Goal: Task Accomplishment & Management: Use online tool/utility

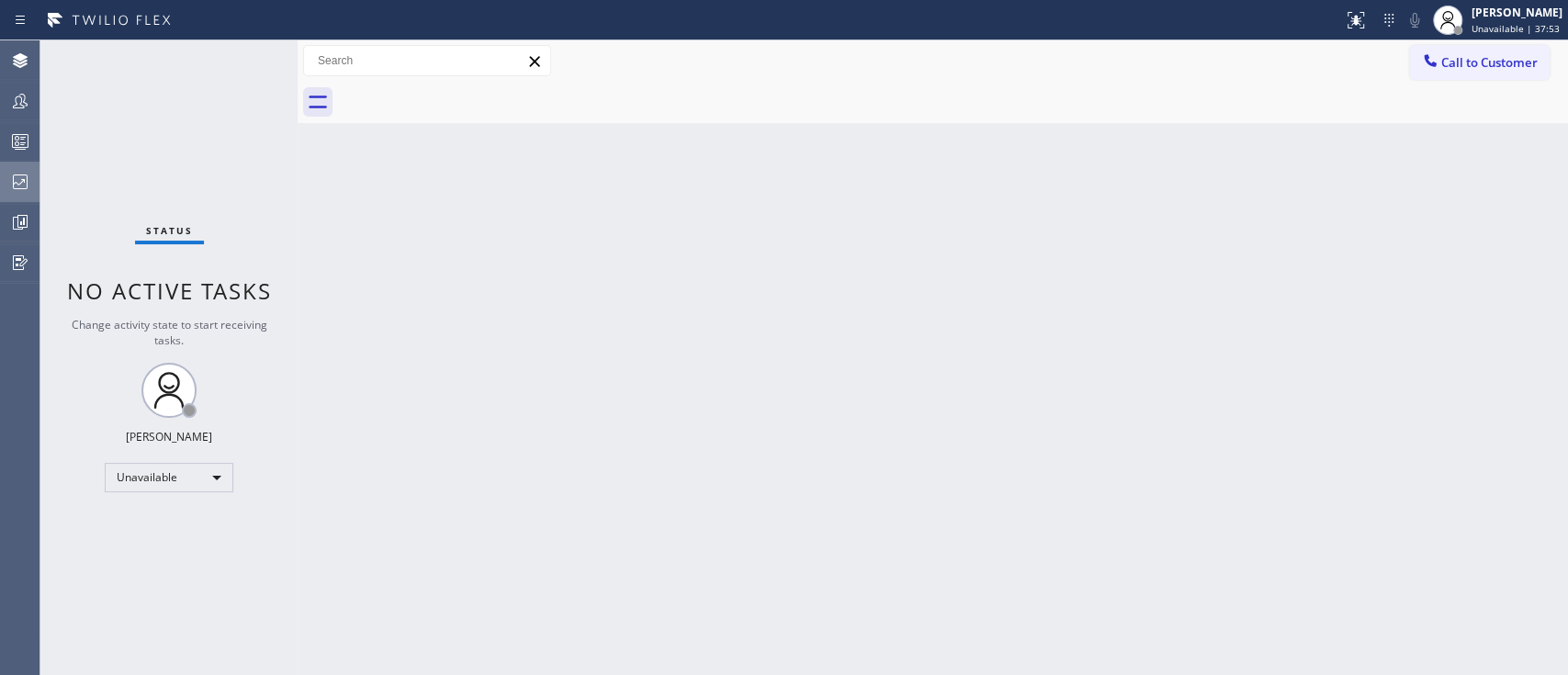
drag, startPoint x: 0, startPoint y: 0, endPoint x: 9, endPoint y: 175, distance: 175.2
click at [10, 175] on icon at bounding box center [20, 182] width 22 height 22
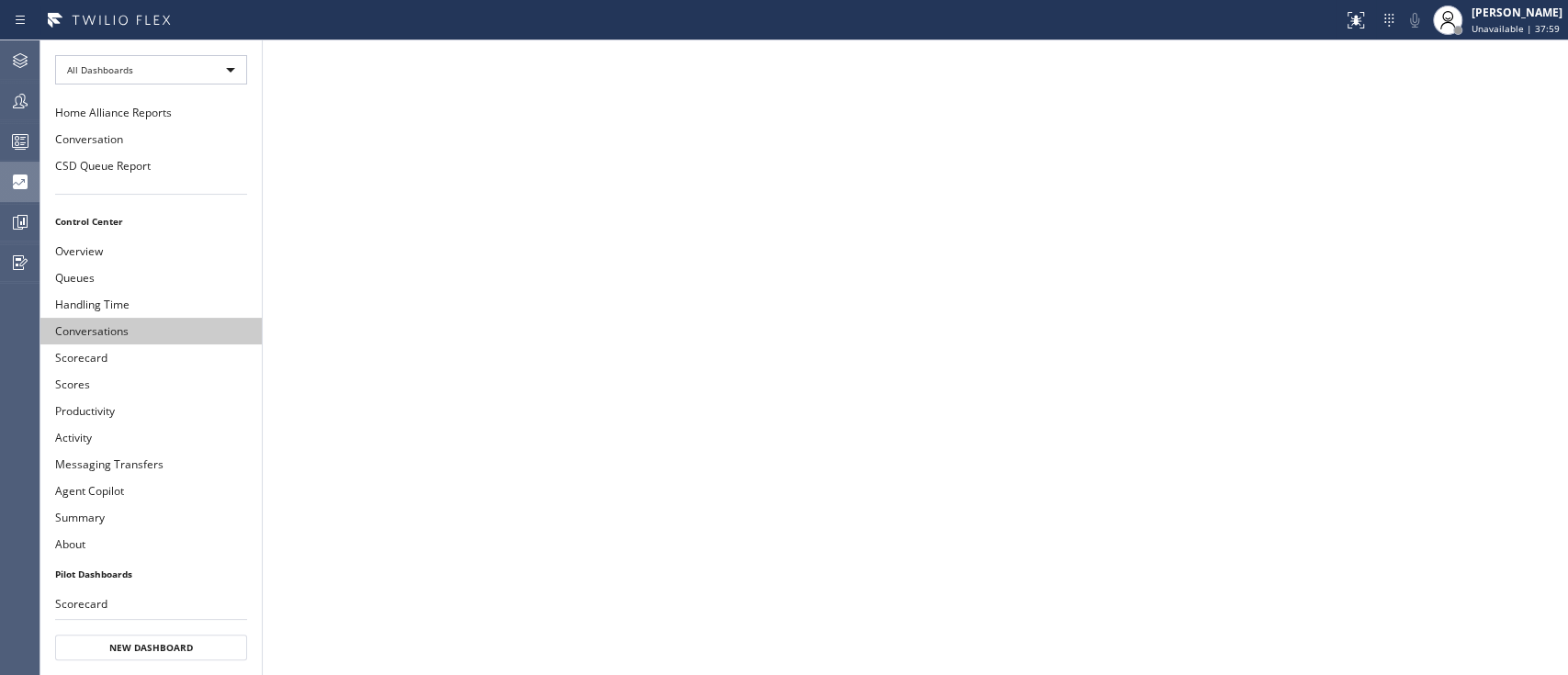
click at [154, 320] on button "Conversations" at bounding box center [151, 331] width 221 height 27
click at [189, 345] on button "Scorecard" at bounding box center [151, 358] width 221 height 27
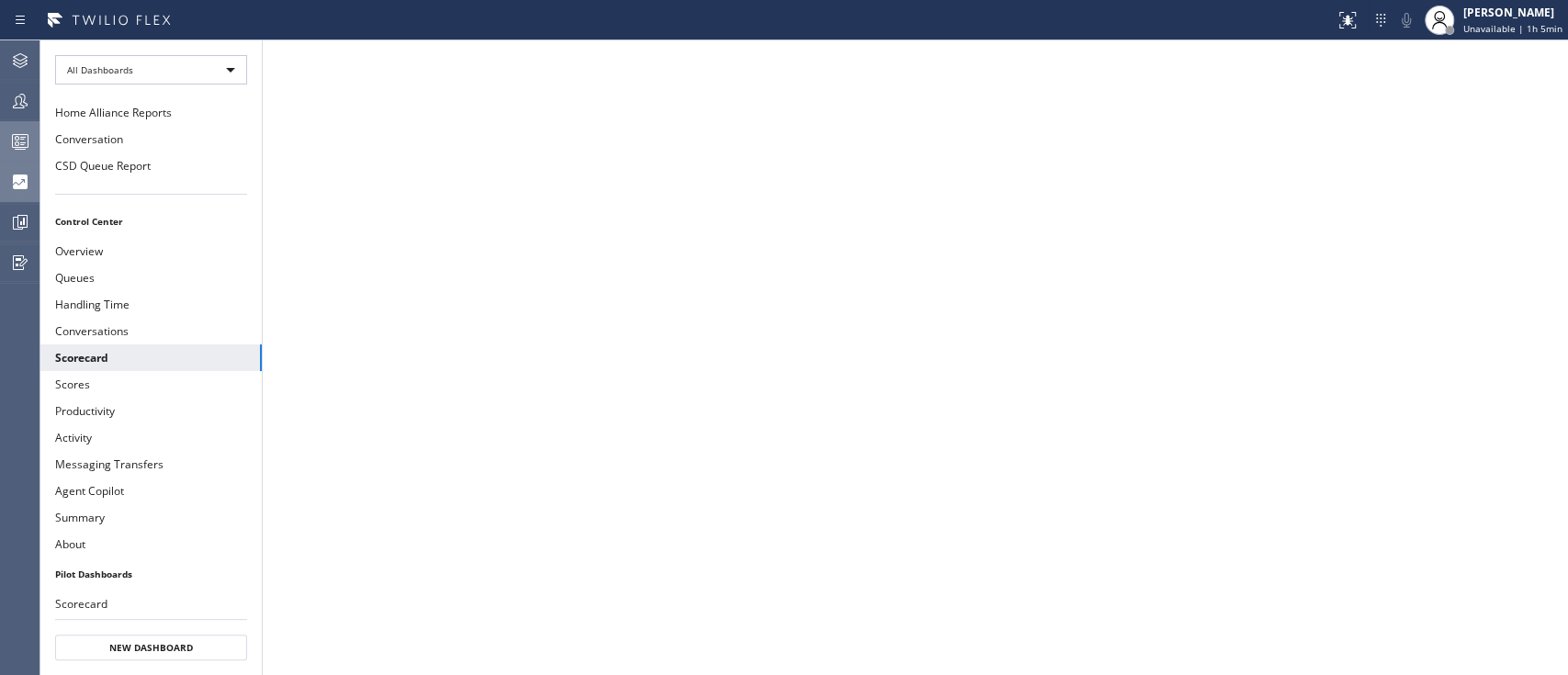
click at [28, 124] on div at bounding box center [20, 141] width 41 height 37
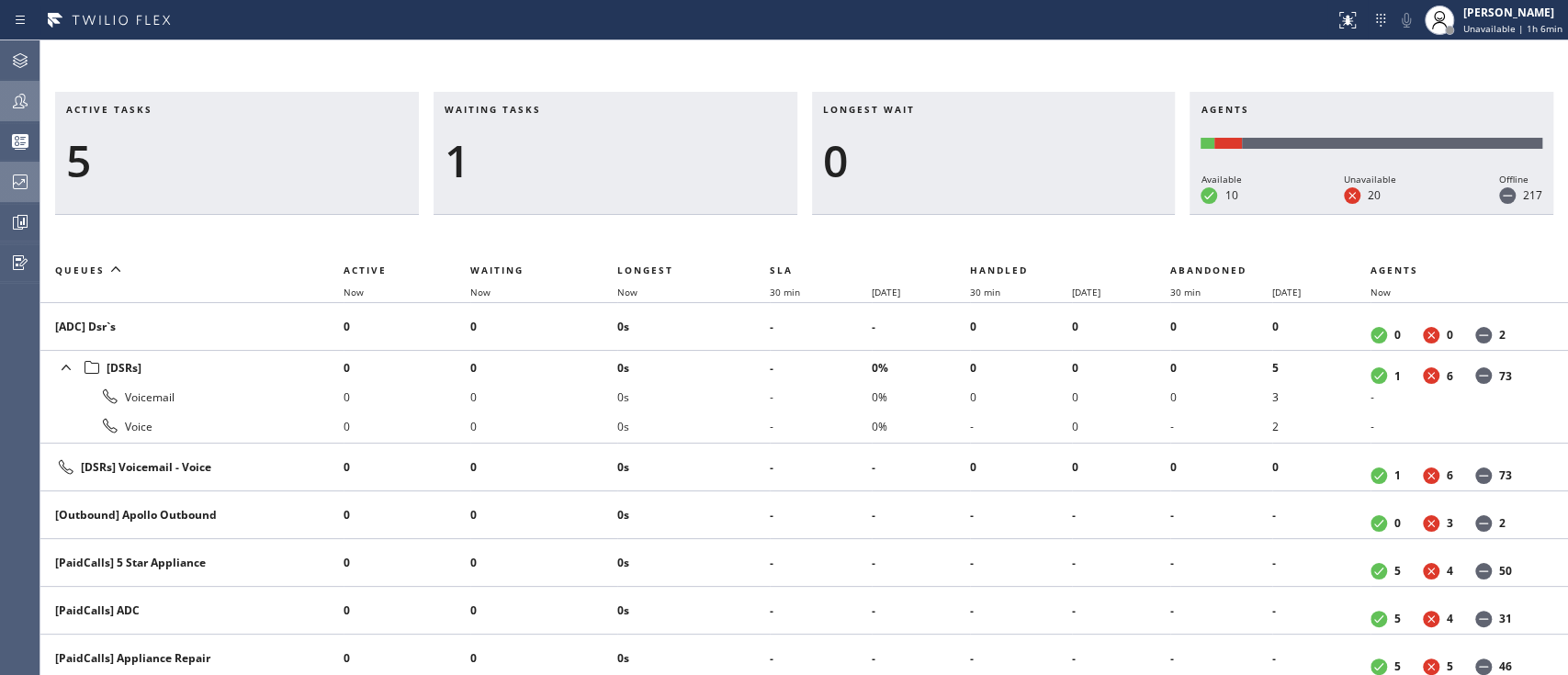
click at [15, 90] on icon at bounding box center [20, 100] width 22 height 22
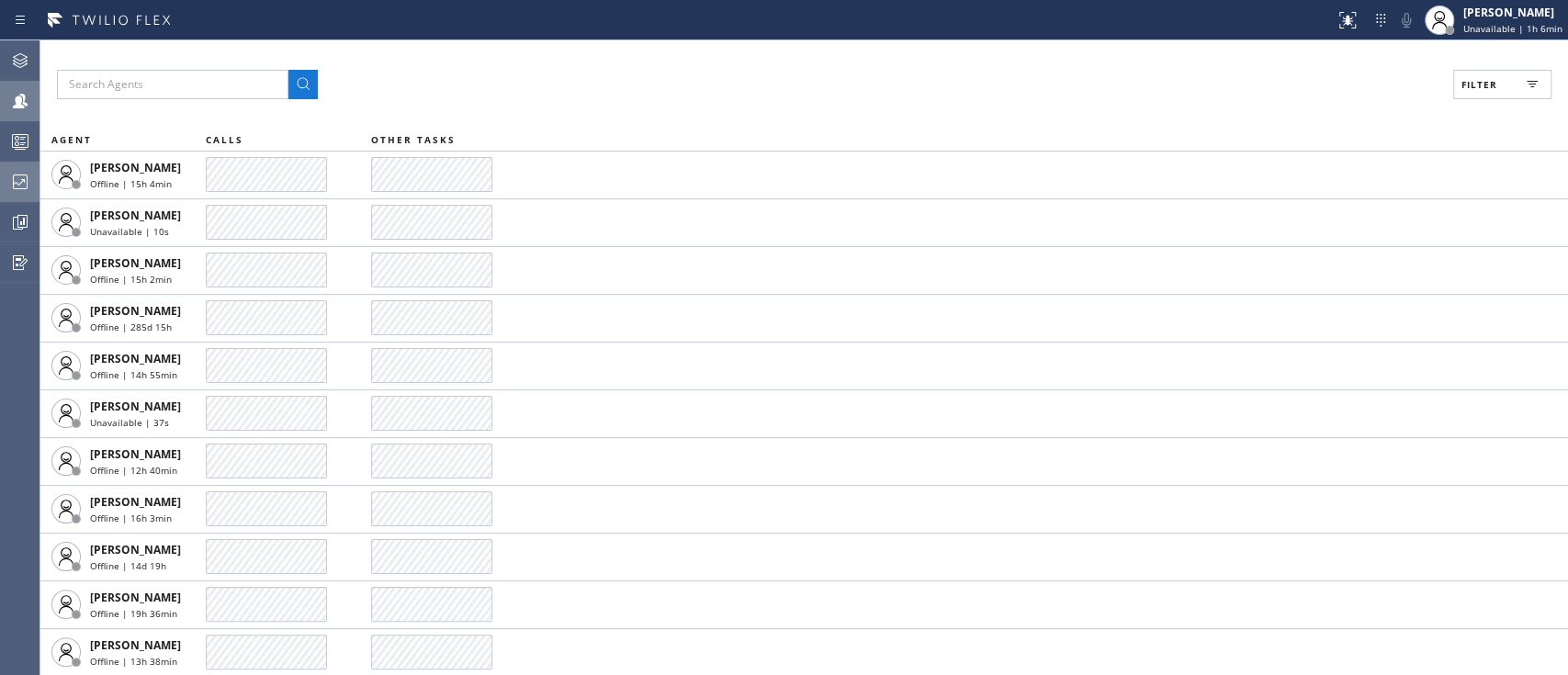
click at [1474, 74] on button "Filter" at bounding box center [1502, 84] width 98 height 29
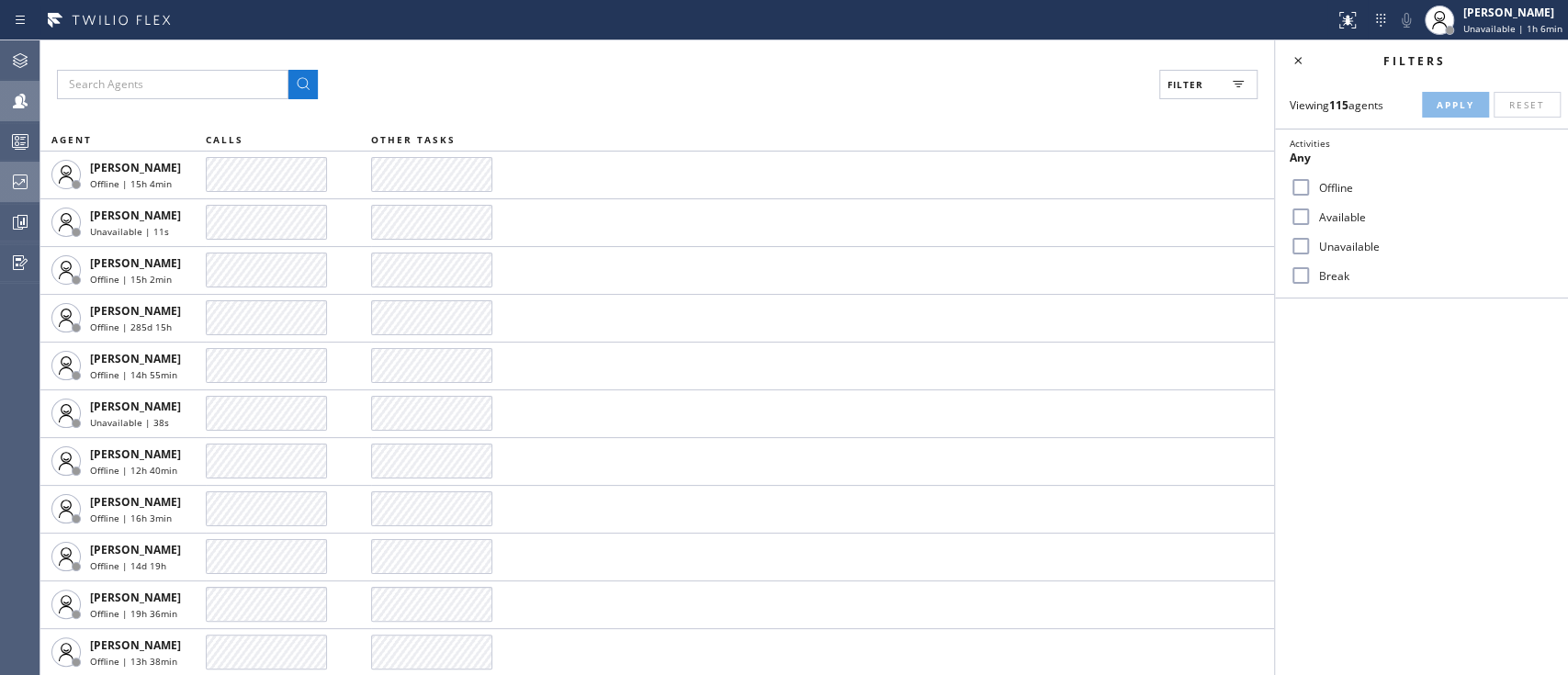
click at [1349, 243] on label "Unavailable" at bounding box center [1433, 246] width 241 height 15
click at [1312, 243] on input "Unavailable" at bounding box center [1301, 246] width 22 height 22
click at [1449, 120] on div "Viewing 115 agents Apply Reset Activities Unavailable only Offline Available Un…" at bounding box center [1421, 189] width 293 height 217
click at [1326, 246] on label "Unavailable" at bounding box center [1433, 246] width 241 height 15
click at [1312, 246] on input "Unavailable" at bounding box center [1301, 246] width 22 height 22
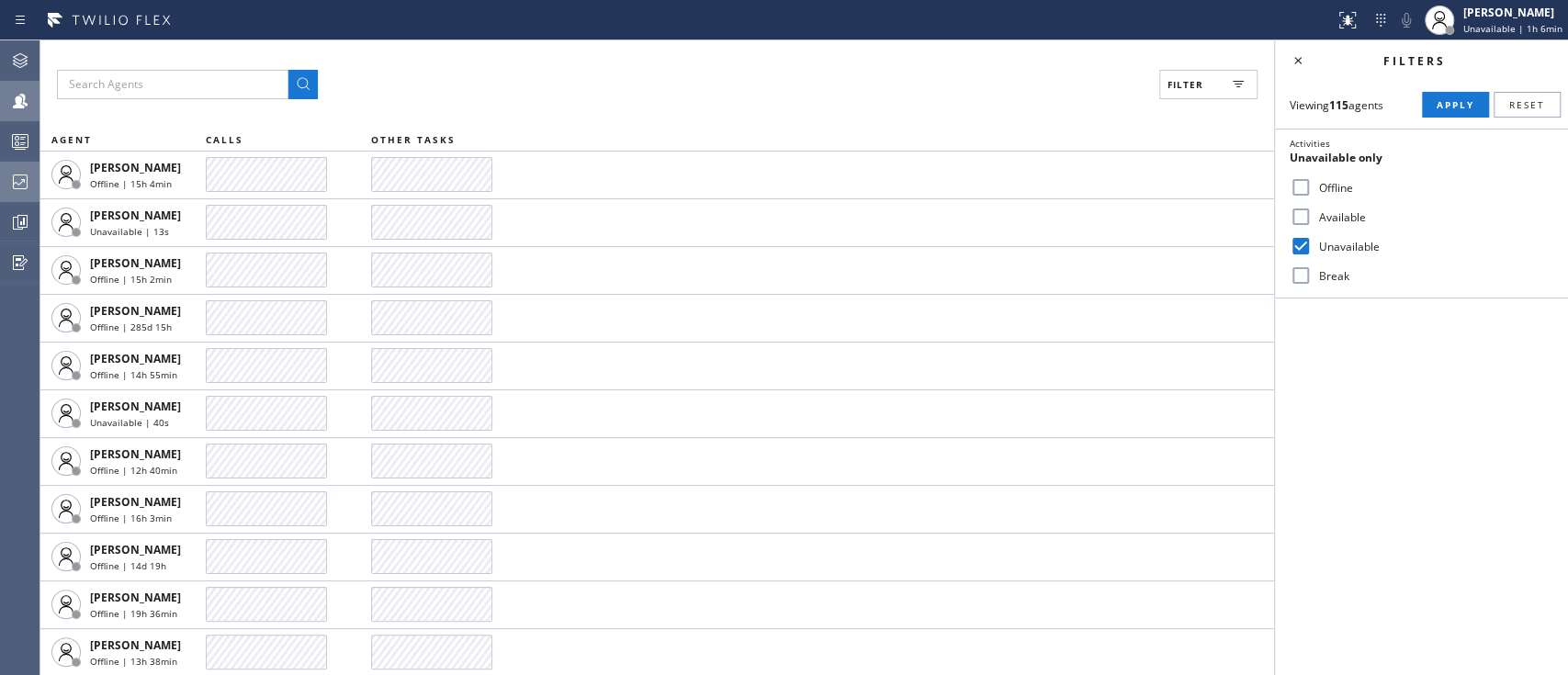
checkbox input "false"
click at [1325, 268] on label "Break" at bounding box center [1433, 276] width 241 height 15
click at [1312, 267] on input "Break" at bounding box center [1301, 275] width 22 height 22
click at [1446, 114] on button "Apply" at bounding box center [1455, 104] width 67 height 26
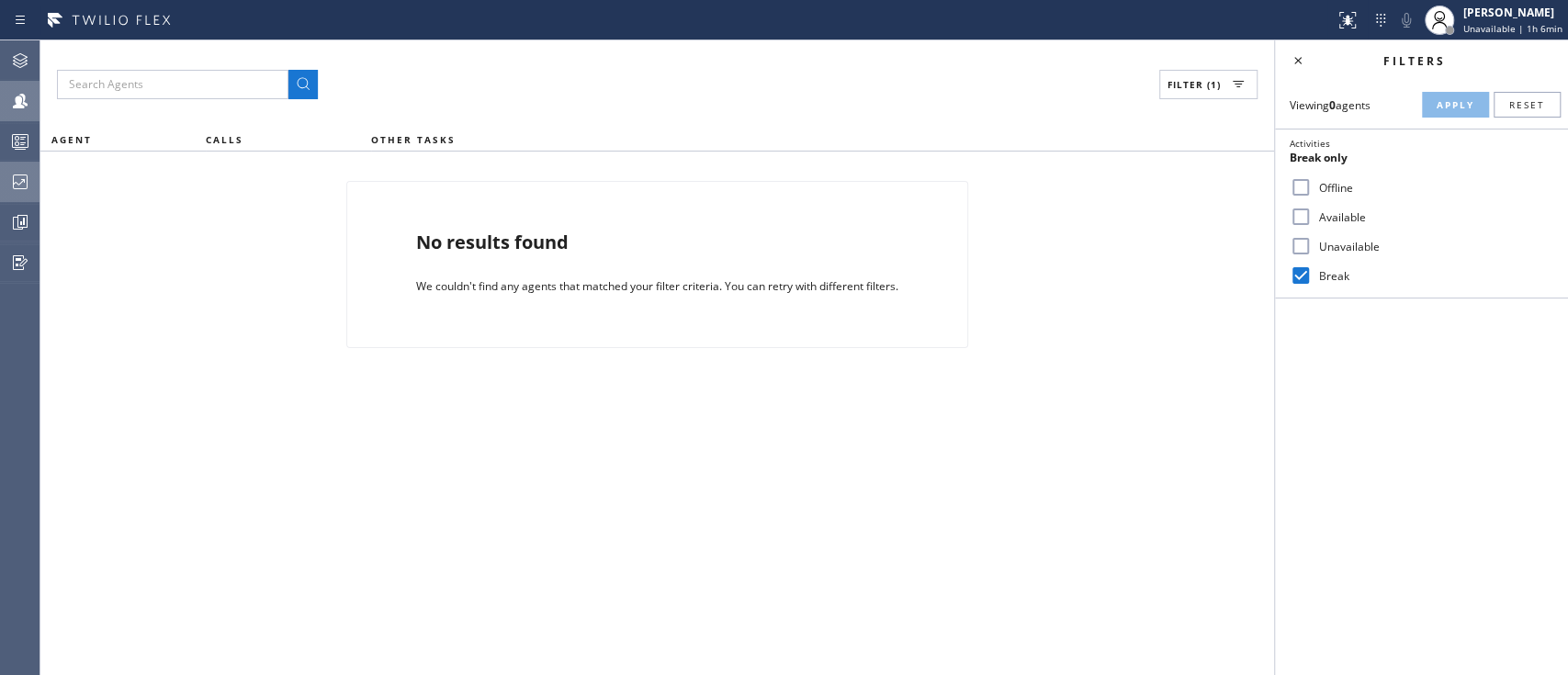
click at [1323, 268] on label "Break" at bounding box center [1433, 276] width 241 height 15
click at [1312, 268] on input "Break" at bounding box center [1301, 275] width 22 height 22
checkbox input "false"
click at [1330, 225] on div "Available" at bounding box center [1421, 216] width 293 height 29
click at [1318, 221] on label "Available" at bounding box center [1433, 217] width 241 height 15
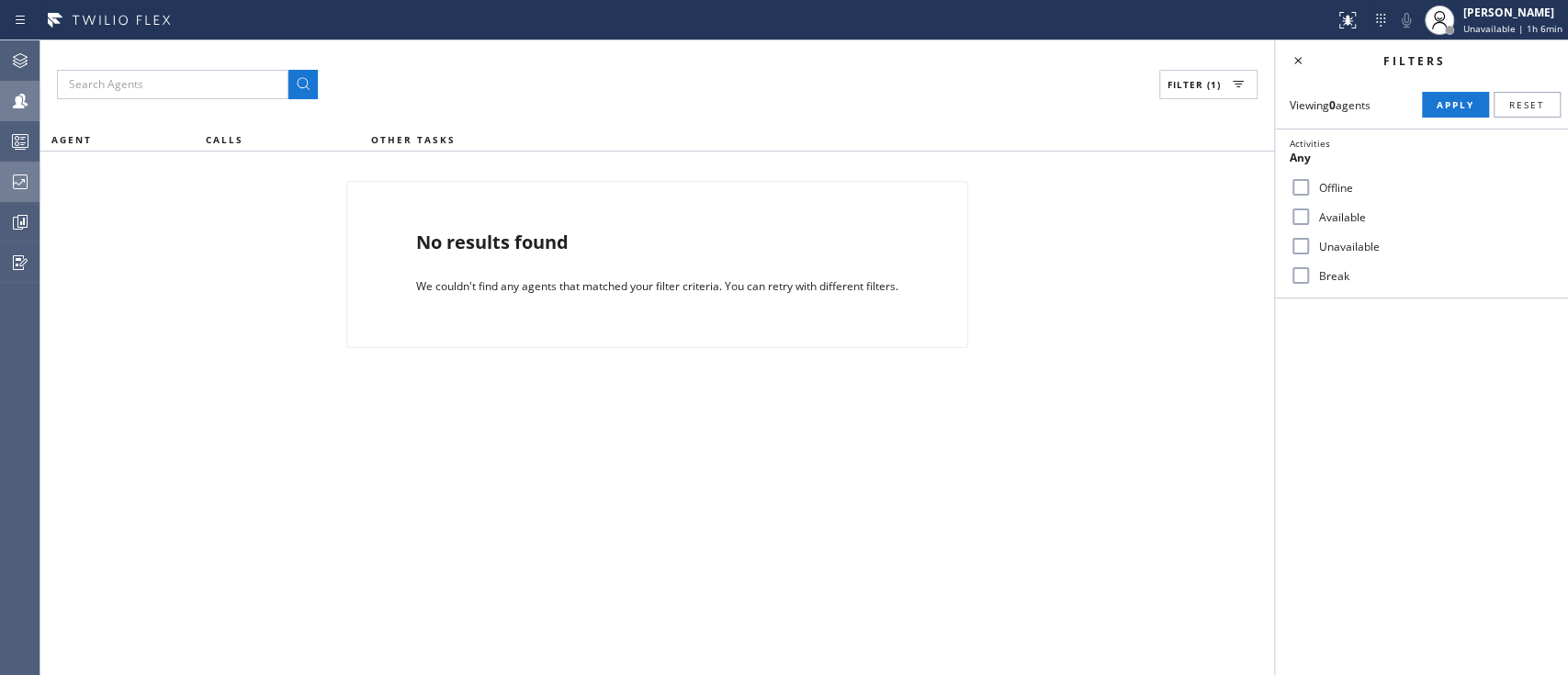
click at [1312, 221] on input "Available" at bounding box center [1301, 216] width 22 height 22
checkbox input "true"
click at [1447, 99] on span "Apply" at bounding box center [1455, 104] width 38 height 13
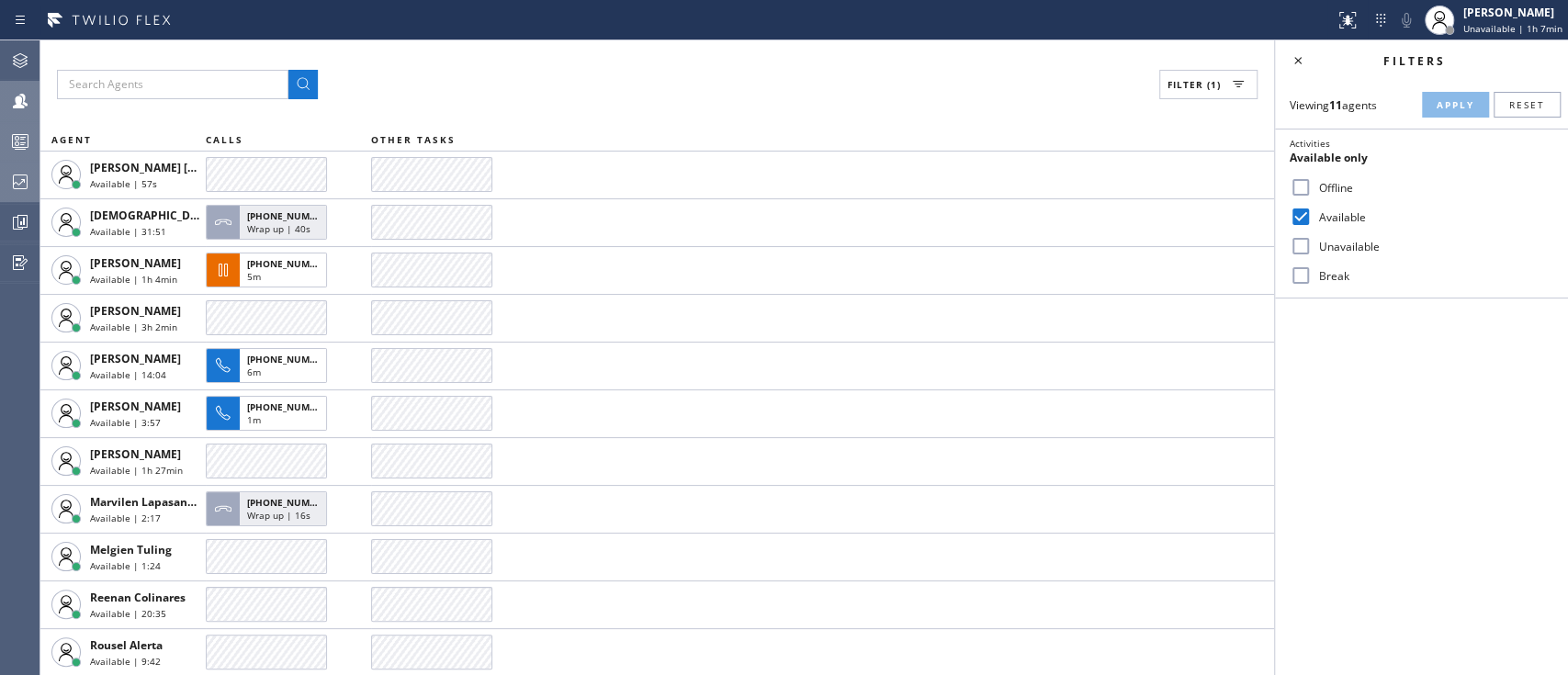
click at [10, 123] on div at bounding box center [20, 141] width 41 height 37
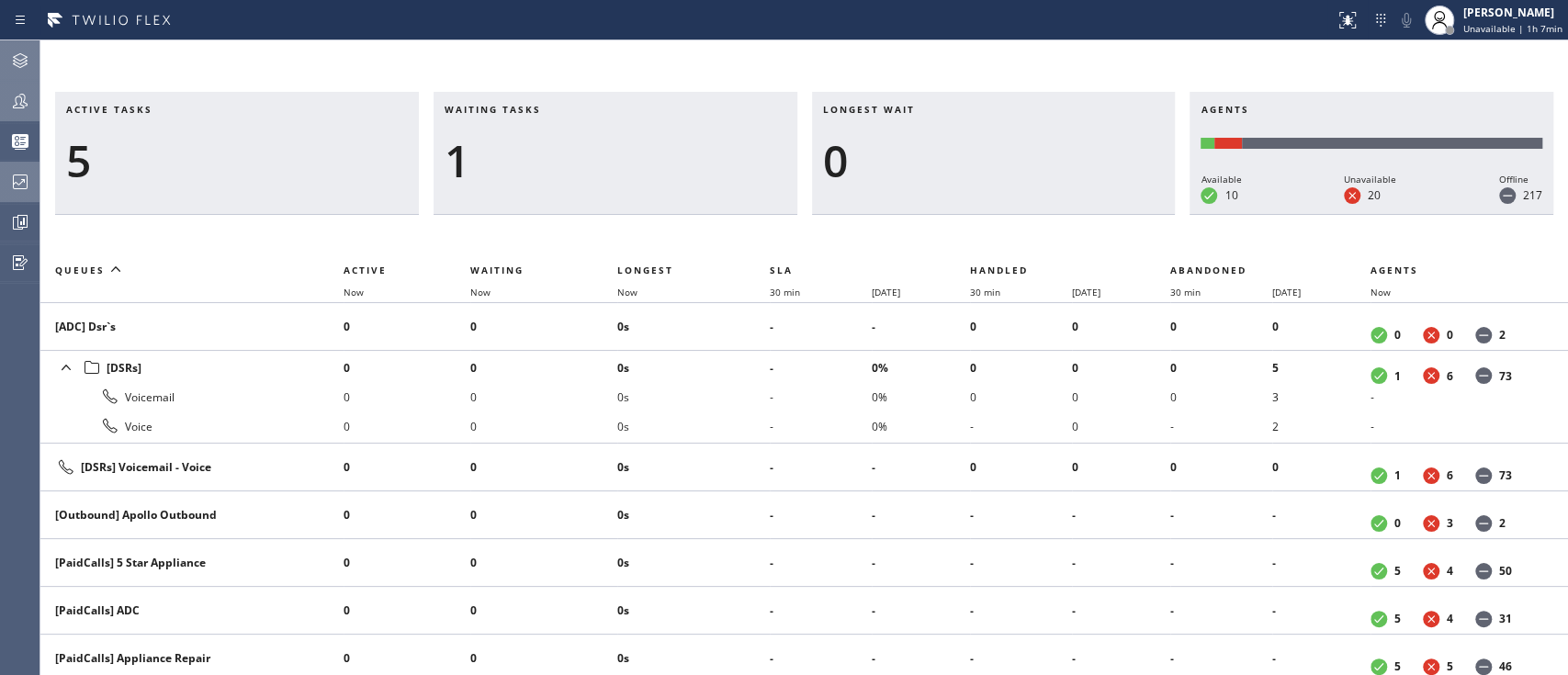
click at [20, 64] on icon at bounding box center [19, 60] width 14 height 14
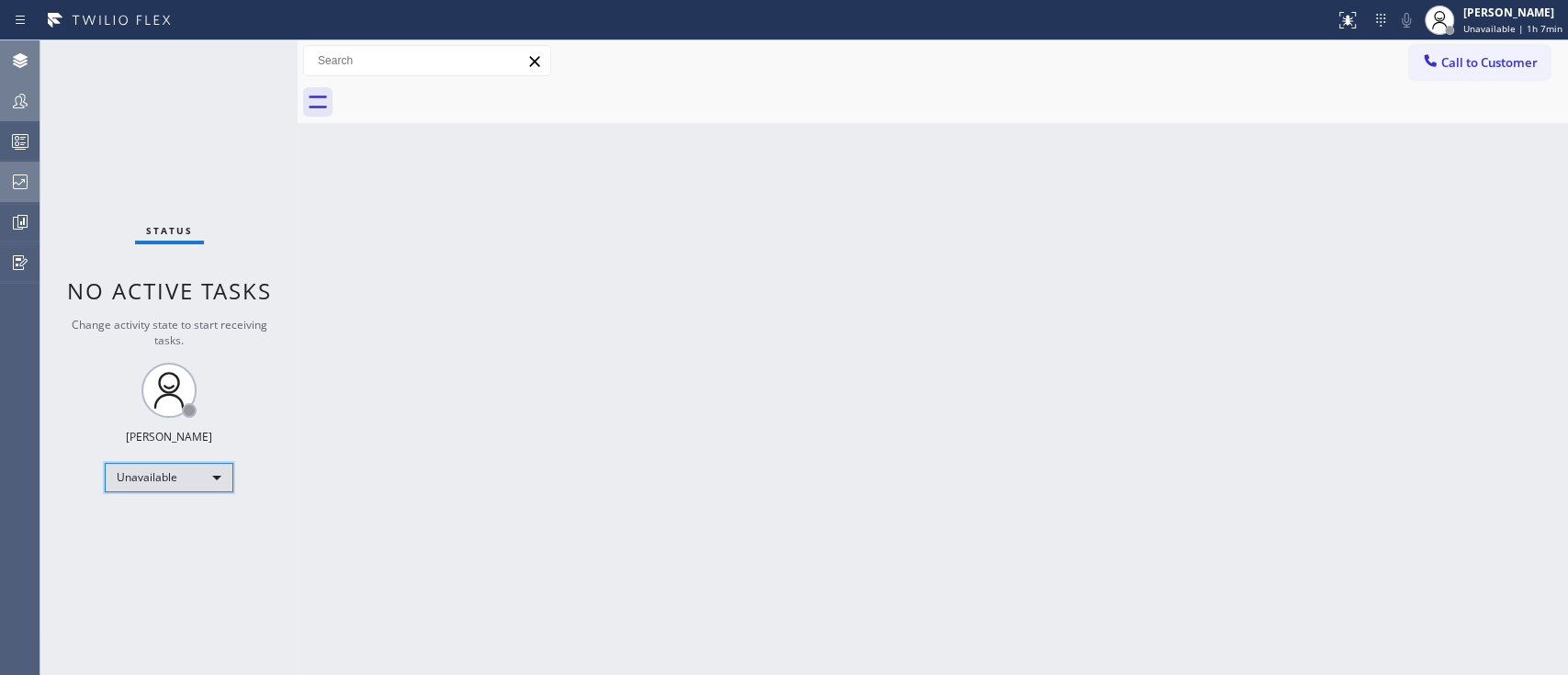
click at [207, 475] on div "Unavailable" at bounding box center [168, 478] width 128 height 29
click at [191, 511] on li "Offline" at bounding box center [167, 500] width 125 height 22
drag, startPoint x: 207, startPoint y: 473, endPoint x: 223, endPoint y: 470, distance: 16.3
click at [223, 470] on div "Offline" at bounding box center [168, 478] width 128 height 29
click at [223, 470] on div at bounding box center [784, 337] width 1568 height 675
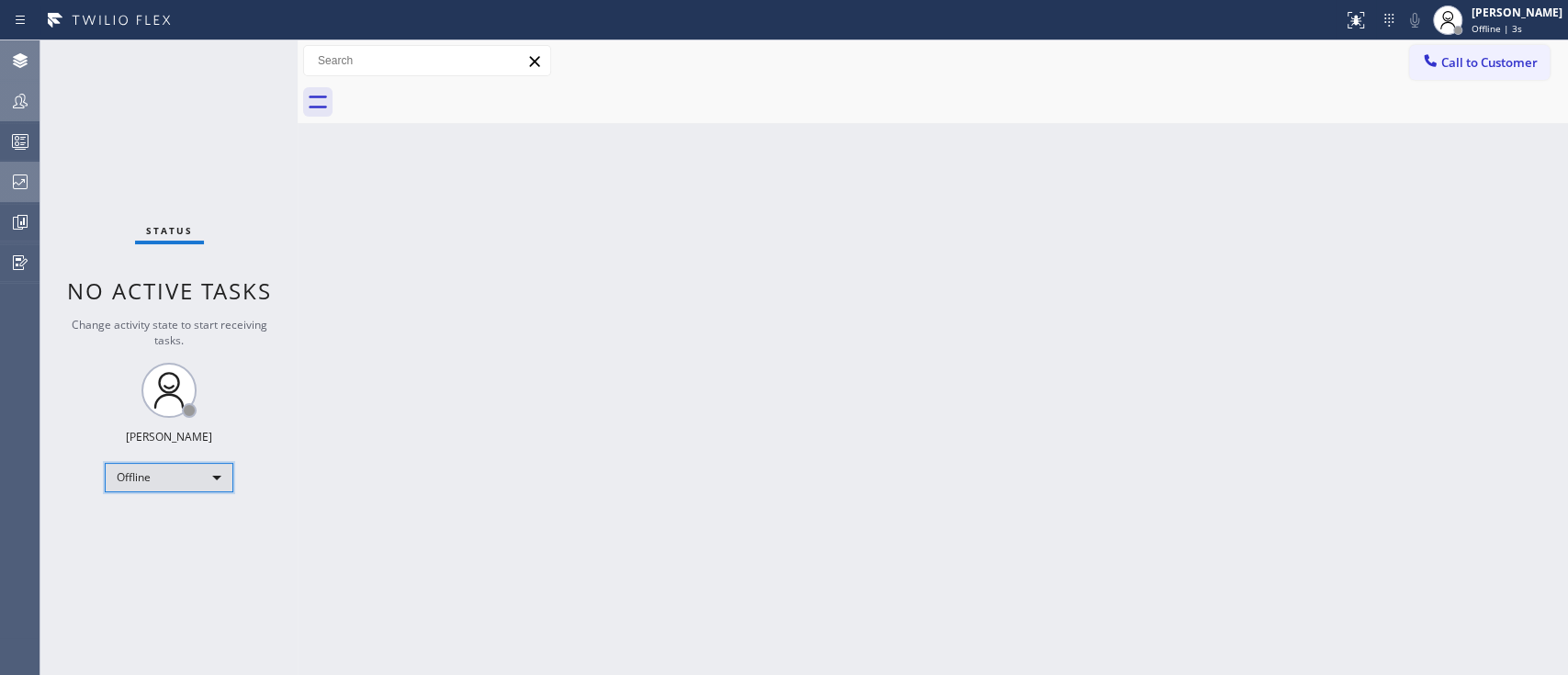
click at [223, 470] on div "Offline" at bounding box center [168, 478] width 128 height 29
click at [203, 520] on li "Available" at bounding box center [167, 523] width 125 height 22
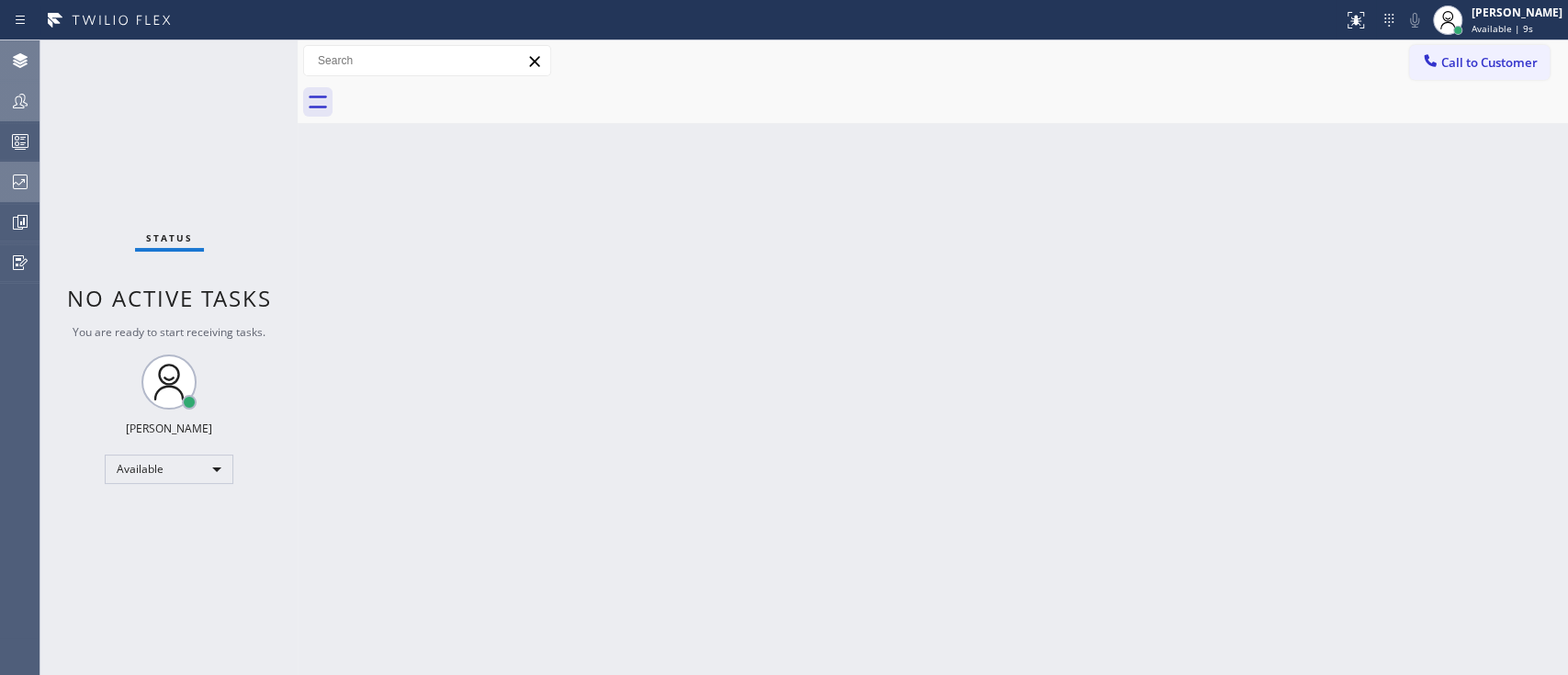
click at [0, 104] on div at bounding box center [20, 100] width 41 height 22
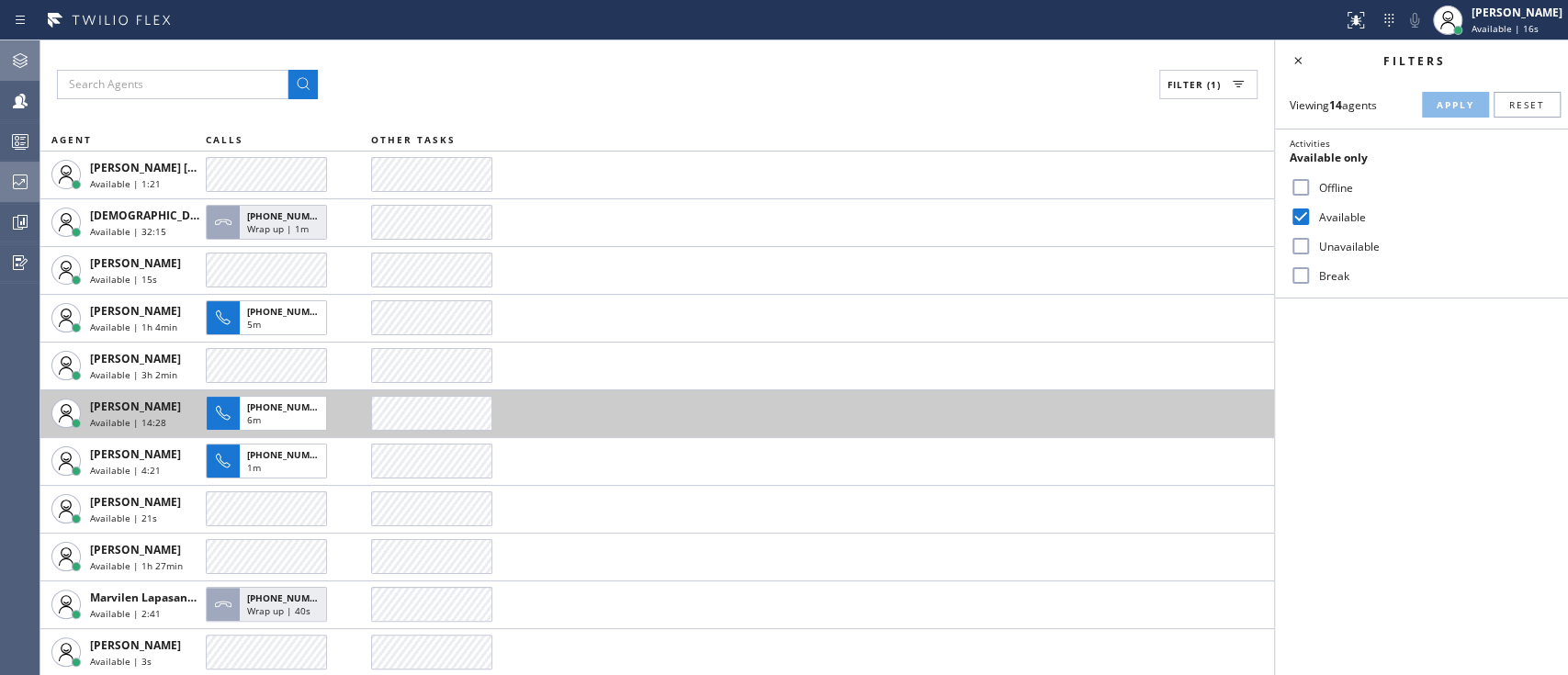
scroll to position [144, 0]
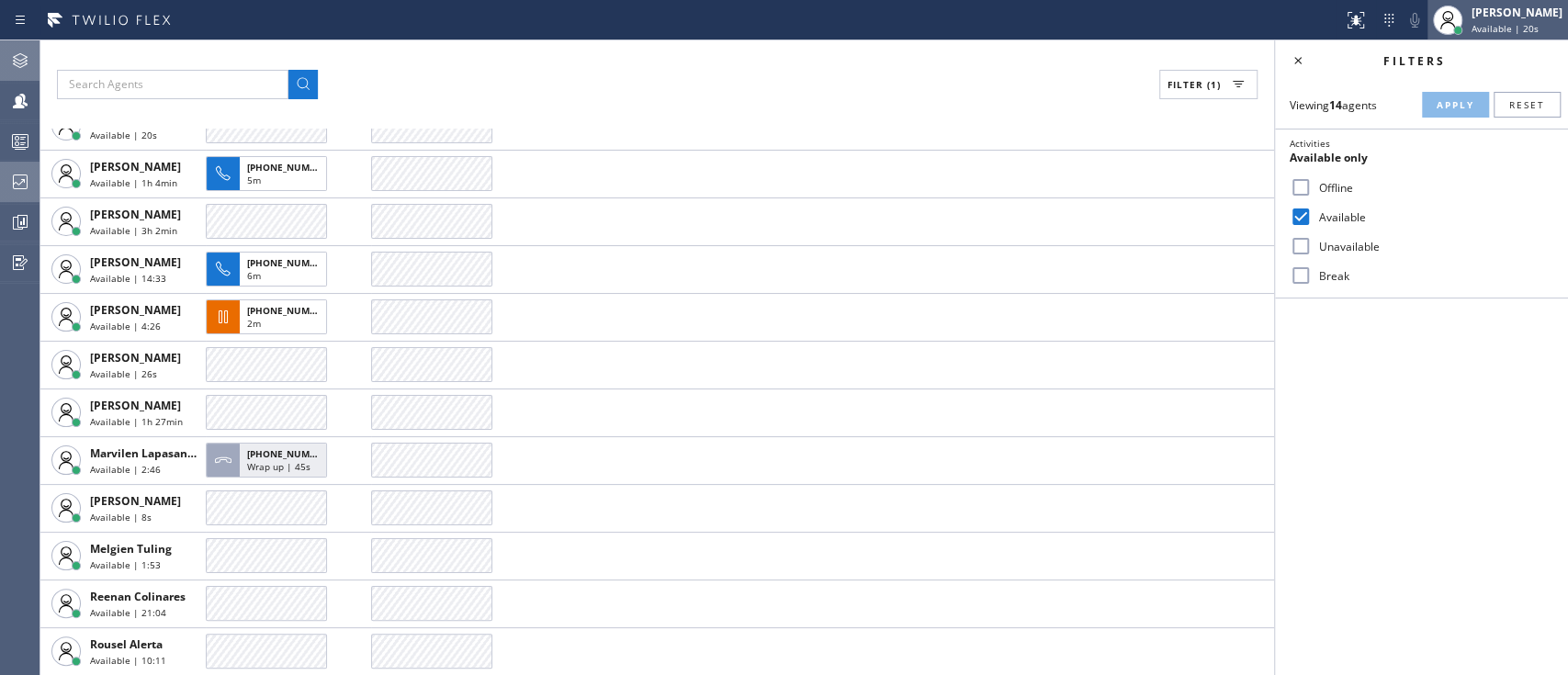
click at [1499, 13] on div "[PERSON_NAME]" at bounding box center [1517, 13] width 91 height 15
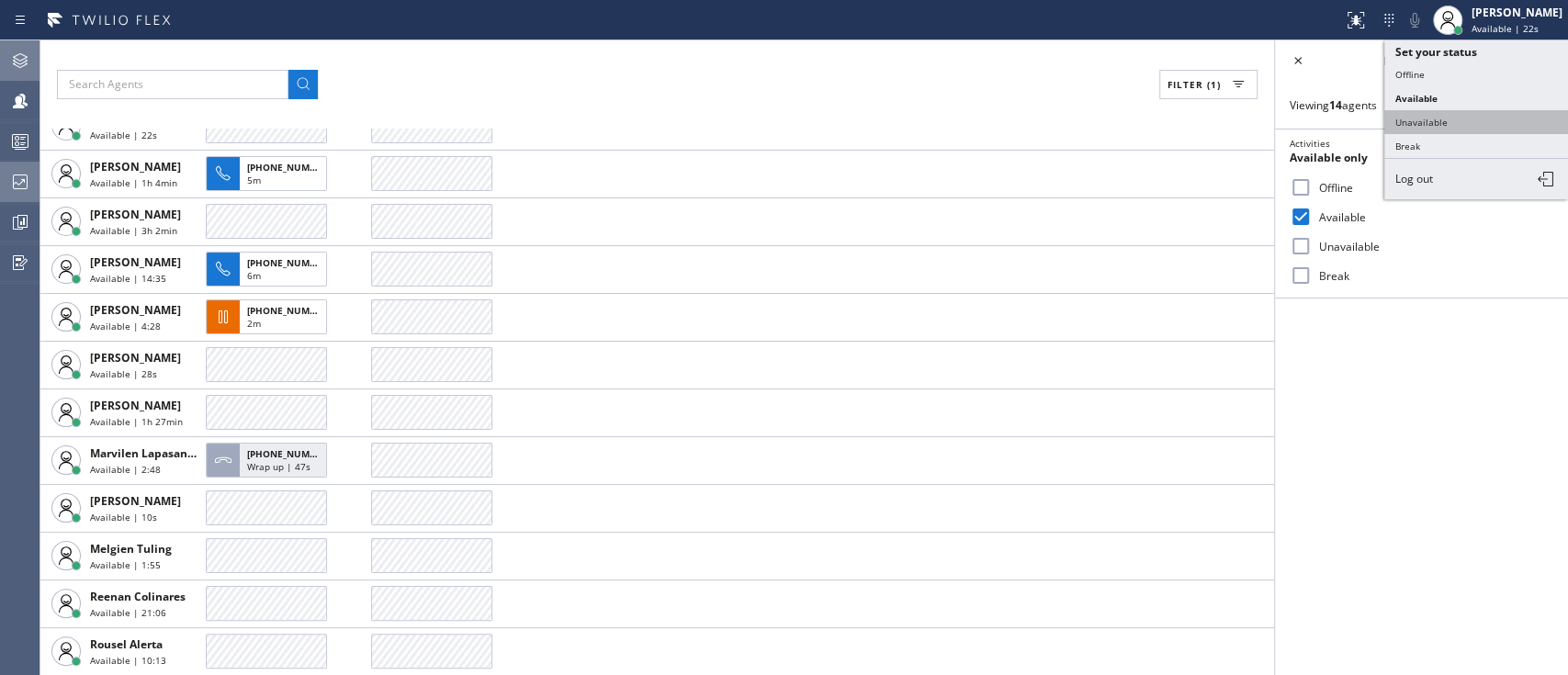
click at [1442, 114] on button "Unavailable" at bounding box center [1476, 122] width 183 height 24
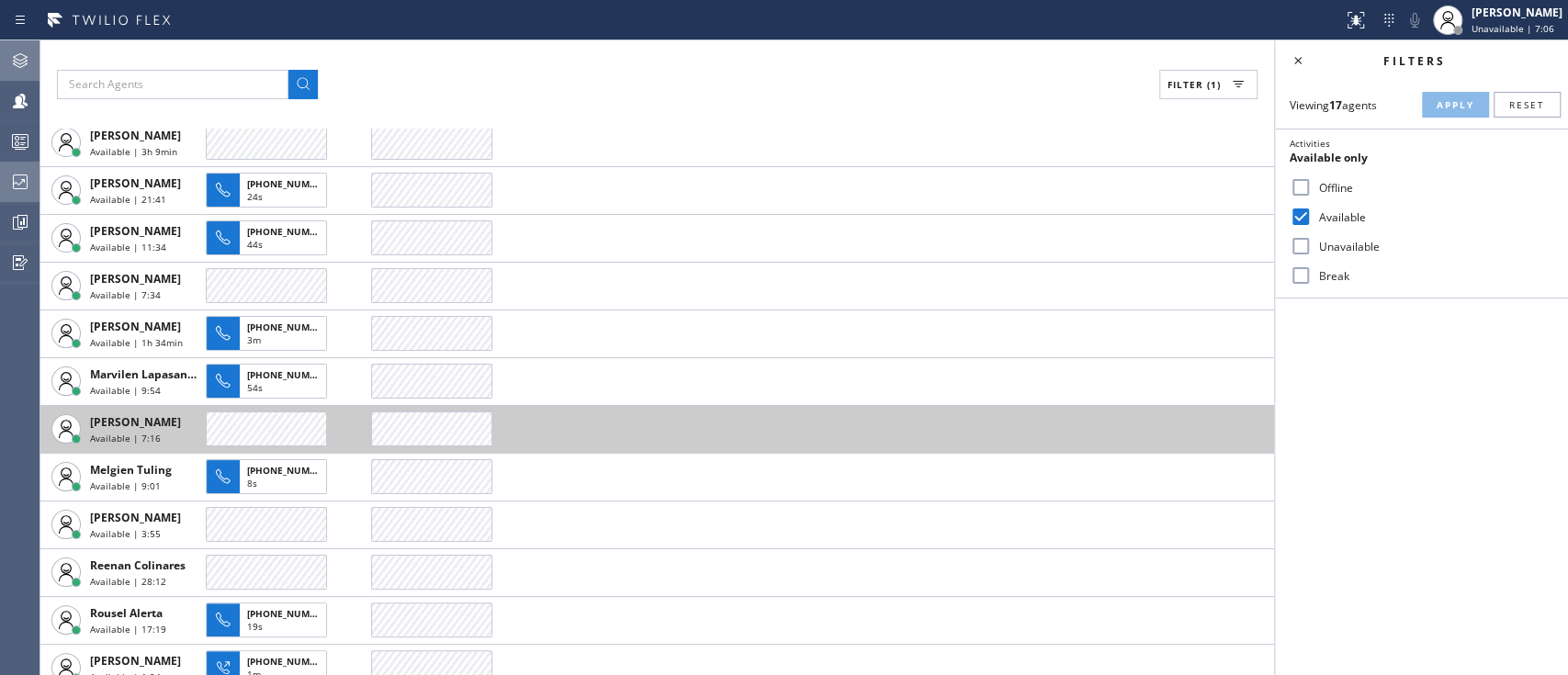
scroll to position [274, 0]
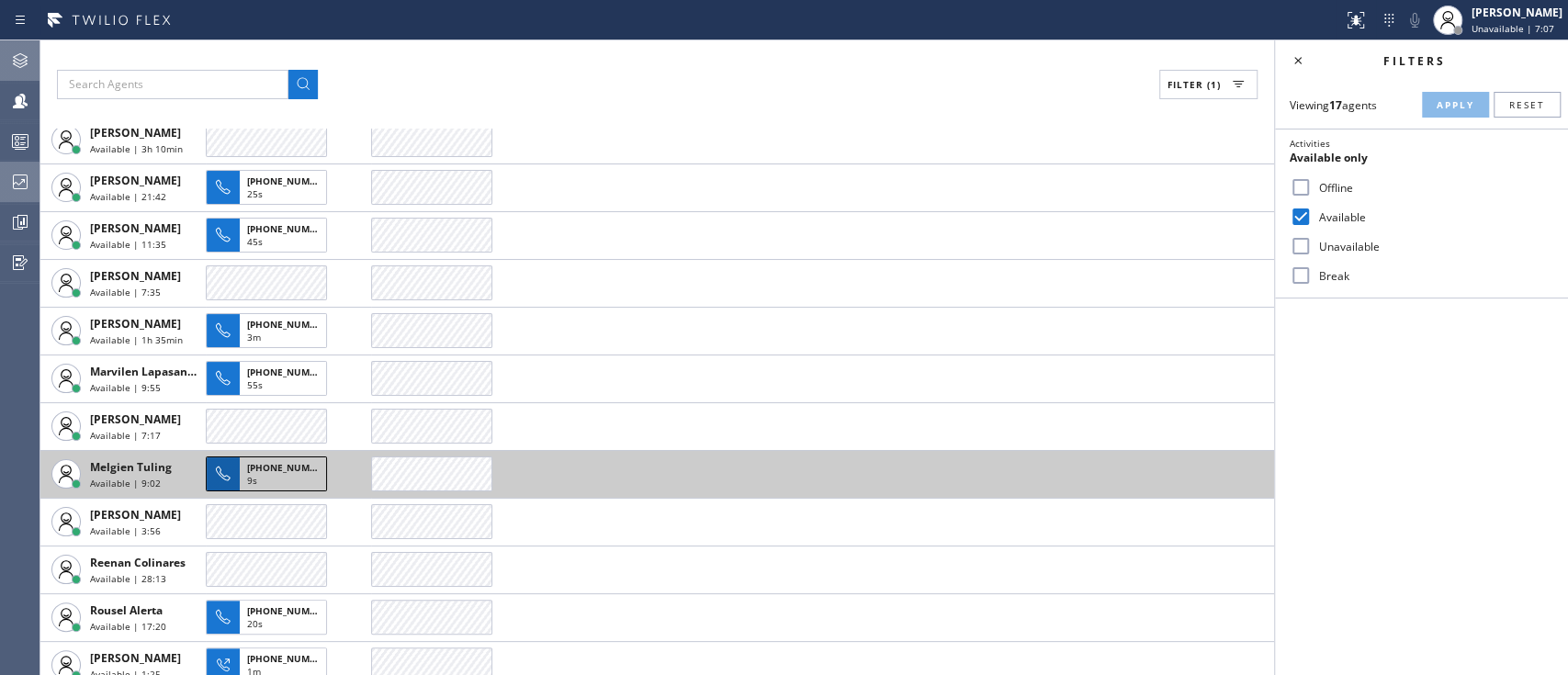
click at [283, 464] on span "[PHONE_NUMBER]" at bounding box center [289, 467] width 84 height 13
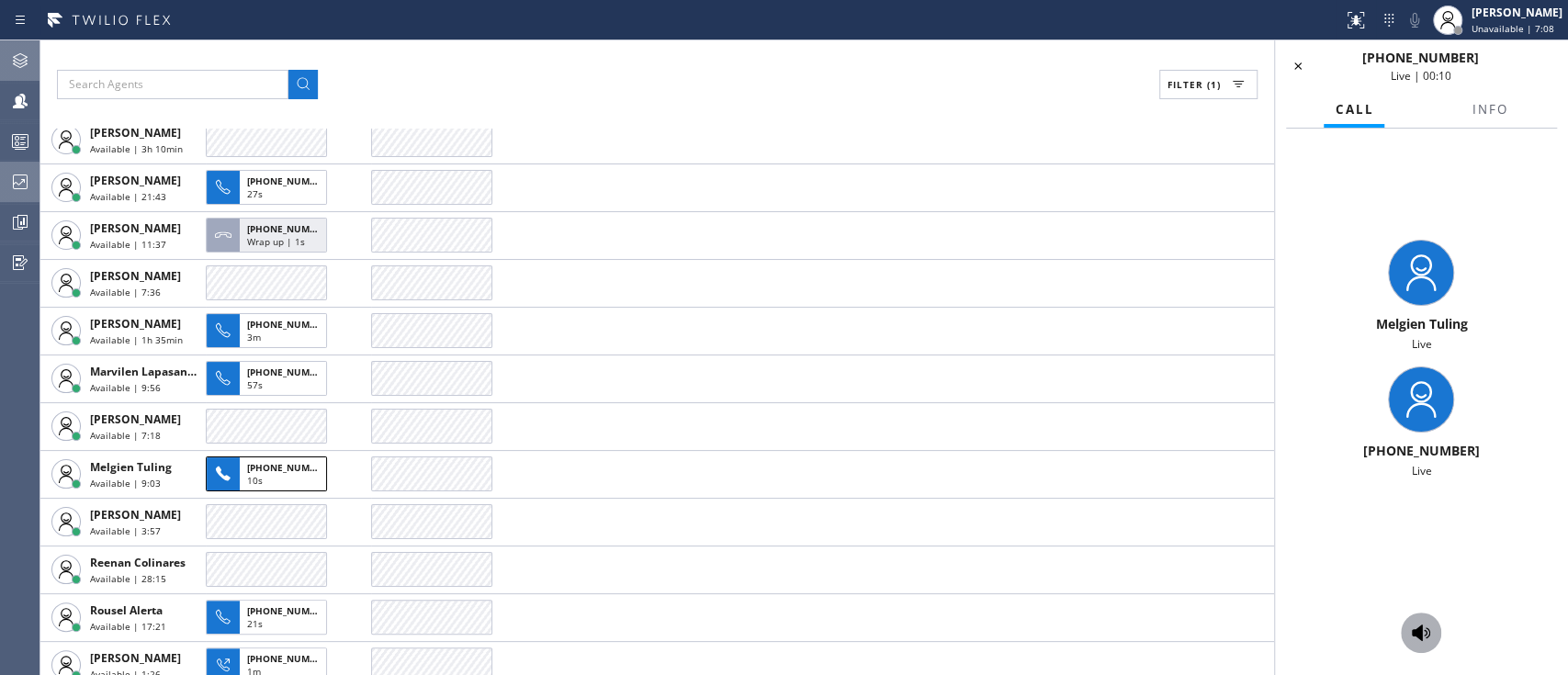
click at [1441, 641] on div at bounding box center [1421, 633] width 41 height 22
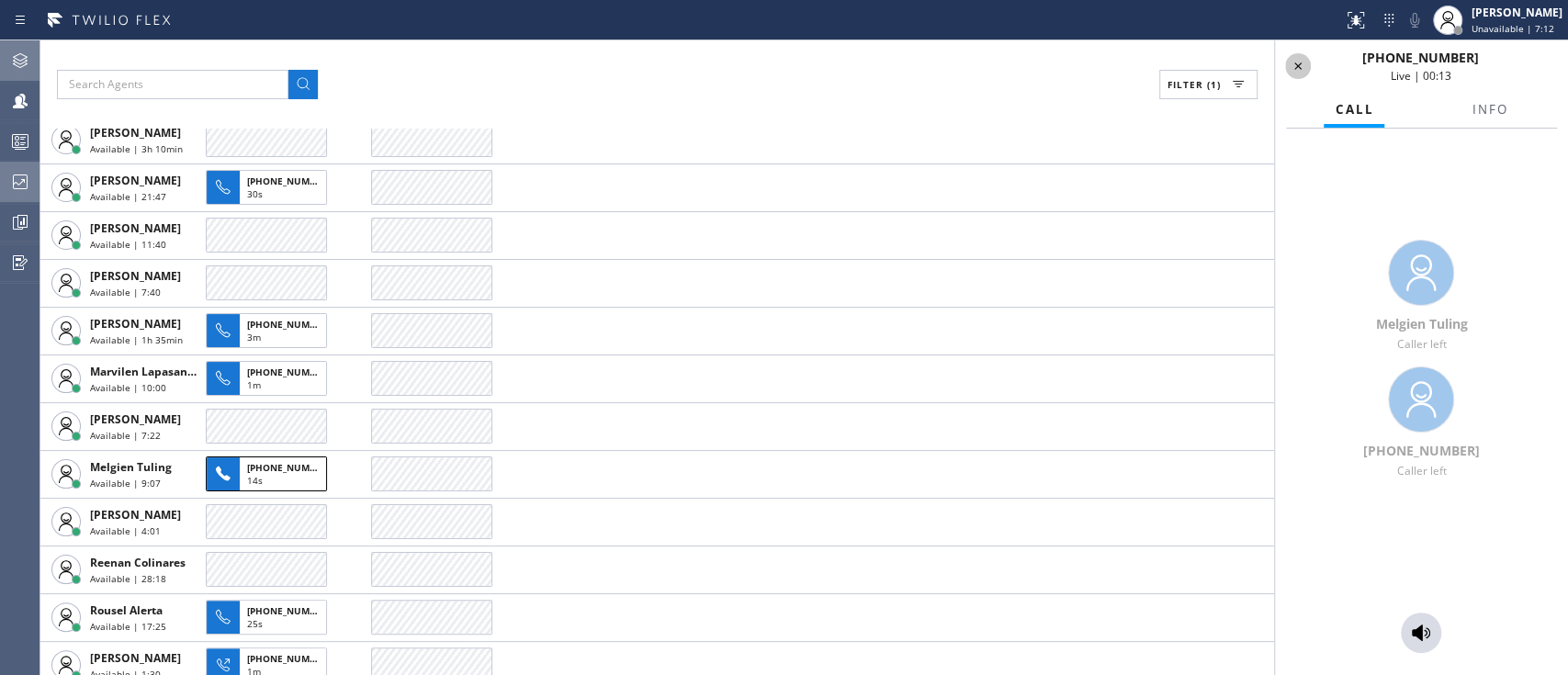
click at [1298, 65] on icon at bounding box center [1299, 67] width 8 height 8
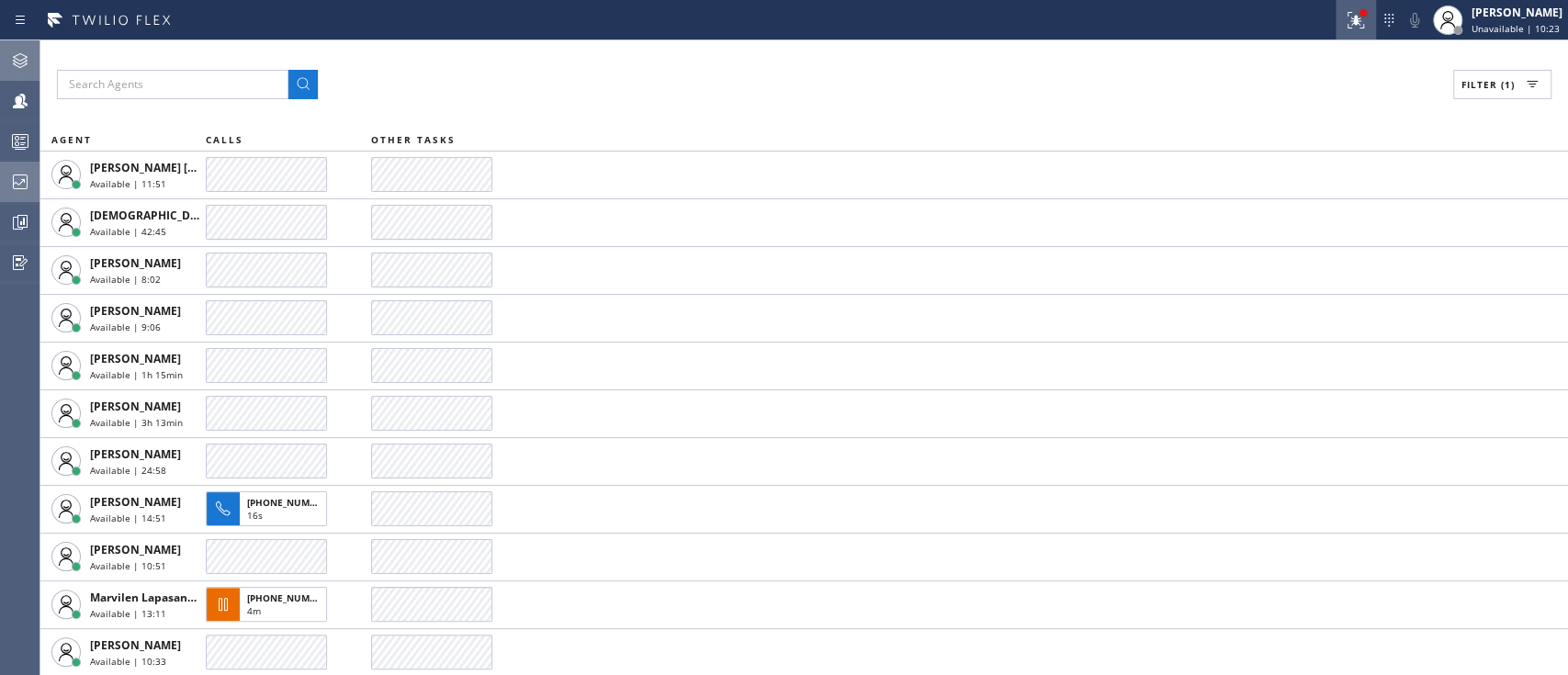
click at [1349, 10] on div at bounding box center [1356, 20] width 41 height 22
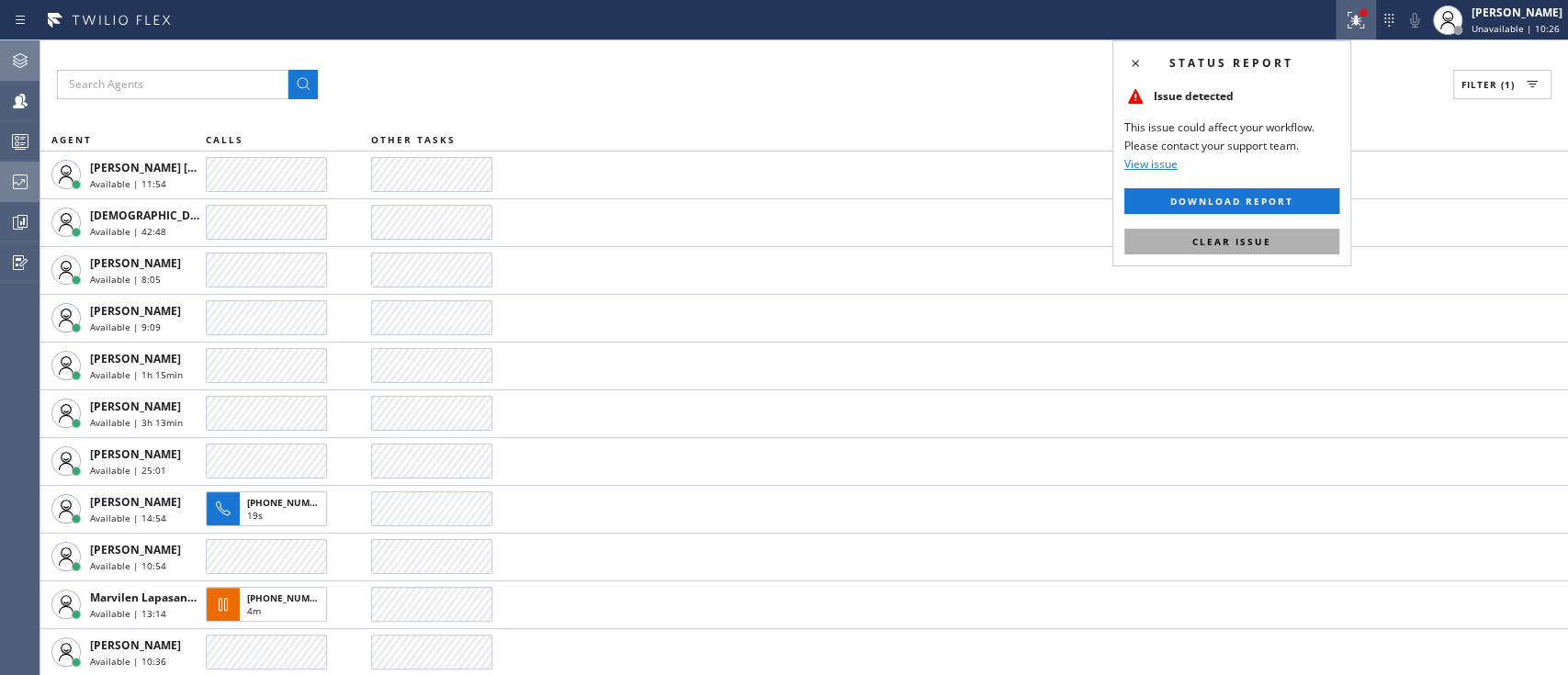
click at [1131, 250] on button "Clear issue" at bounding box center [1232, 241] width 215 height 26
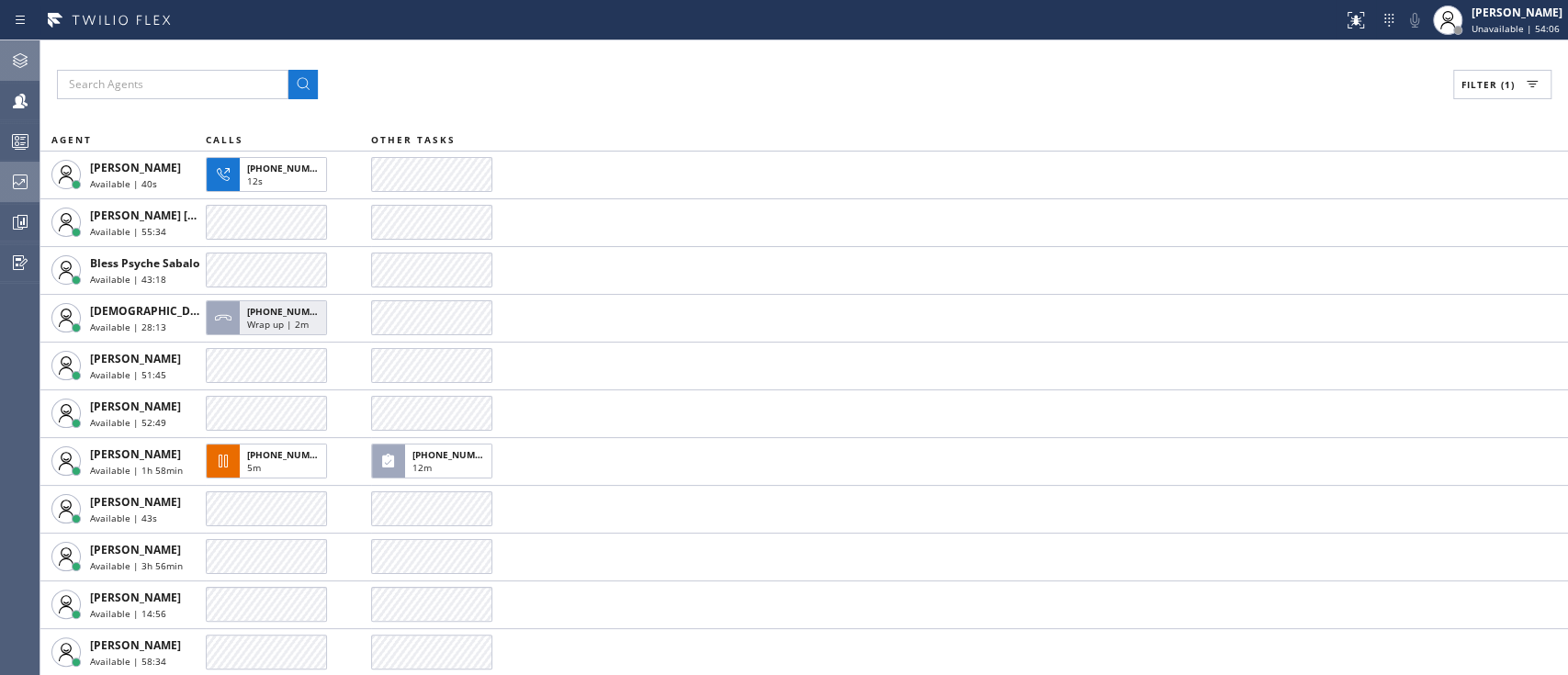
scroll to position [478, 0]
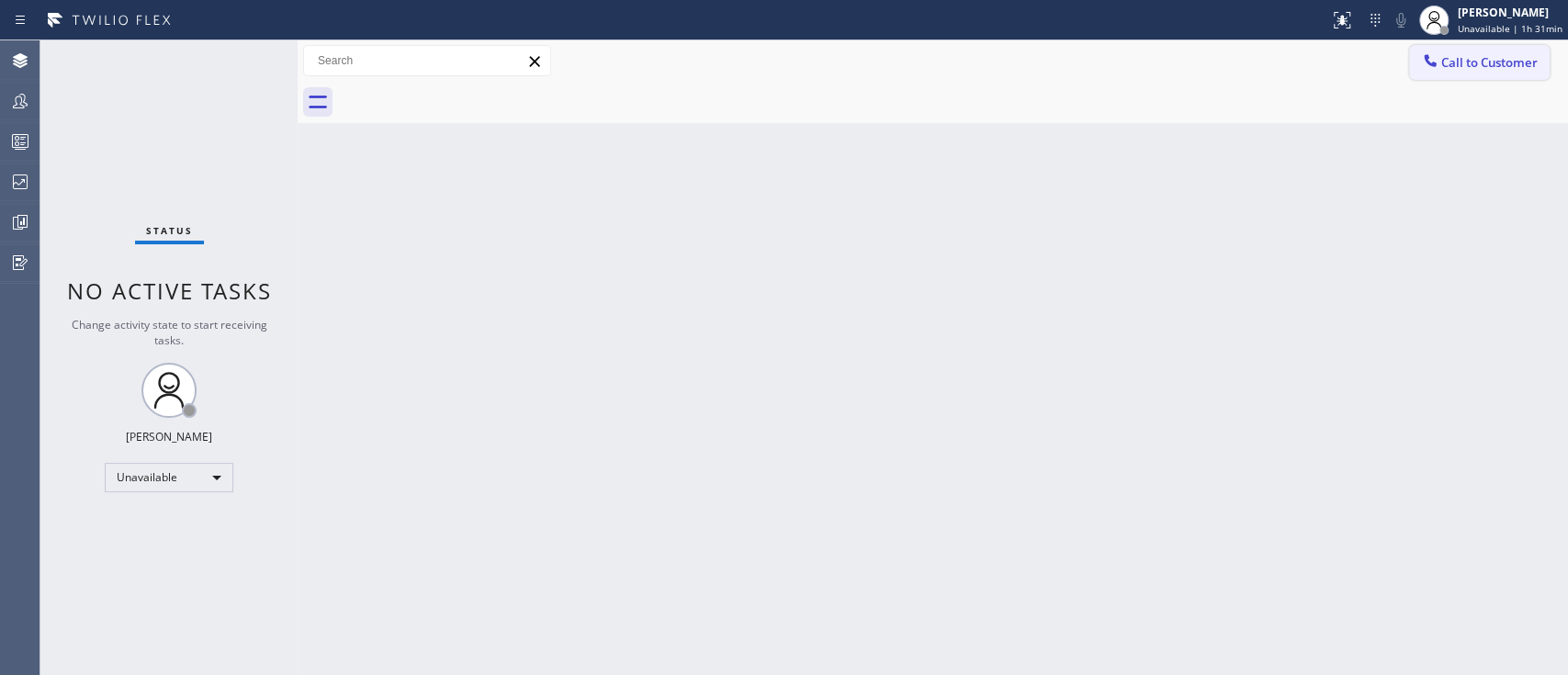
click at [1474, 70] on button "Call to Customer" at bounding box center [1479, 63] width 141 height 35
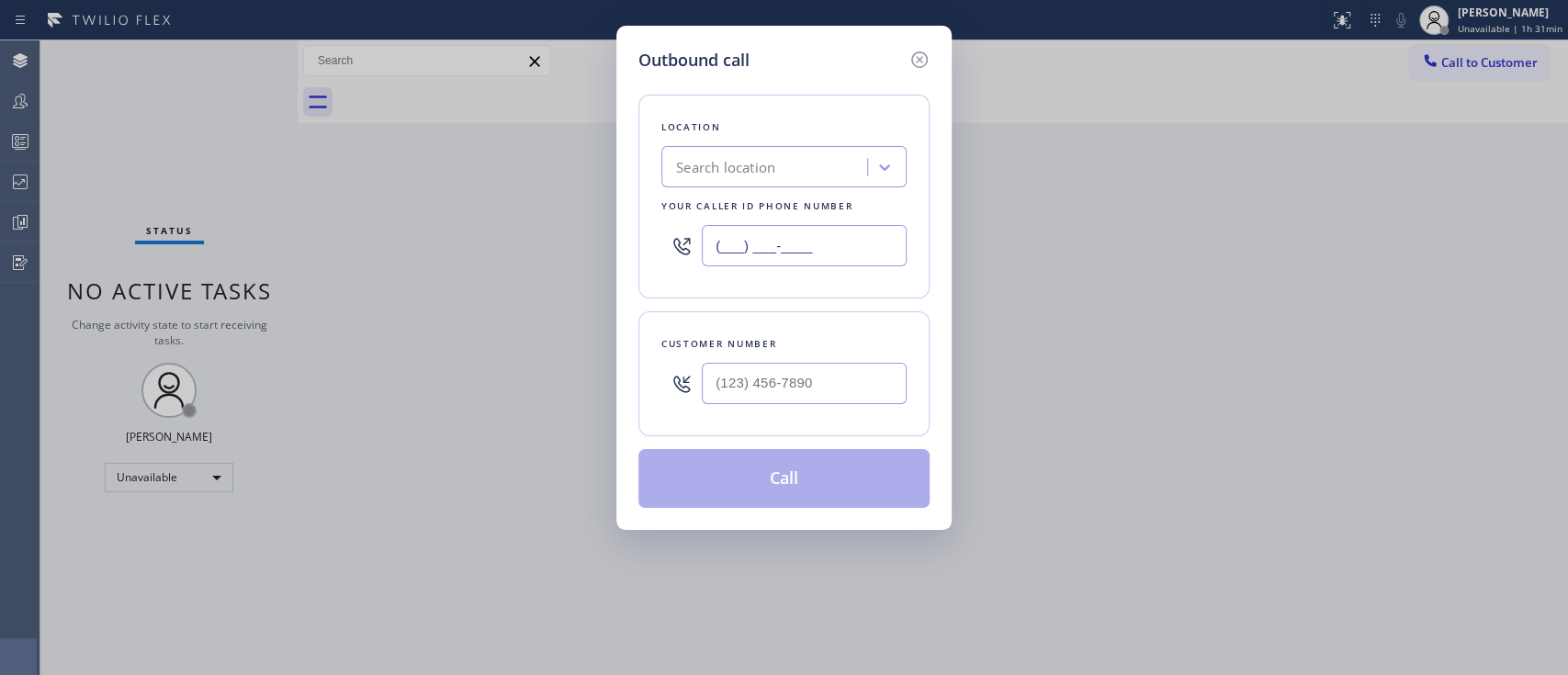
paste input "714) 706-3926"
click at [815, 232] on input "(714) 706-3926" at bounding box center [804, 245] width 205 height 42
type input "(714) 706-3926"
type input "(___) ___-____"
click at [788, 379] on input "(___) ___-____" at bounding box center [804, 383] width 205 height 42
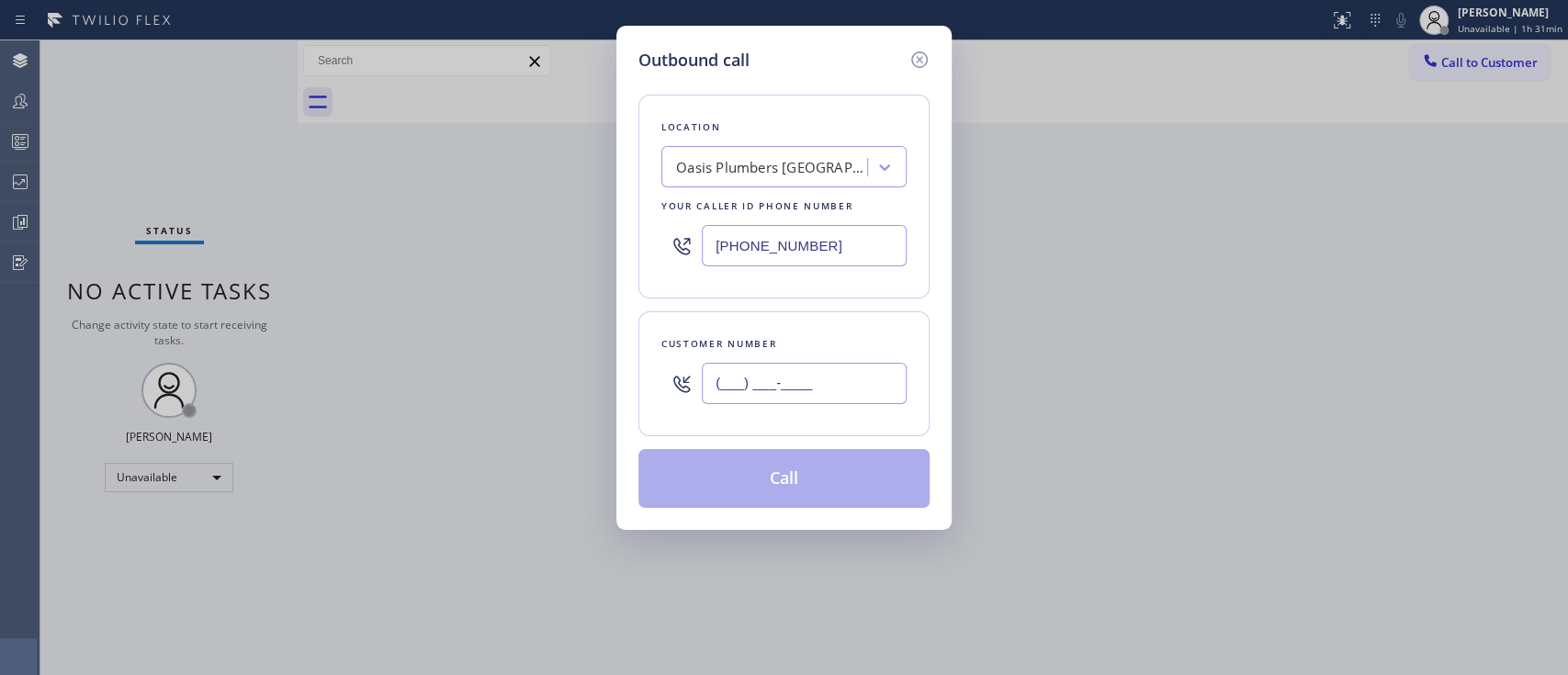
paste input "714) 912-5824"
click at [815, 367] on input "(714) 912-5824" at bounding box center [804, 383] width 205 height 42
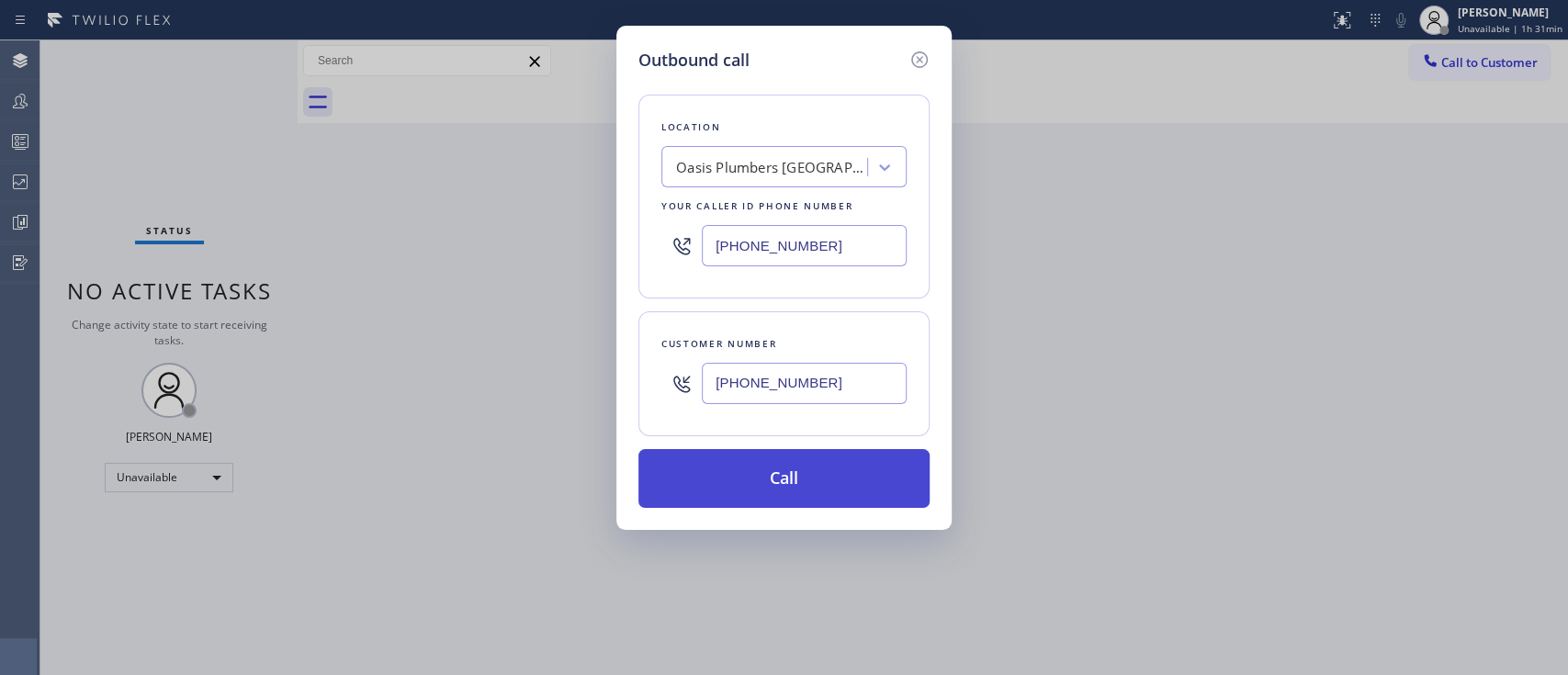
type input "(714) 912-5824"
click at [784, 473] on button "Call" at bounding box center [784, 478] width 292 height 59
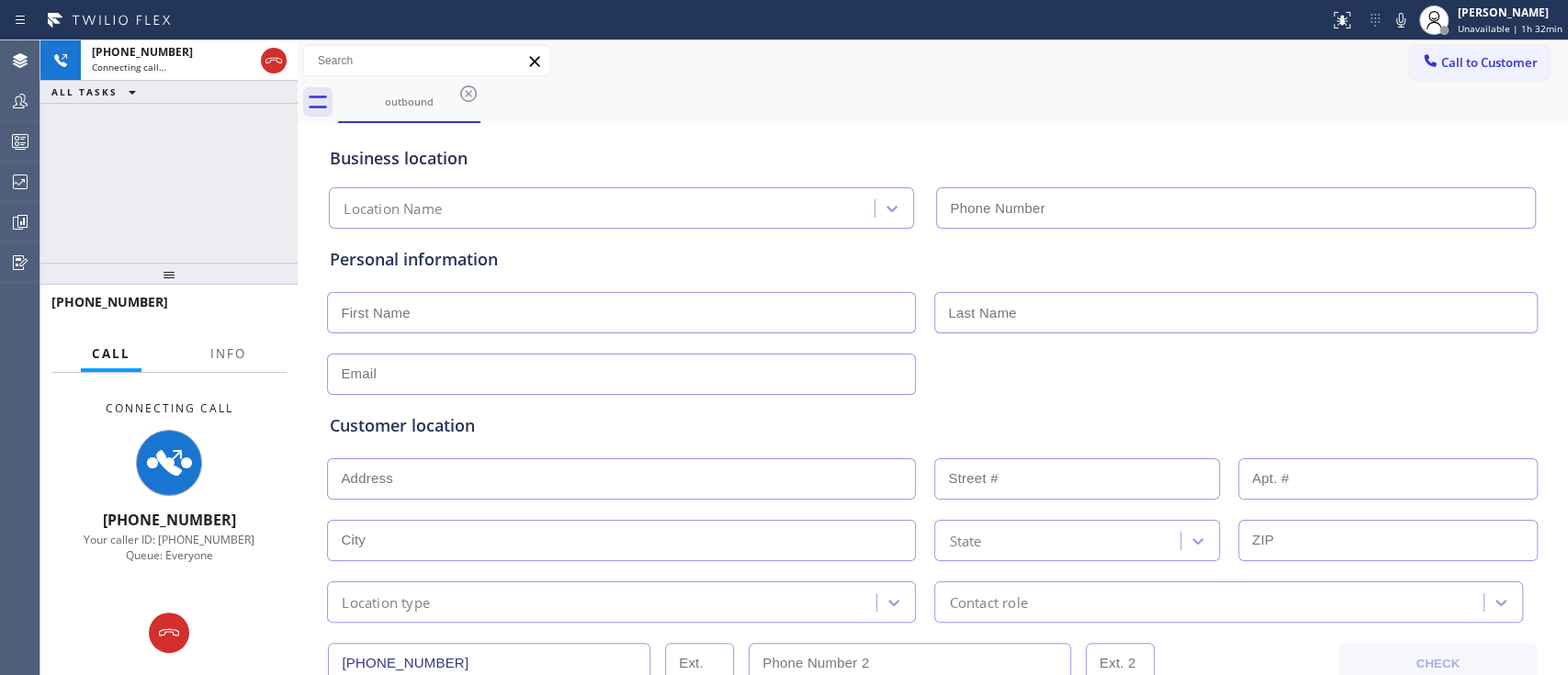
type input "(714) 706-3926"
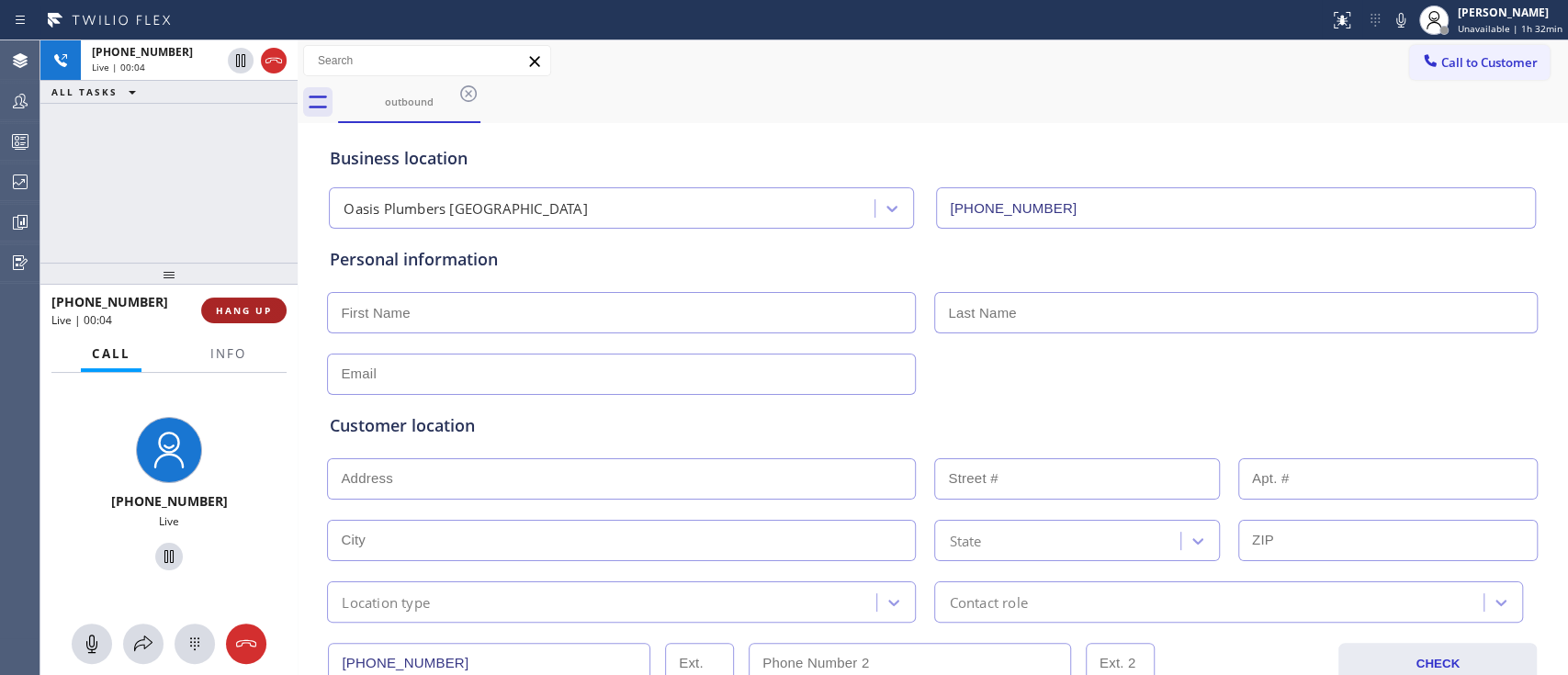
click at [256, 313] on span "HANG UP" at bounding box center [244, 310] width 56 height 13
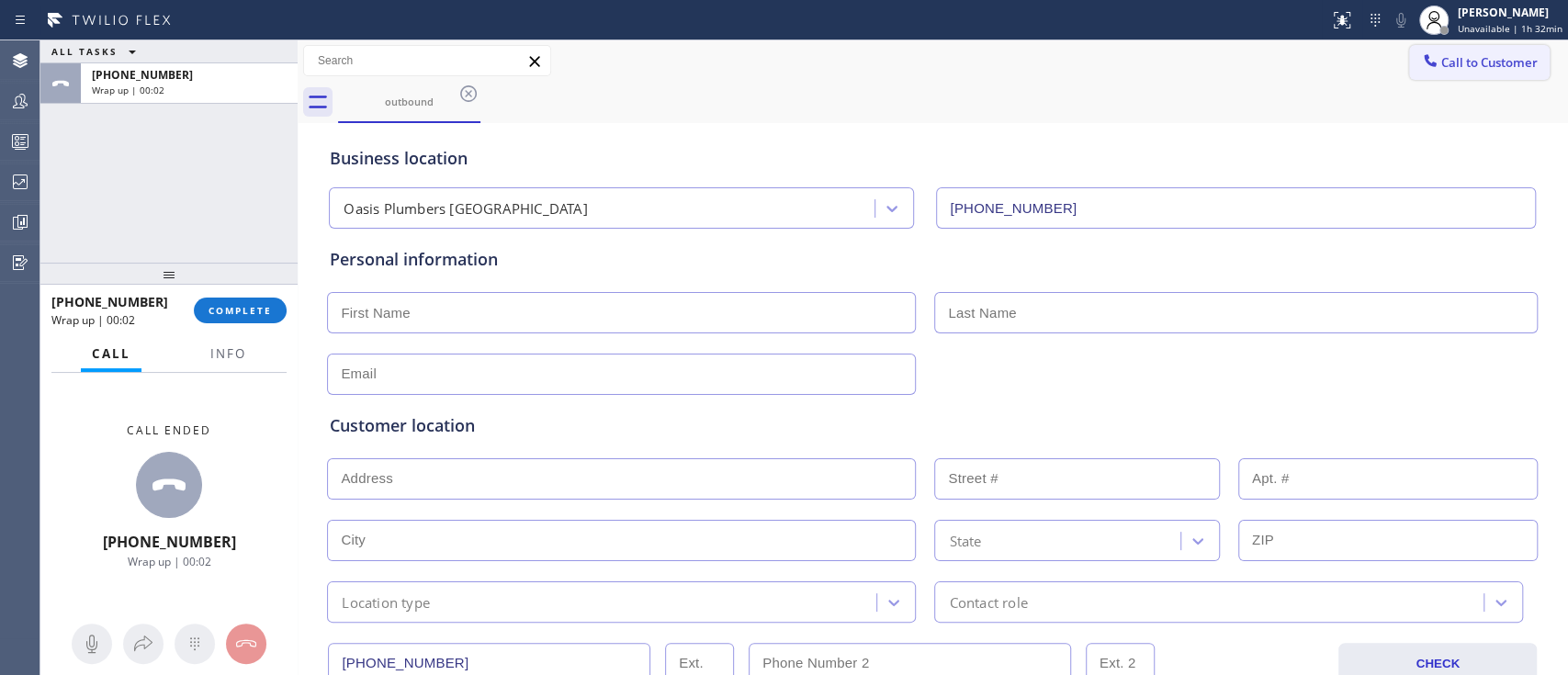
click at [1458, 57] on span "Call to Customer" at bounding box center [1490, 62] width 97 height 16
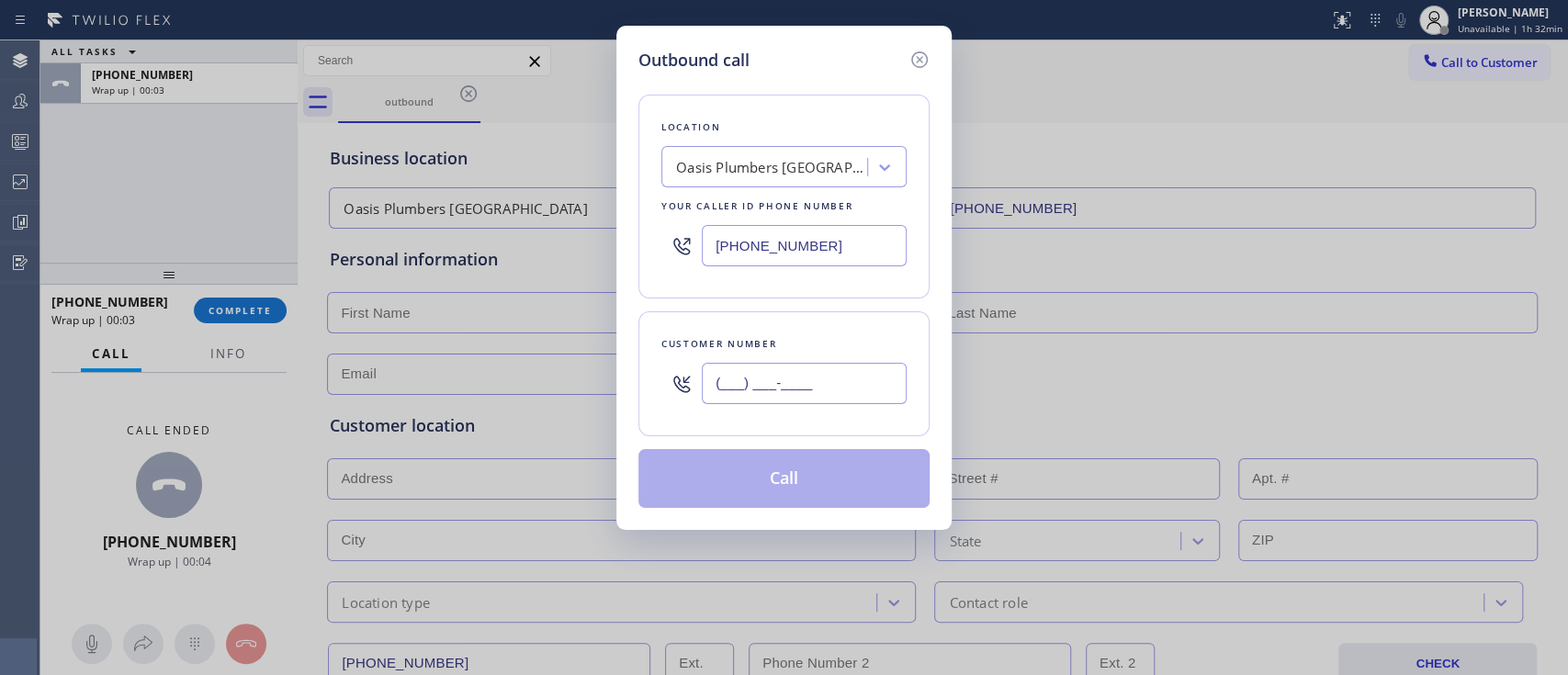
click at [821, 387] on input "(___) ___-____" at bounding box center [804, 383] width 205 height 42
paste input "714) 912-5824"
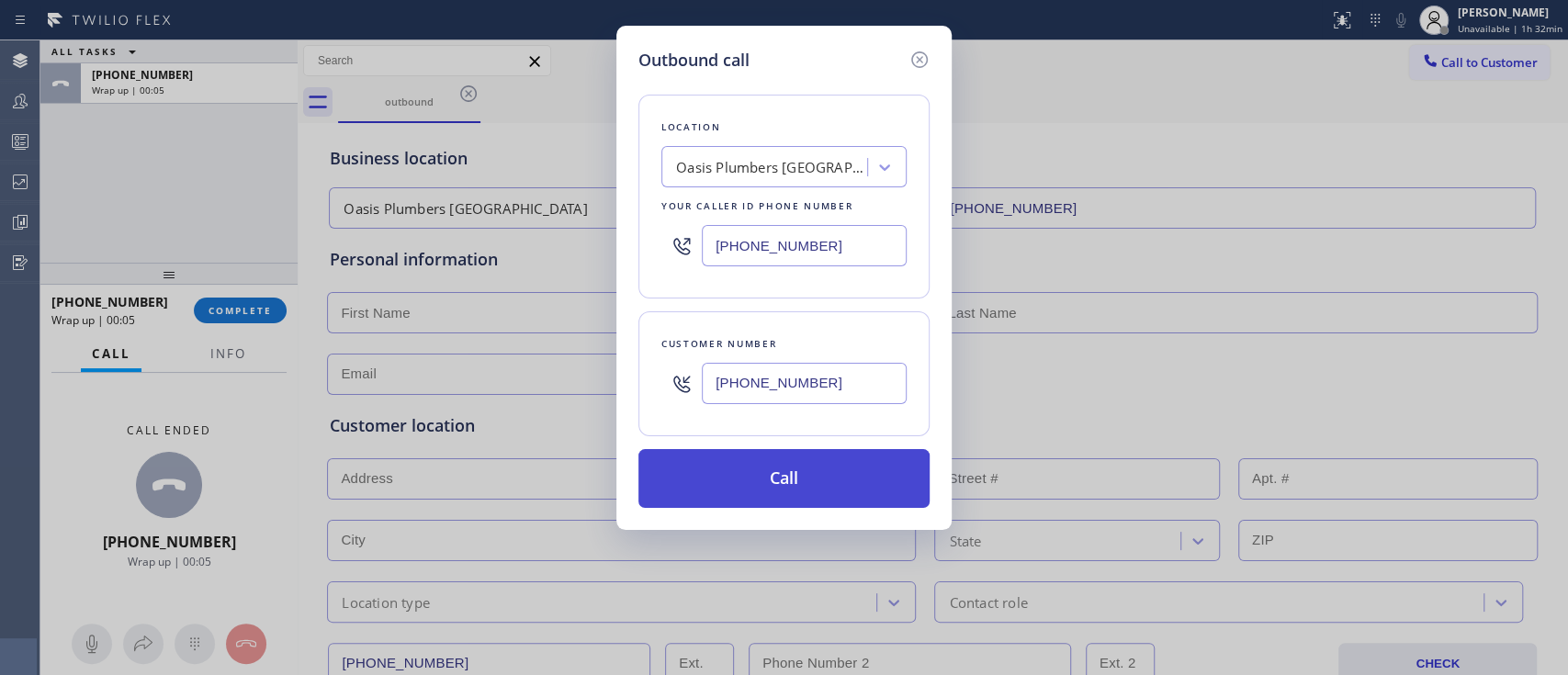
type input "(714) 912-5824"
click at [818, 463] on button "Call" at bounding box center [784, 478] width 292 height 59
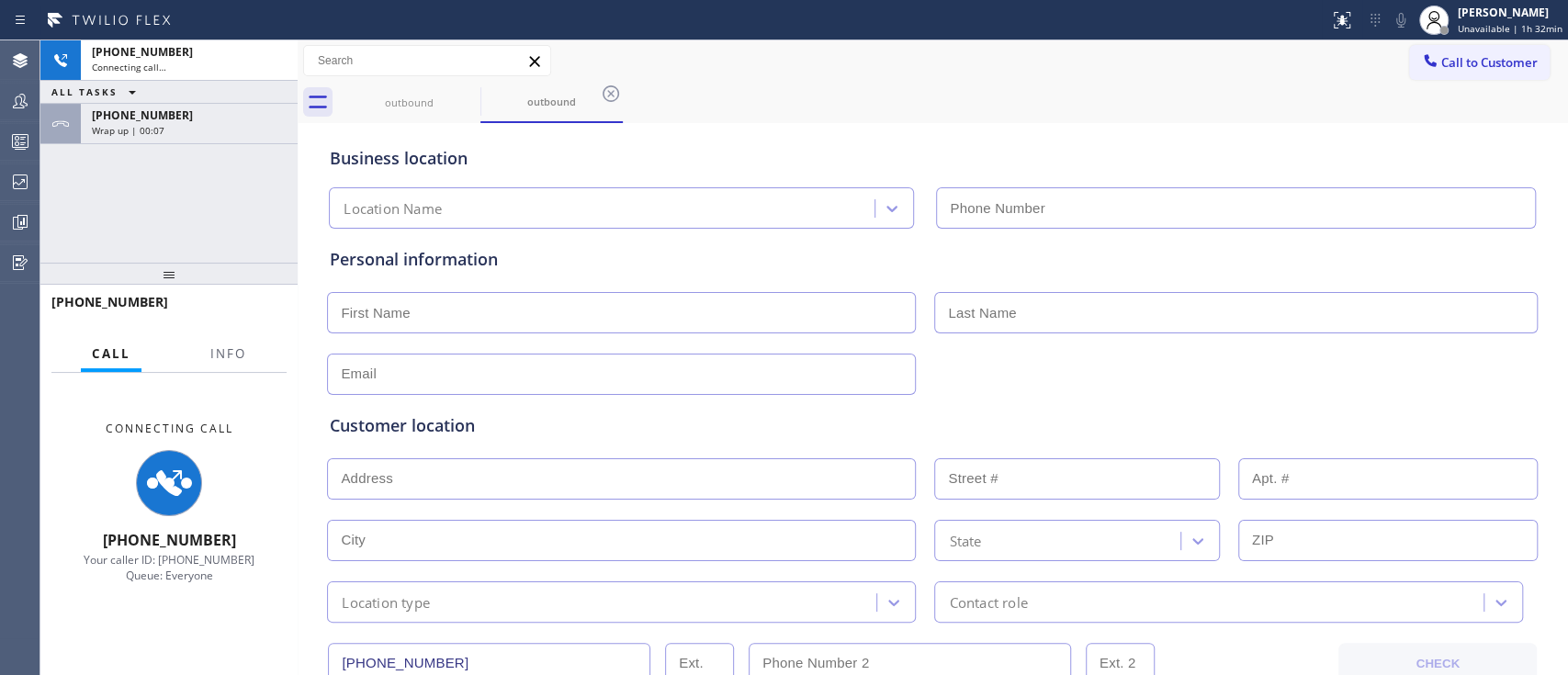
type input "(714) 706-3926"
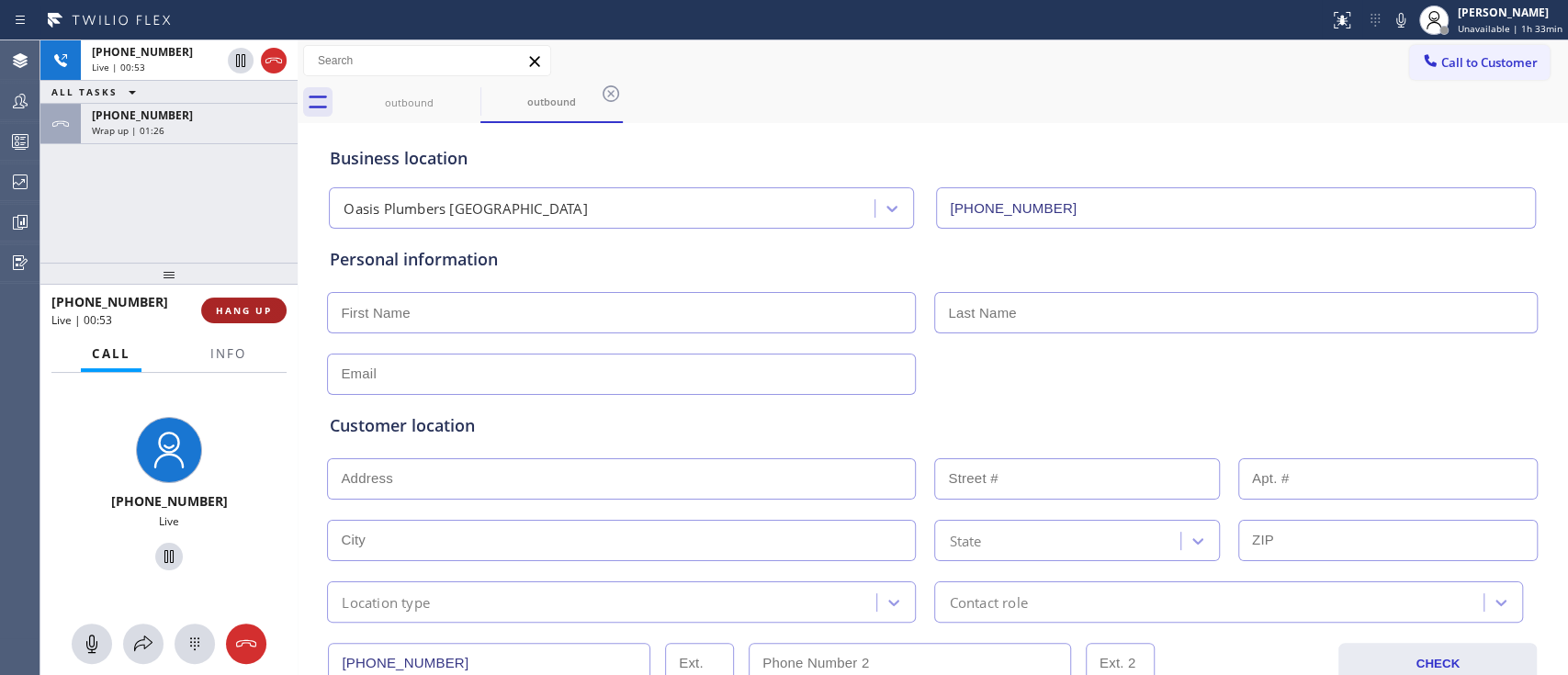
click at [251, 315] on span "HANG UP" at bounding box center [244, 310] width 56 height 13
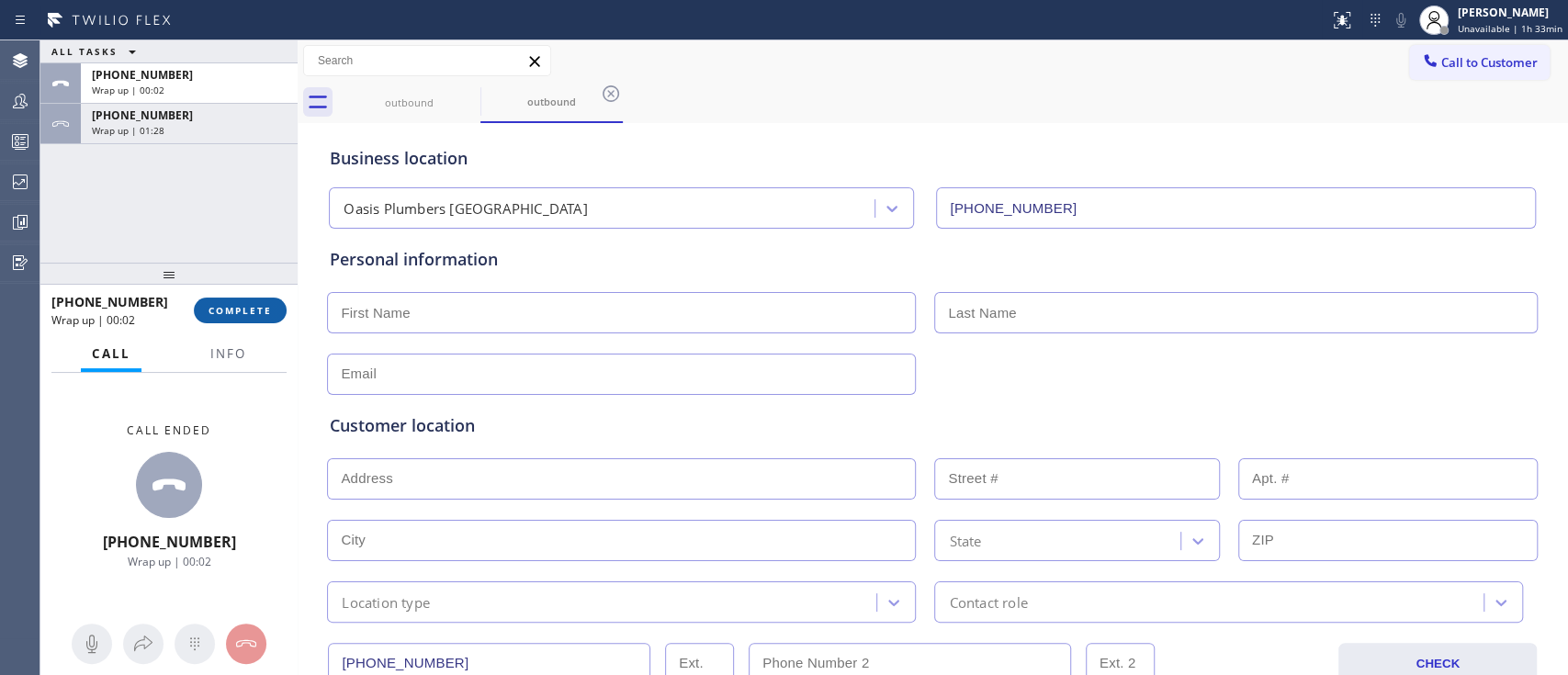
click at [262, 306] on span "COMPLETE" at bounding box center [240, 310] width 64 height 13
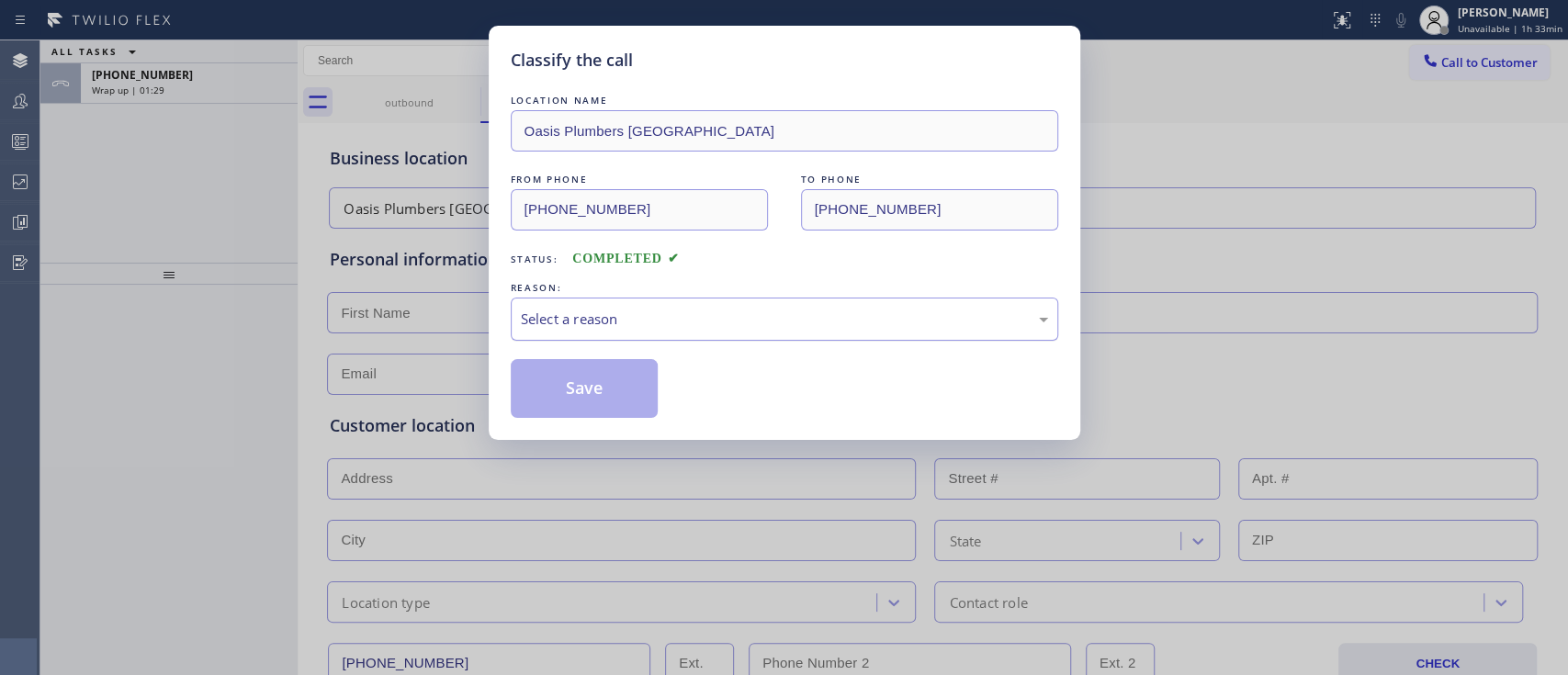
click at [721, 304] on div "Select a reason" at bounding box center [784, 319] width 547 height 43
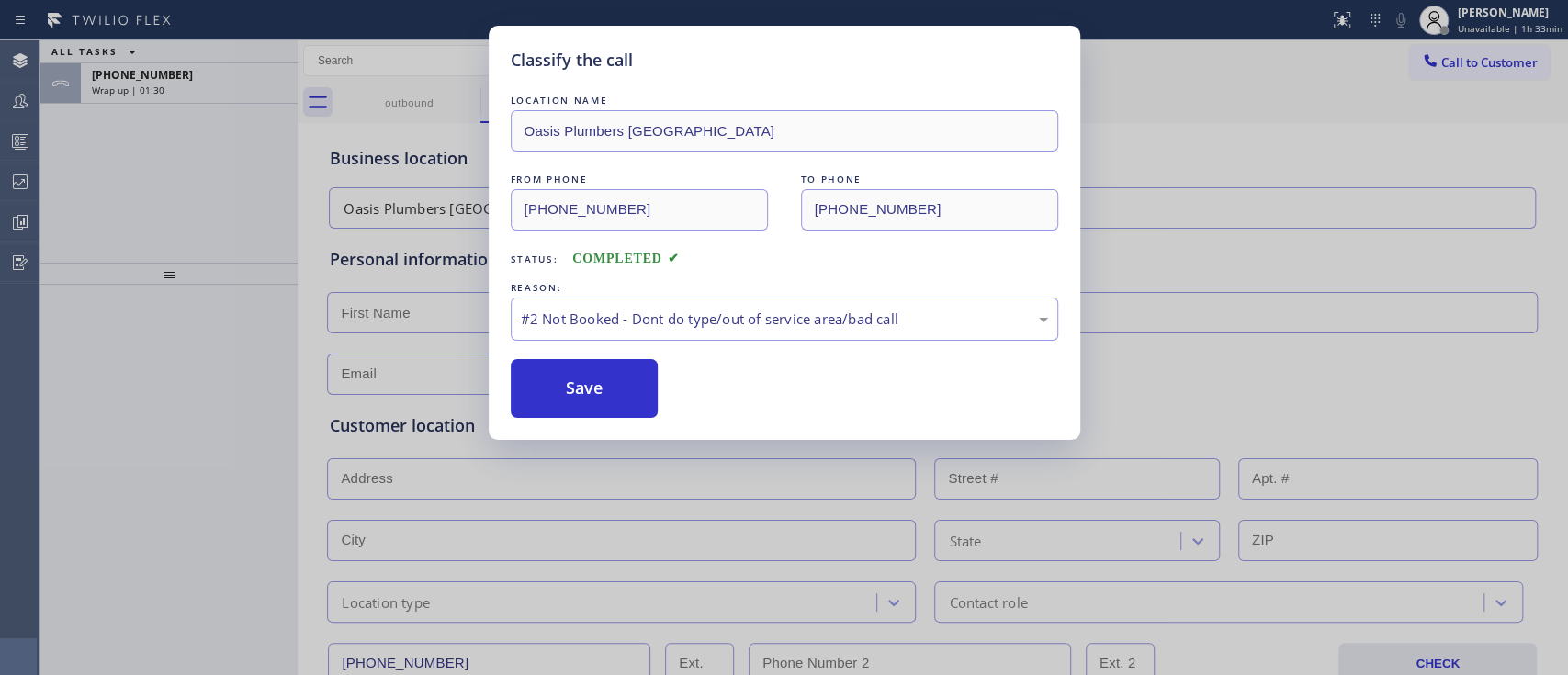
click at [636, 383] on button "Save" at bounding box center [584, 388] width 148 height 59
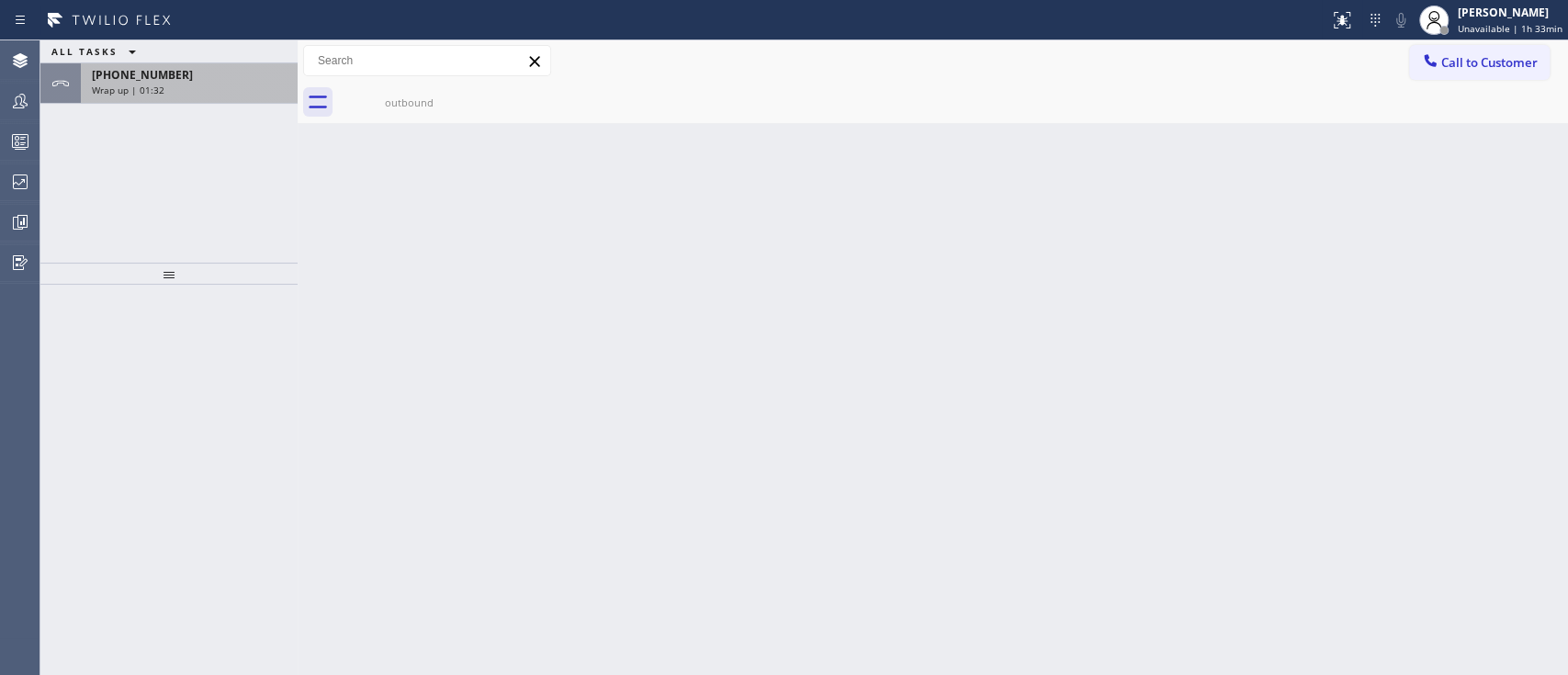
click at [154, 70] on span "+17149125824" at bounding box center [142, 74] width 101 height 15
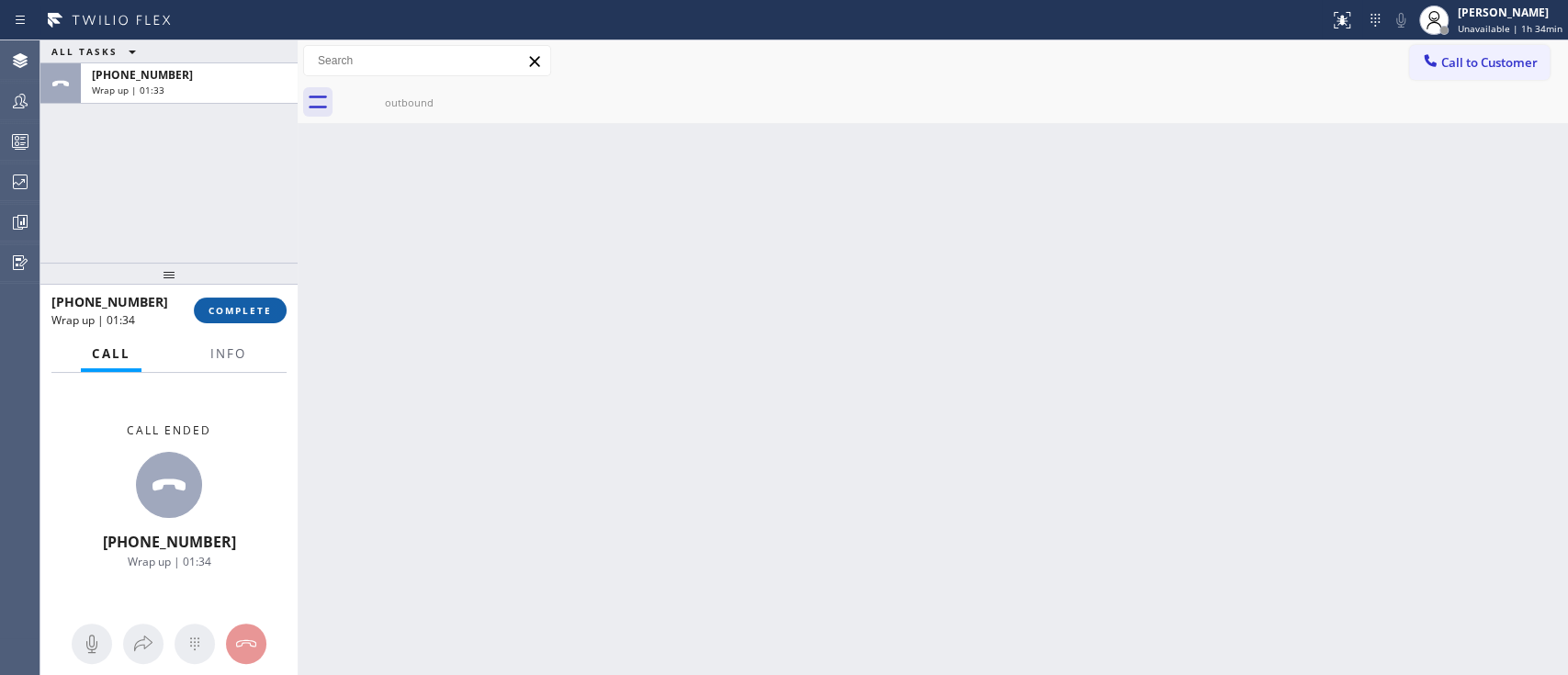
click at [238, 302] on button "COMPLETE" at bounding box center [240, 310] width 93 height 26
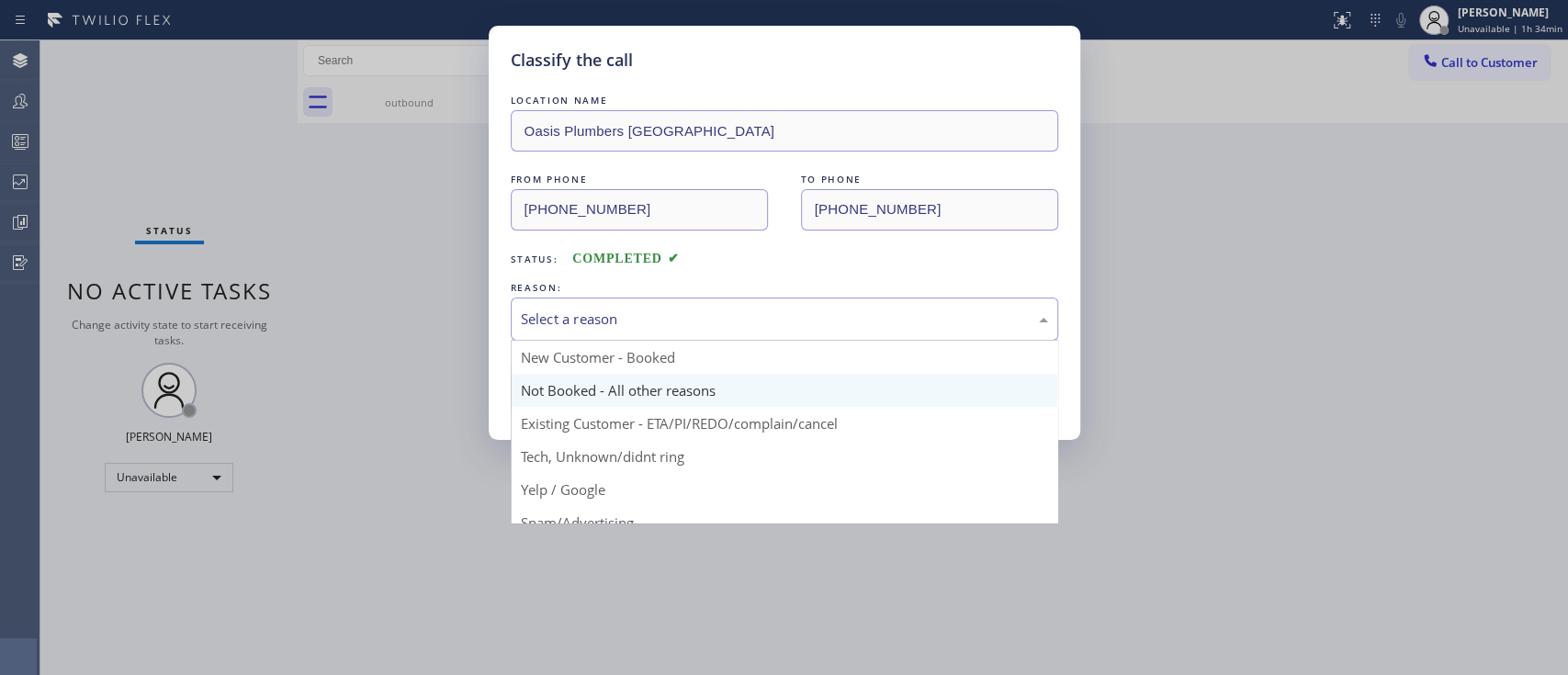
drag, startPoint x: 631, startPoint y: 306, endPoint x: 584, endPoint y: 394, distance: 99.8
click at [584, 341] on div "Select a reason New Customer - Booked Not Booked - All other reasons Existing C…" at bounding box center [784, 319] width 547 height 43
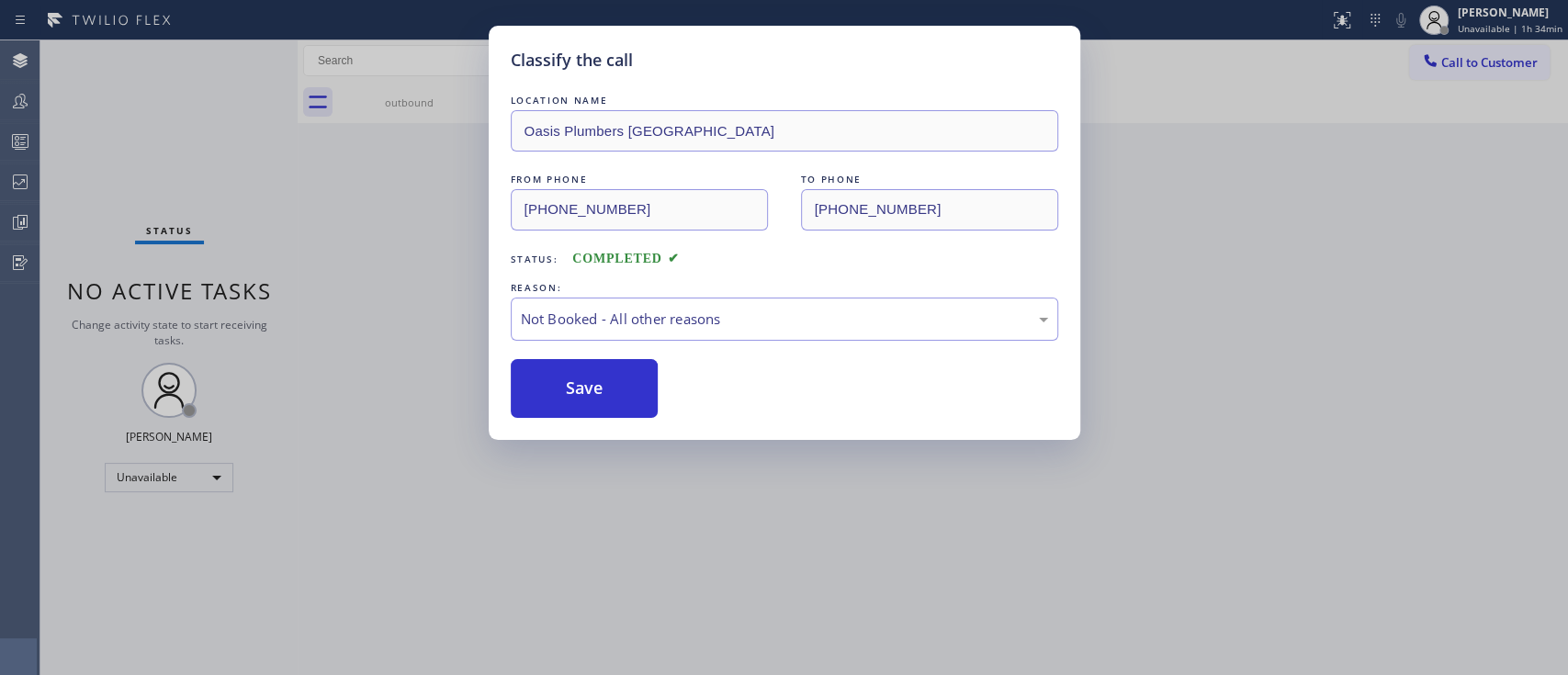
click at [584, 394] on button "Save" at bounding box center [584, 388] width 148 height 59
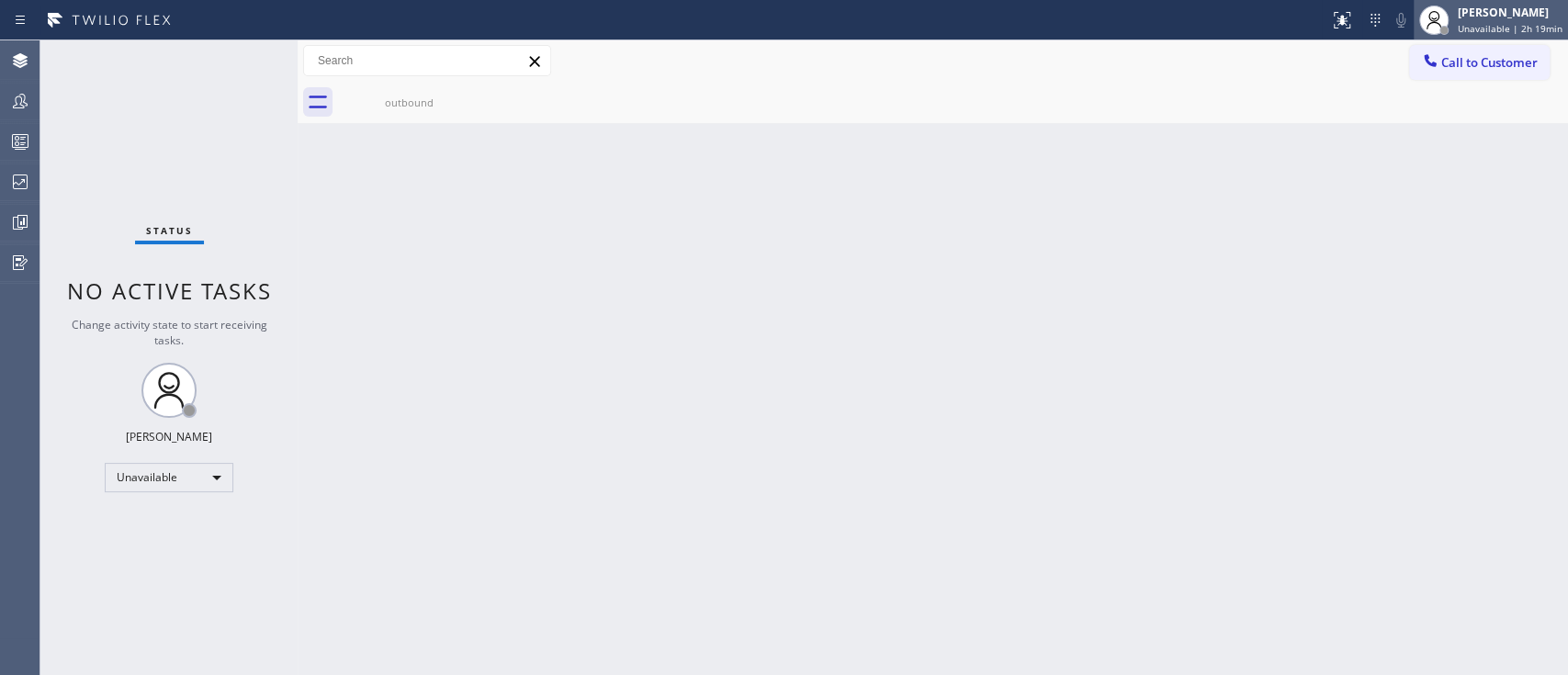
click at [1518, 14] on div "[PERSON_NAME]" at bounding box center [1510, 13] width 104 height 15
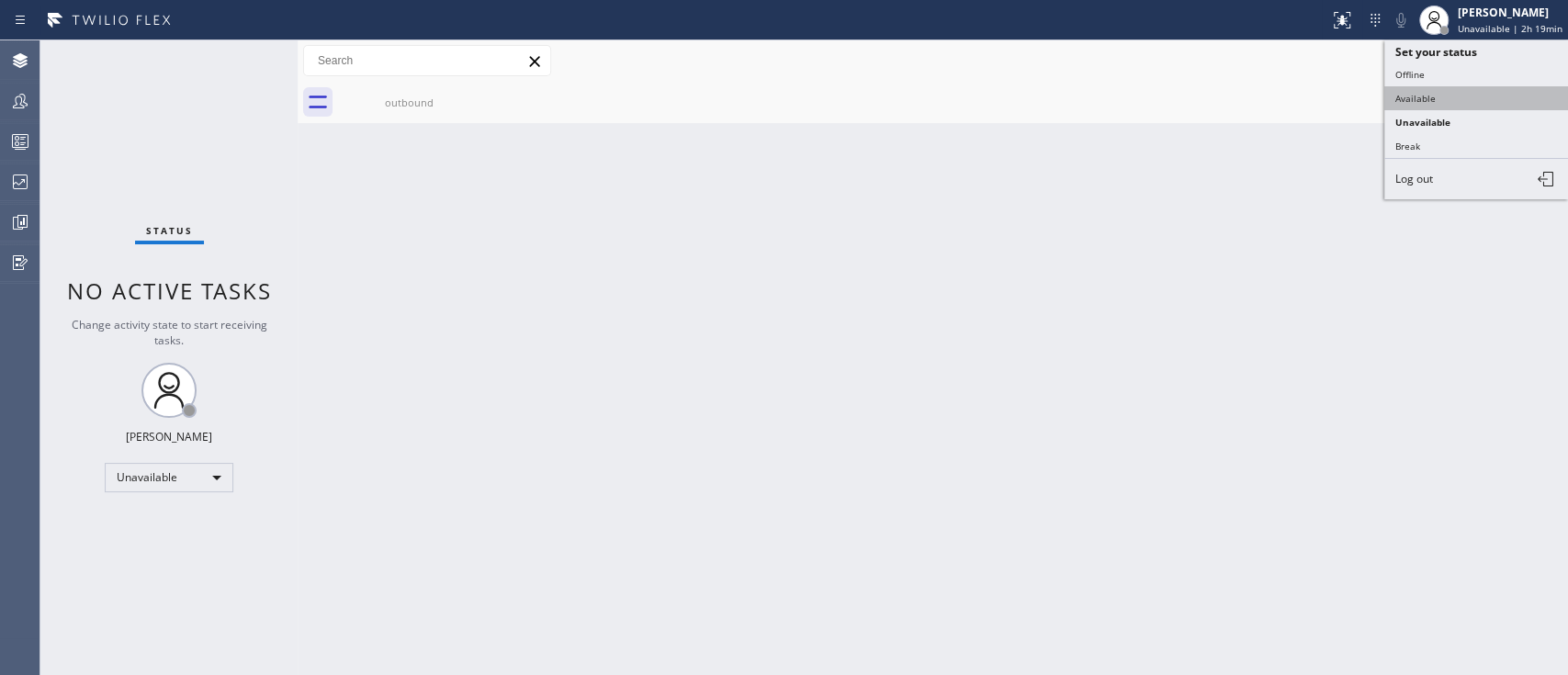
click at [1455, 97] on button "Available" at bounding box center [1476, 98] width 183 height 24
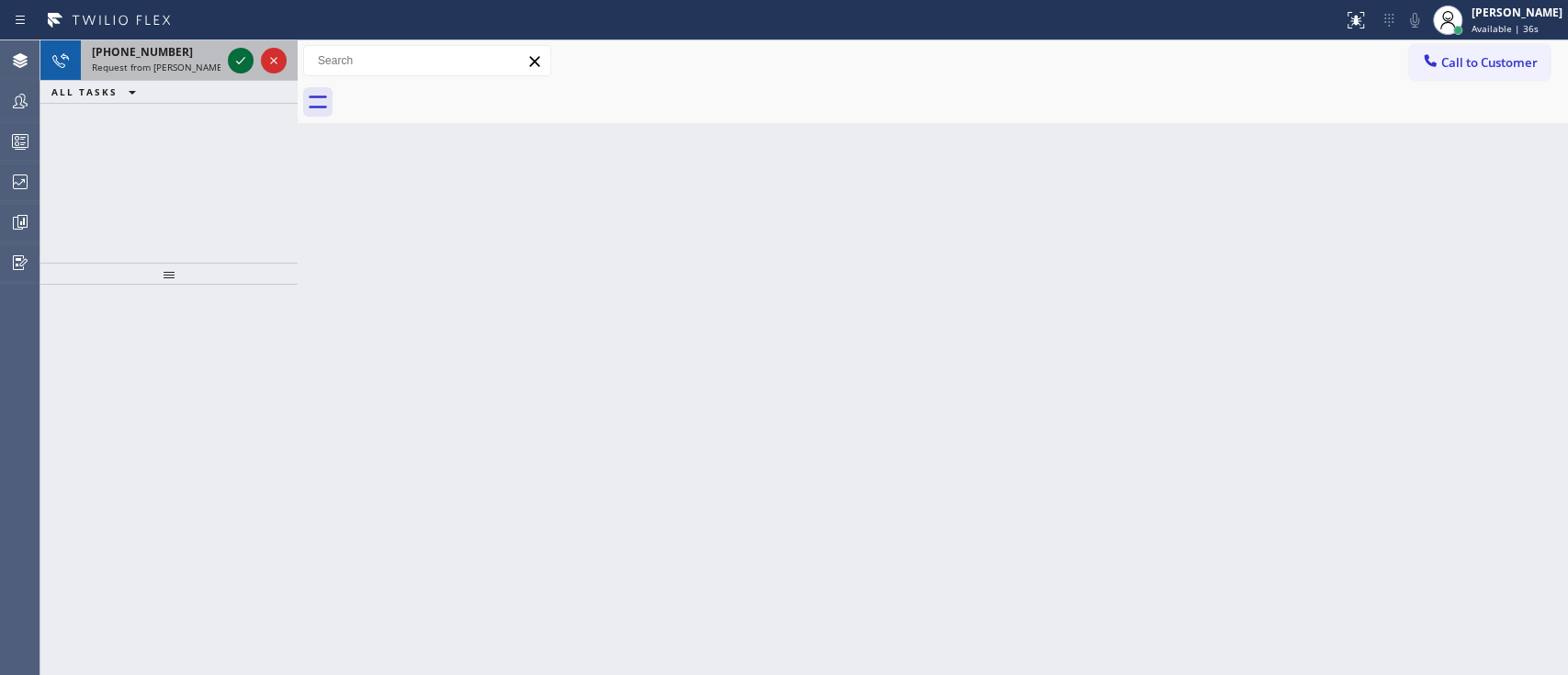
click at [239, 67] on icon at bounding box center [240, 60] width 22 height 22
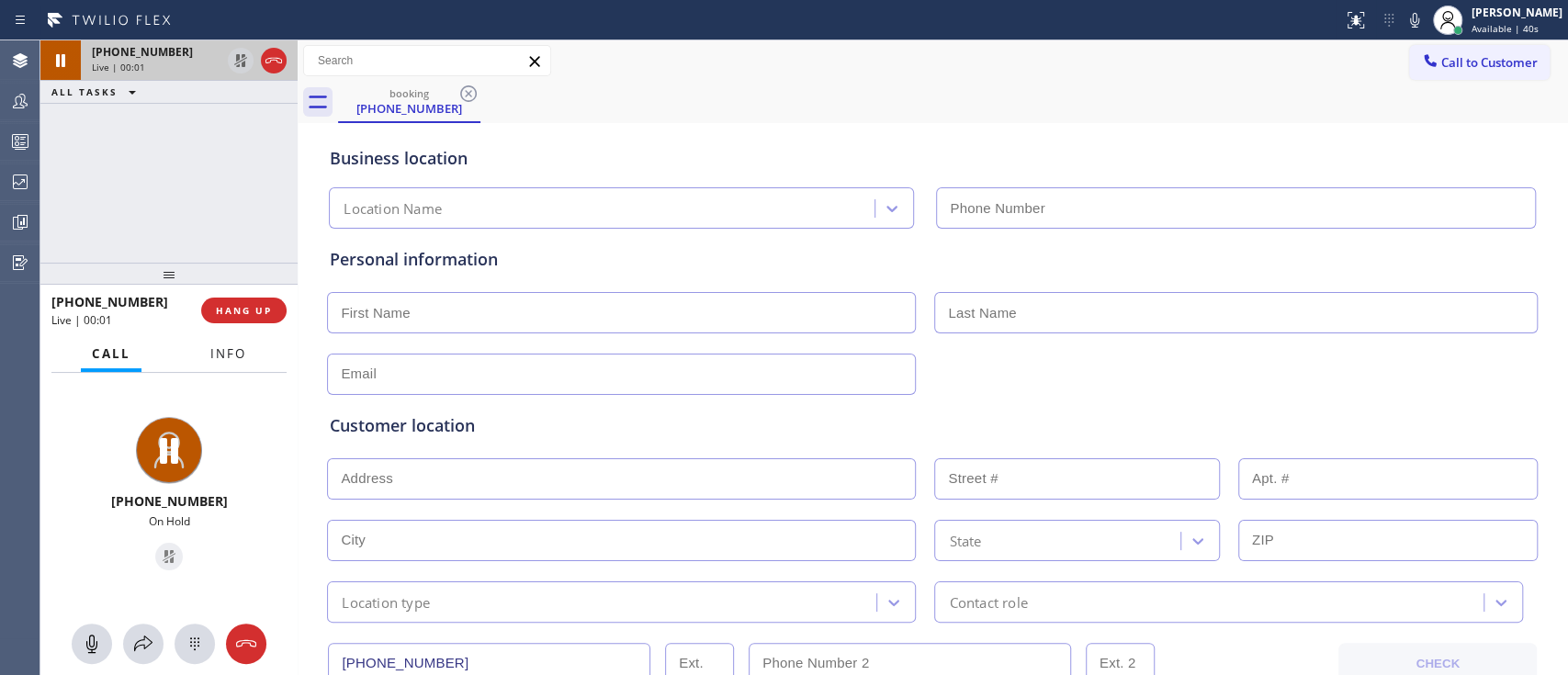
type input "(408) 775-8407"
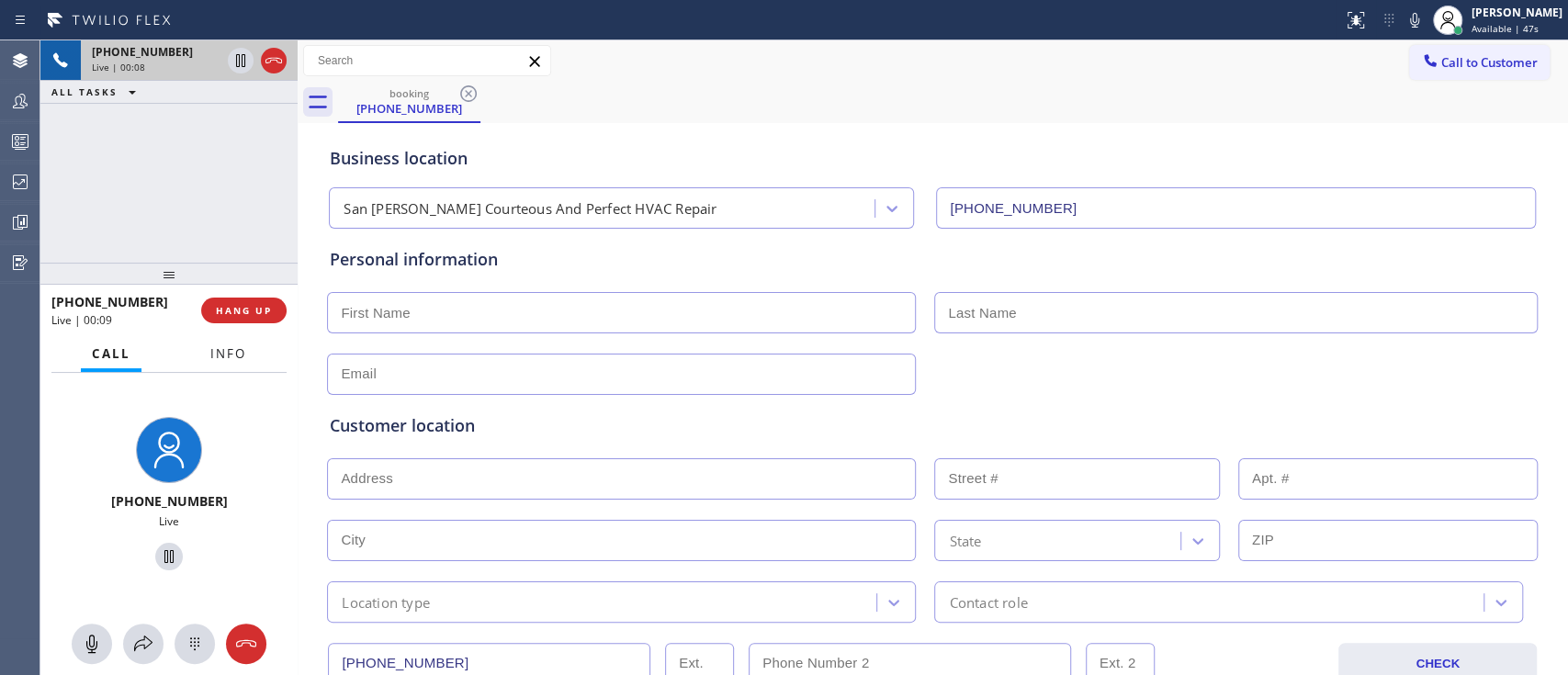
click at [224, 360] on span "Info" at bounding box center [228, 353] width 36 height 16
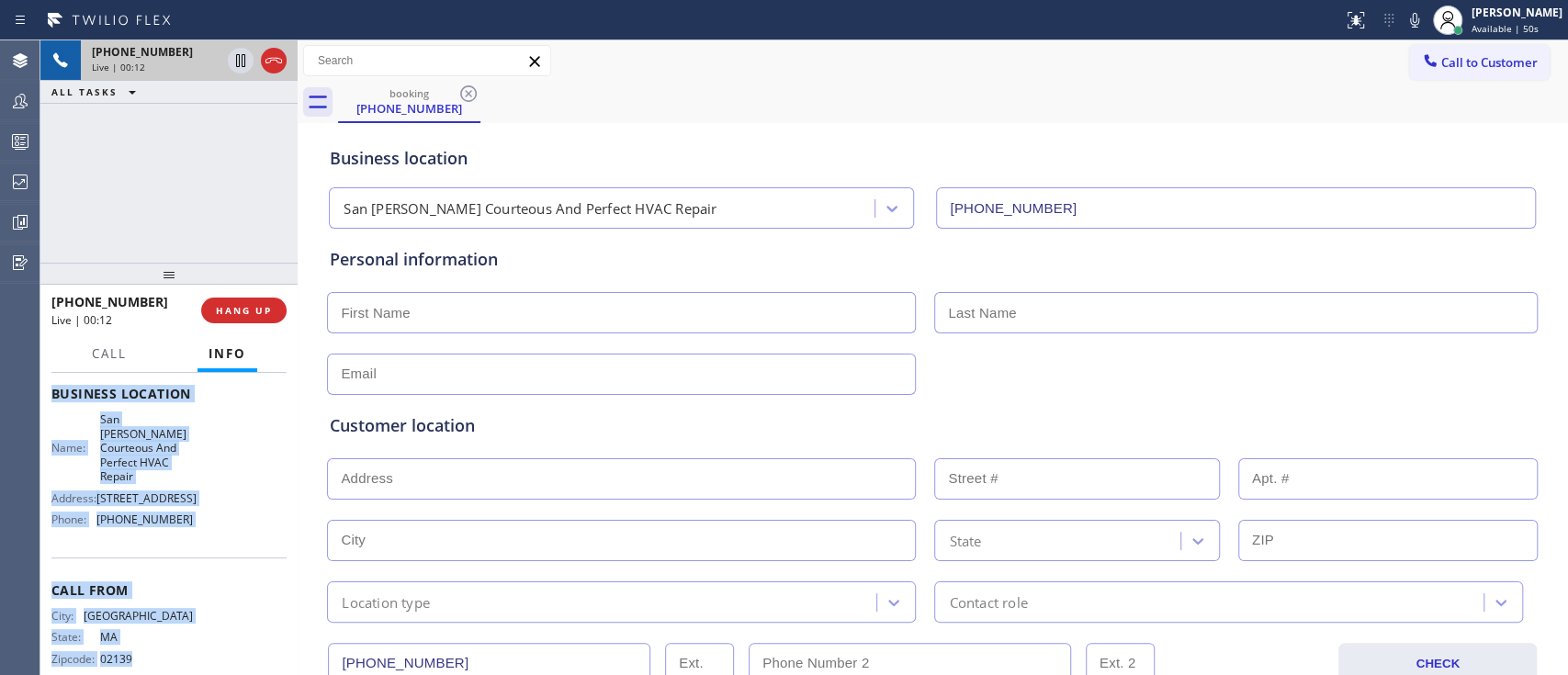
scroll to position [272, 0]
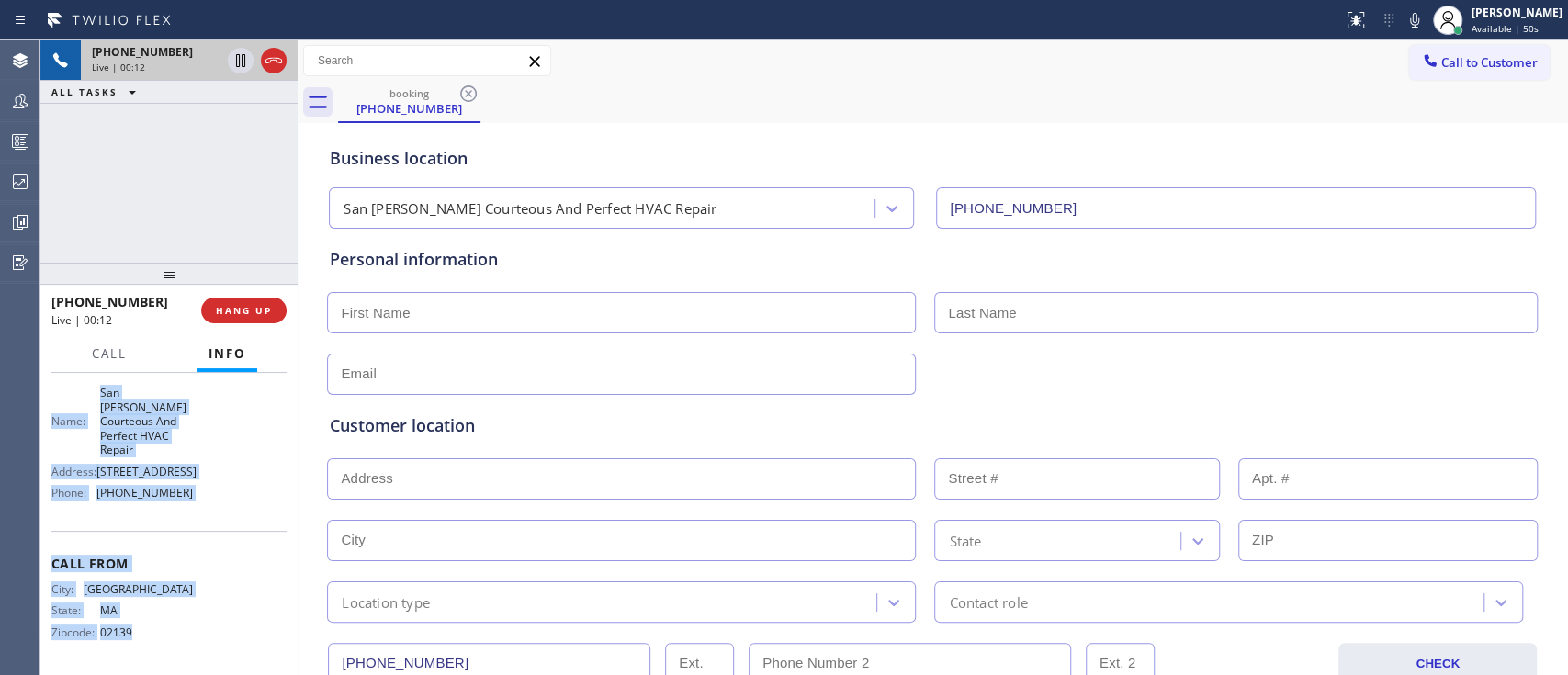
drag, startPoint x: 50, startPoint y: 492, endPoint x: 154, endPoint y: 717, distance: 247.9
click at [154, 674] on html "Status report No issues detected If you experience an issue, please download th…" at bounding box center [784, 337] width 1568 height 675
copy div "Customer Name: (617) 955-4628 Phone: (617) 955-4628 Address: Business location …"
click at [67, 438] on div "Name: San Jose Courteous And Perfect HVAC Repair" at bounding box center [122, 421] width 142 height 70
drag, startPoint x: 50, startPoint y: 438, endPoint x: 177, endPoint y: 504, distance: 143.1
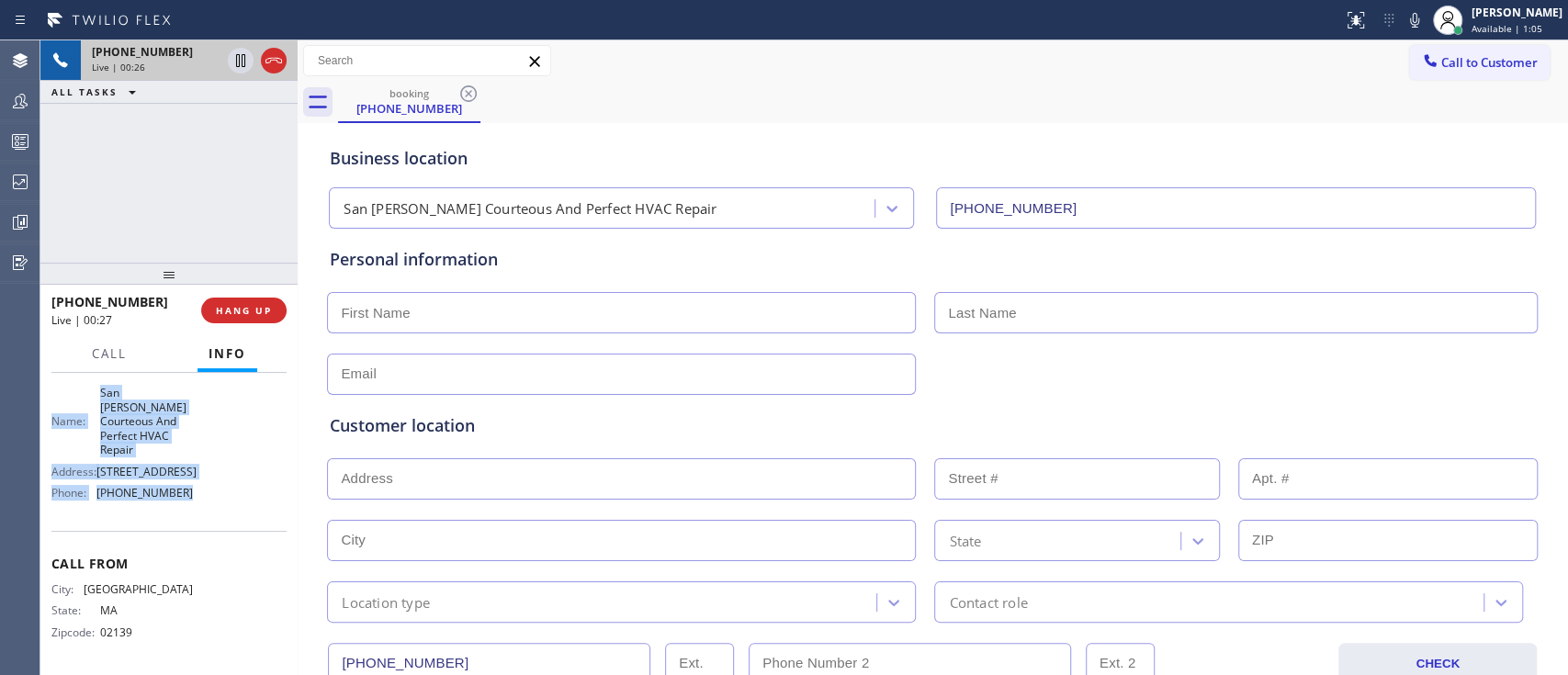
click at [177, 504] on div "Context Queue: [Test] All Priority: 1 Customer Name: (617) 955-4628 Phone: (617…" at bounding box center [169, 524] width 257 height 303
copy div "Customer Name: (617) 955-4628 Phone: (617) 955-4628 Address: Business location …"
click at [706, 307] on input "text" at bounding box center [622, 313] width 589 height 42
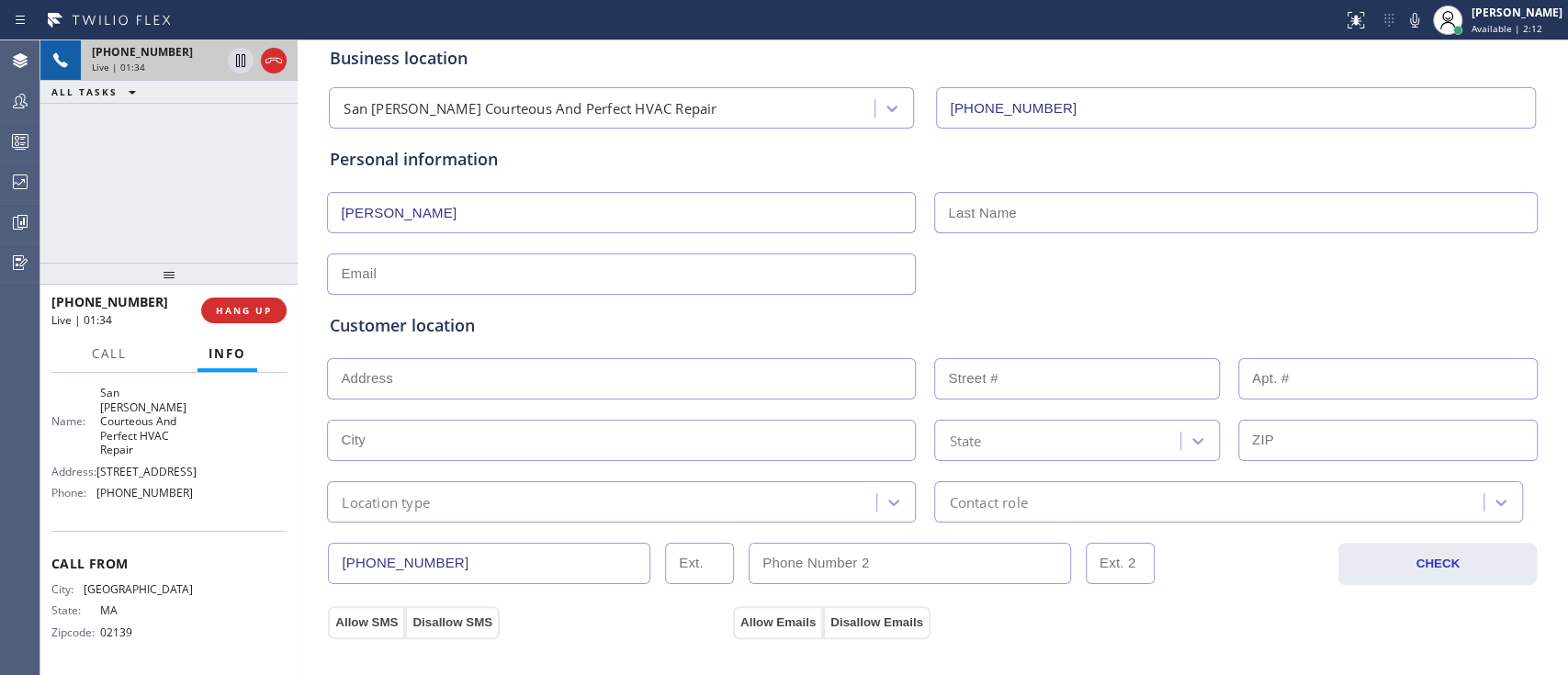
scroll to position [295, 0]
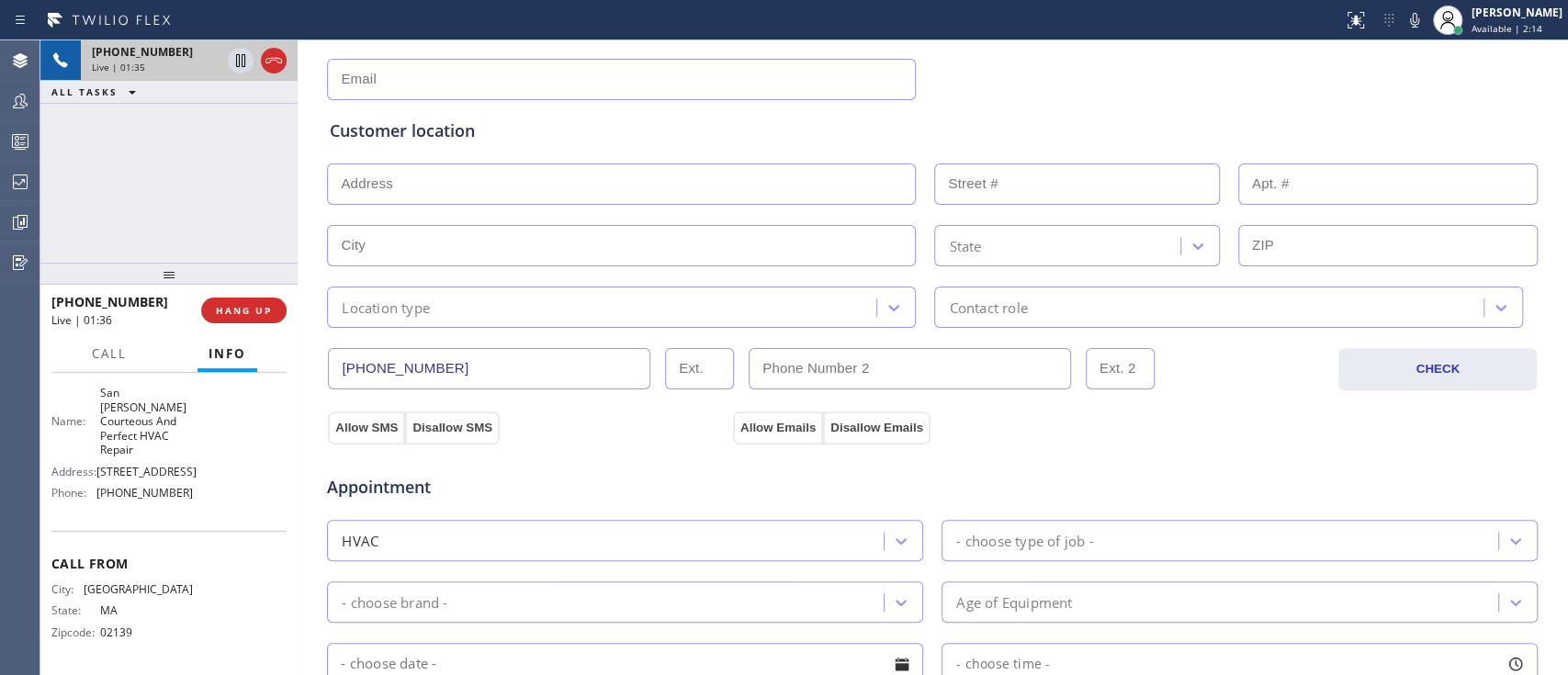
type input "George"
click at [970, 517] on div "HVAC - choose type of job -" at bounding box center [933, 539] width 1215 height 45
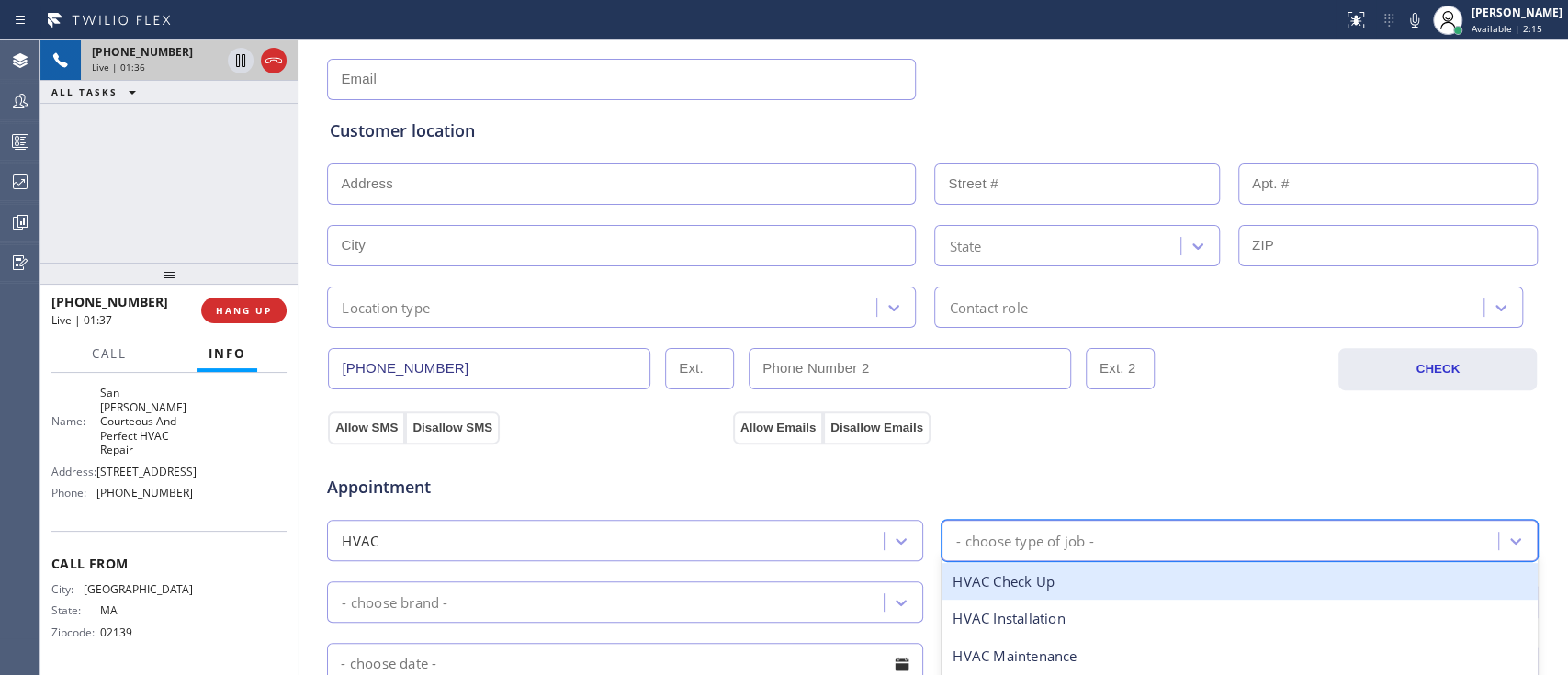
click at [971, 524] on div "- choose type of job -" at bounding box center [1222, 540] width 551 height 32
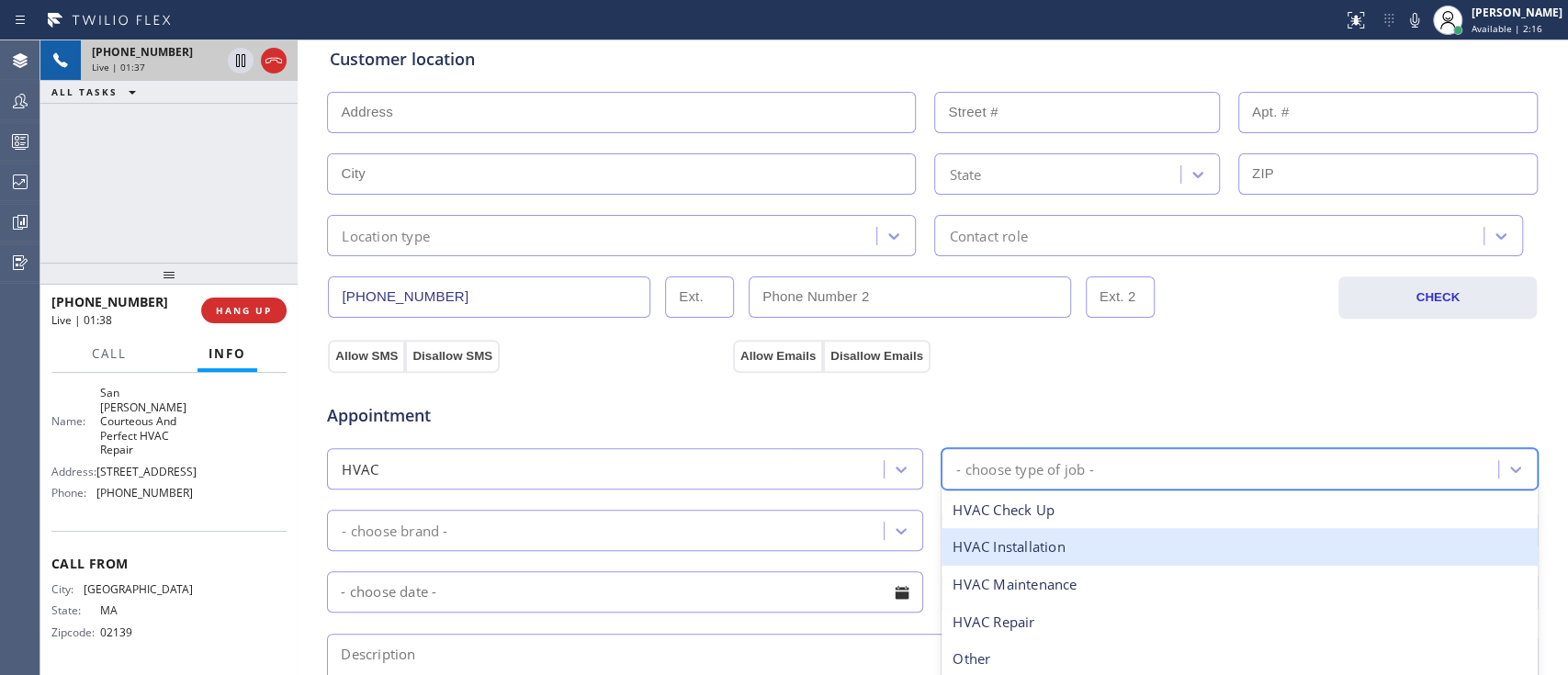
scroll to position [368, 0]
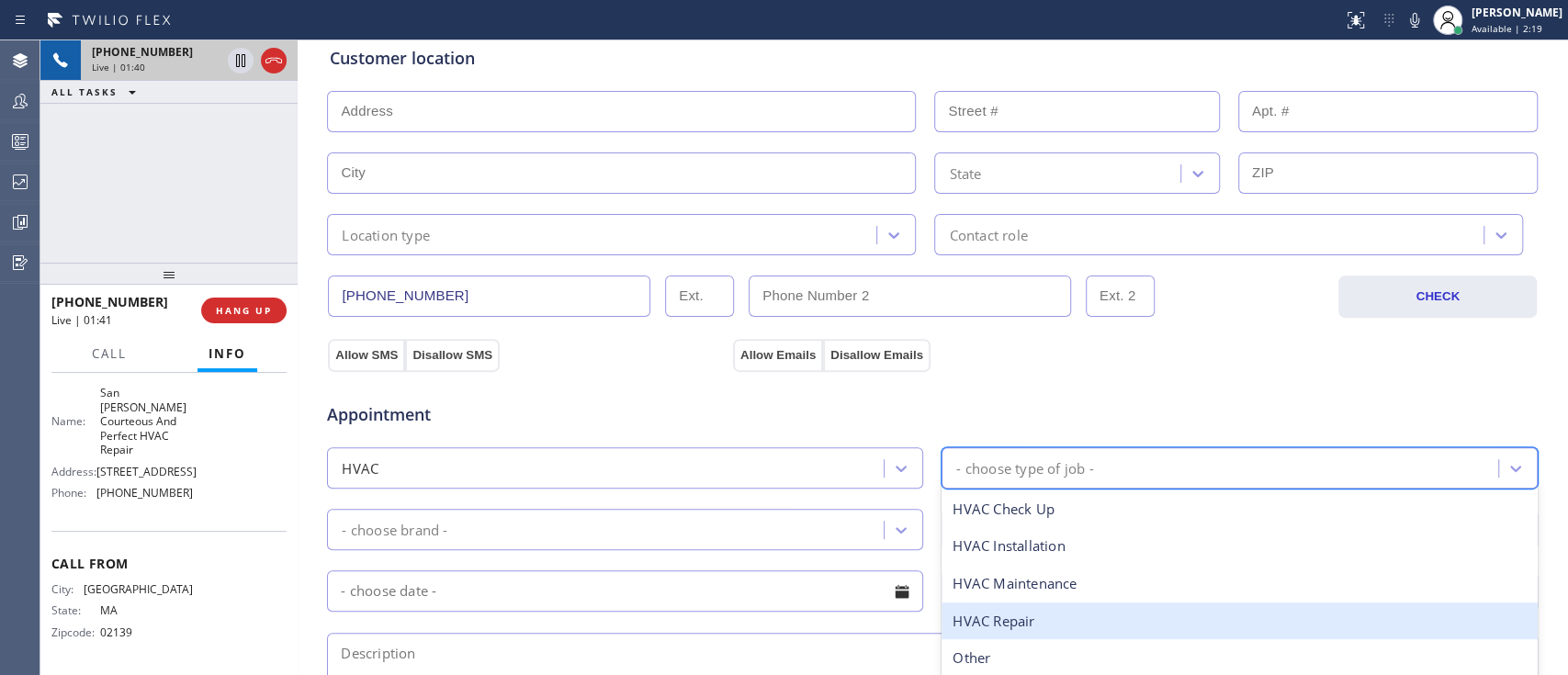
click at [1012, 633] on div "HVAC Repair" at bounding box center [1239, 621] width 596 height 38
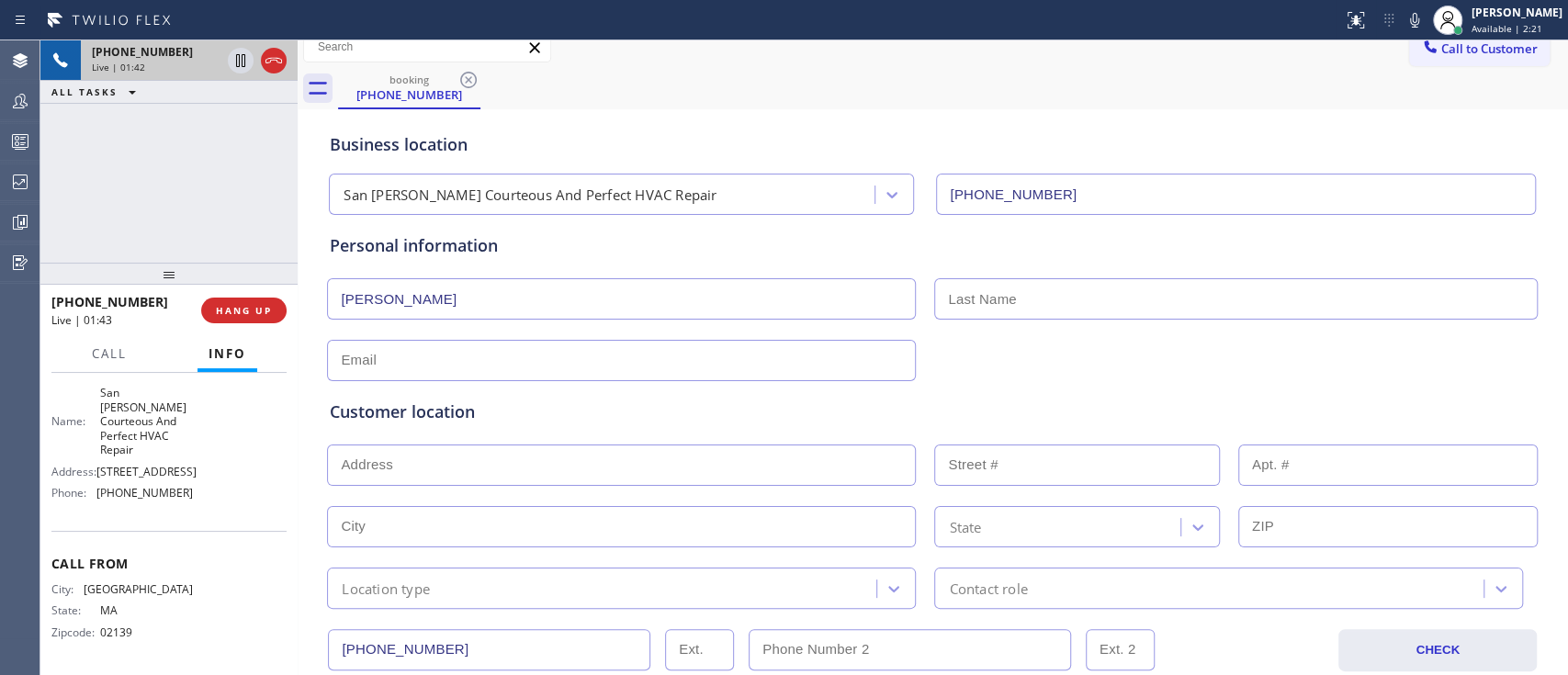
scroll to position [10, 0]
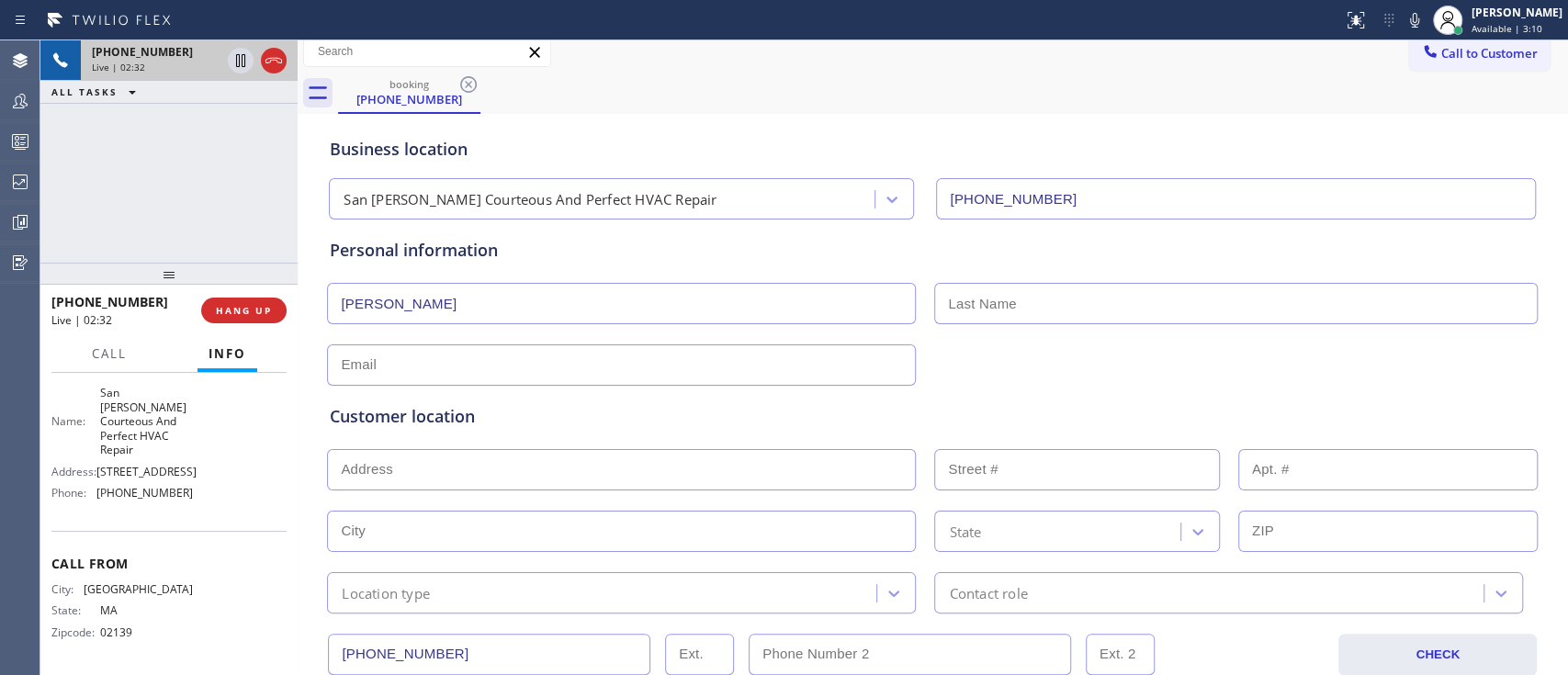
paste input "3518 Arcade AveSan Jose, CA 95148, USA"
click at [402, 465] on input "text" at bounding box center [622, 469] width 589 height 42
type input "3518 Arcade Ave"
type input "3518"
type input "San Jose"
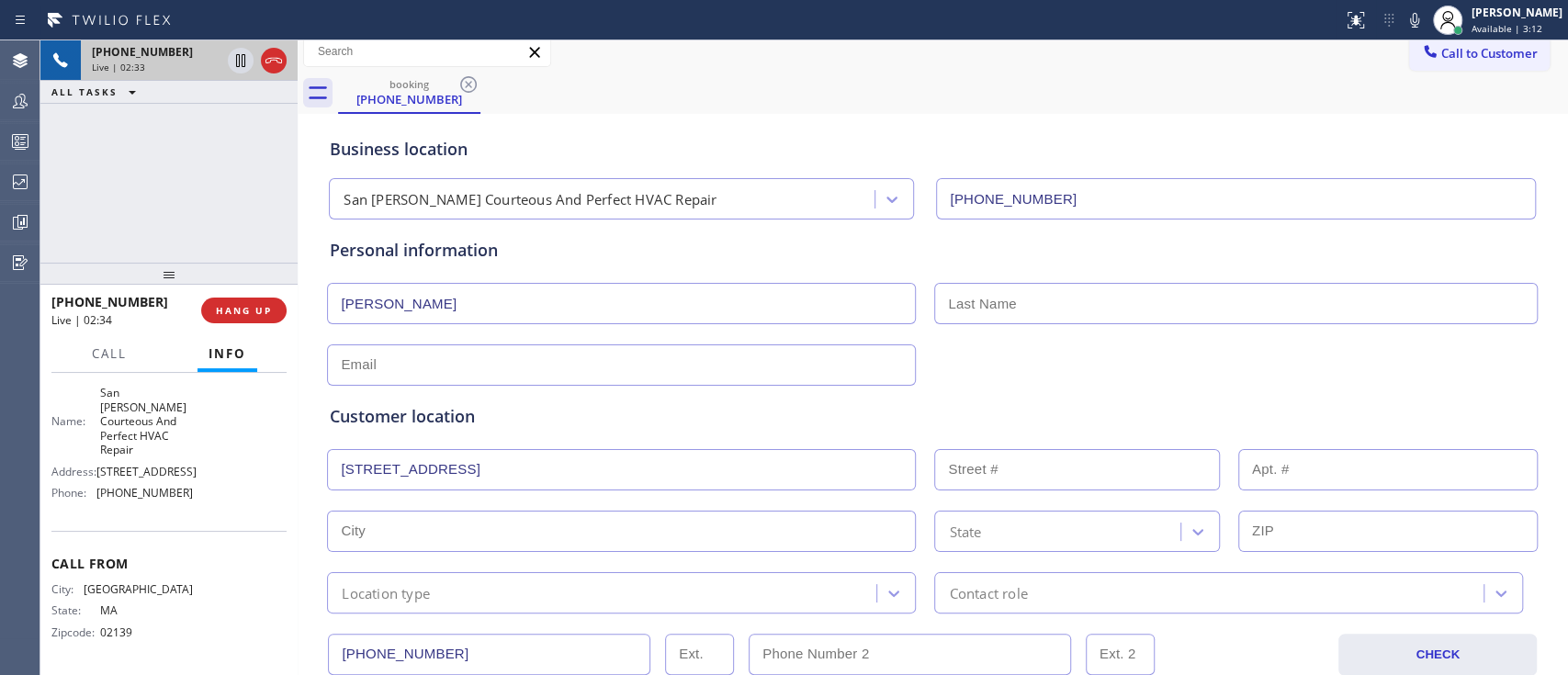
type input "95148"
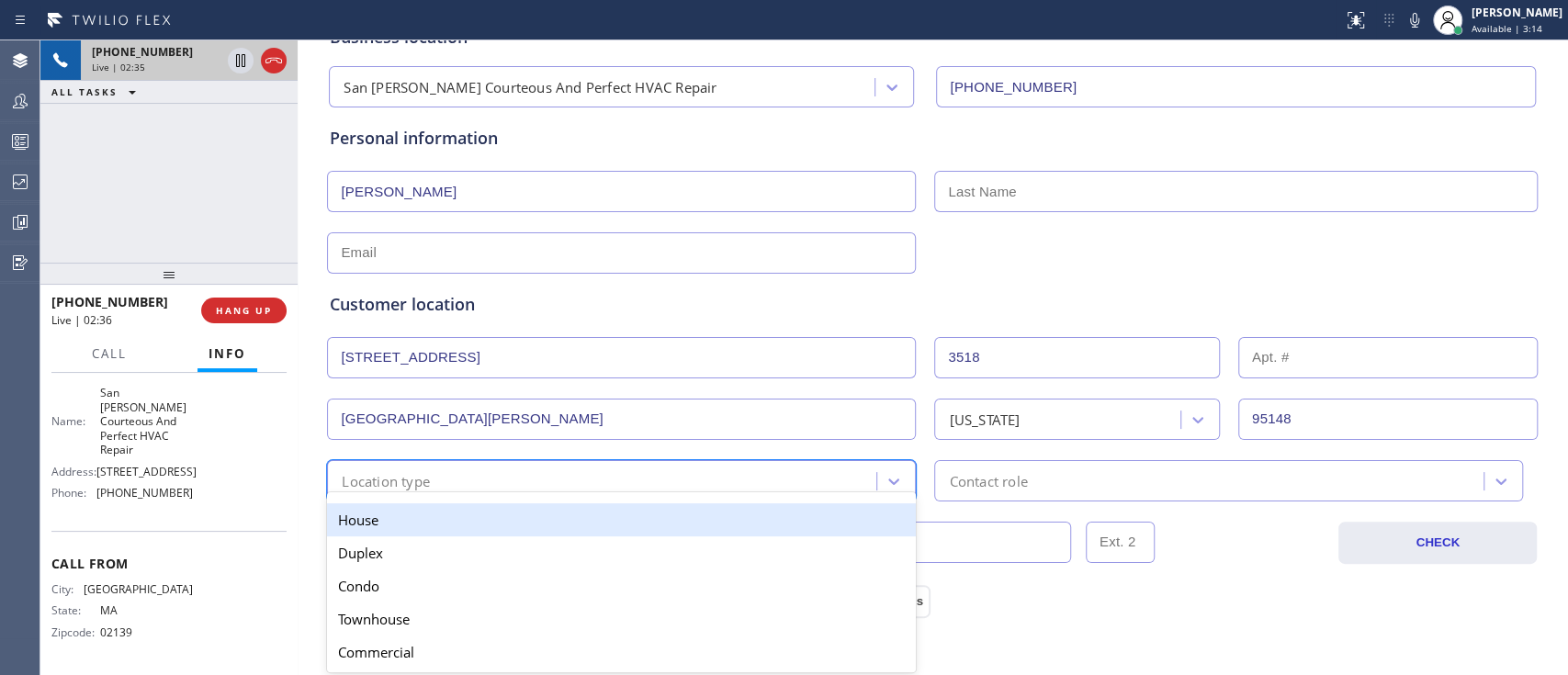
click at [783, 487] on div "Location type" at bounding box center [603, 480] width 544 height 32
click at [666, 506] on div "House" at bounding box center [622, 520] width 589 height 33
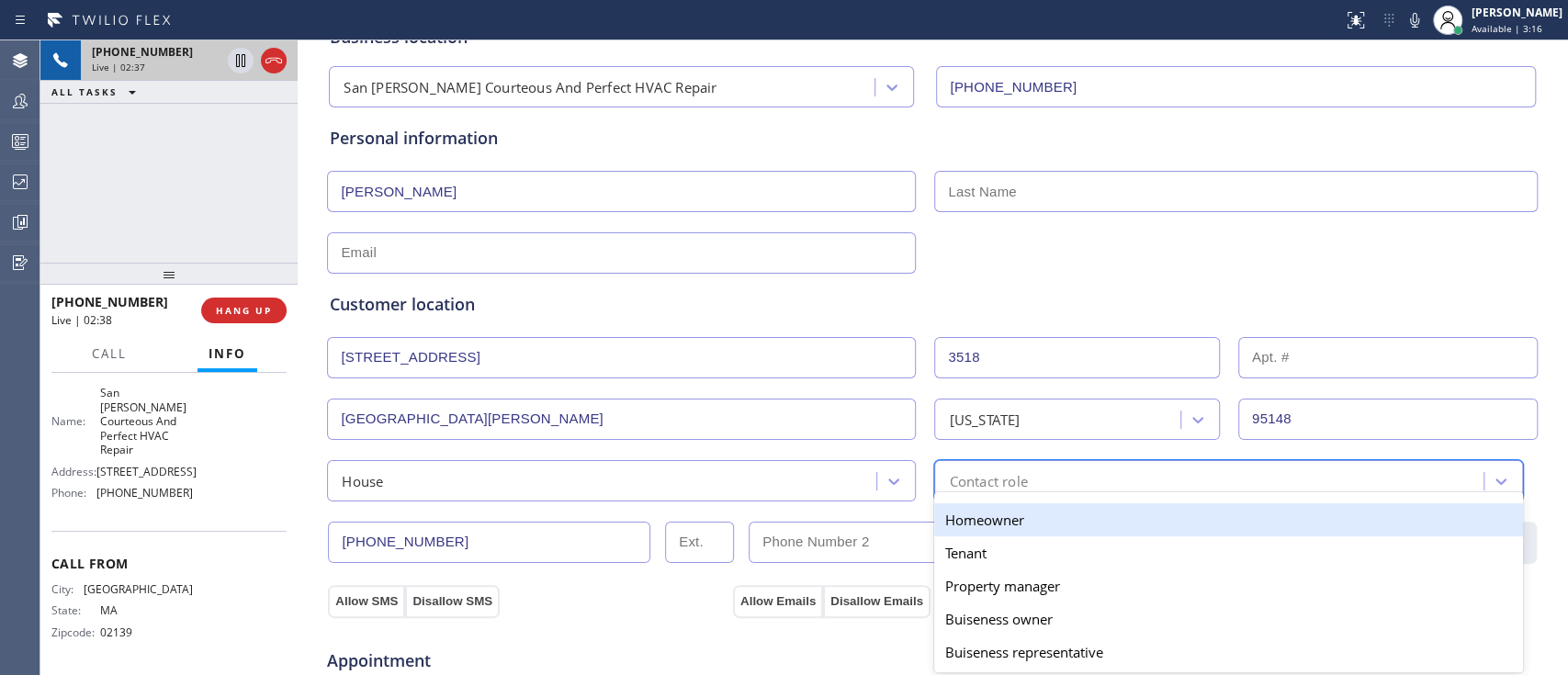
click at [999, 492] on div "option Homeowner focused, 1 of 5. 5 results available. Use Up and Down to choos…" at bounding box center [1229, 481] width 589 height 42
click at [1011, 520] on div "Homeowner" at bounding box center [1229, 520] width 589 height 33
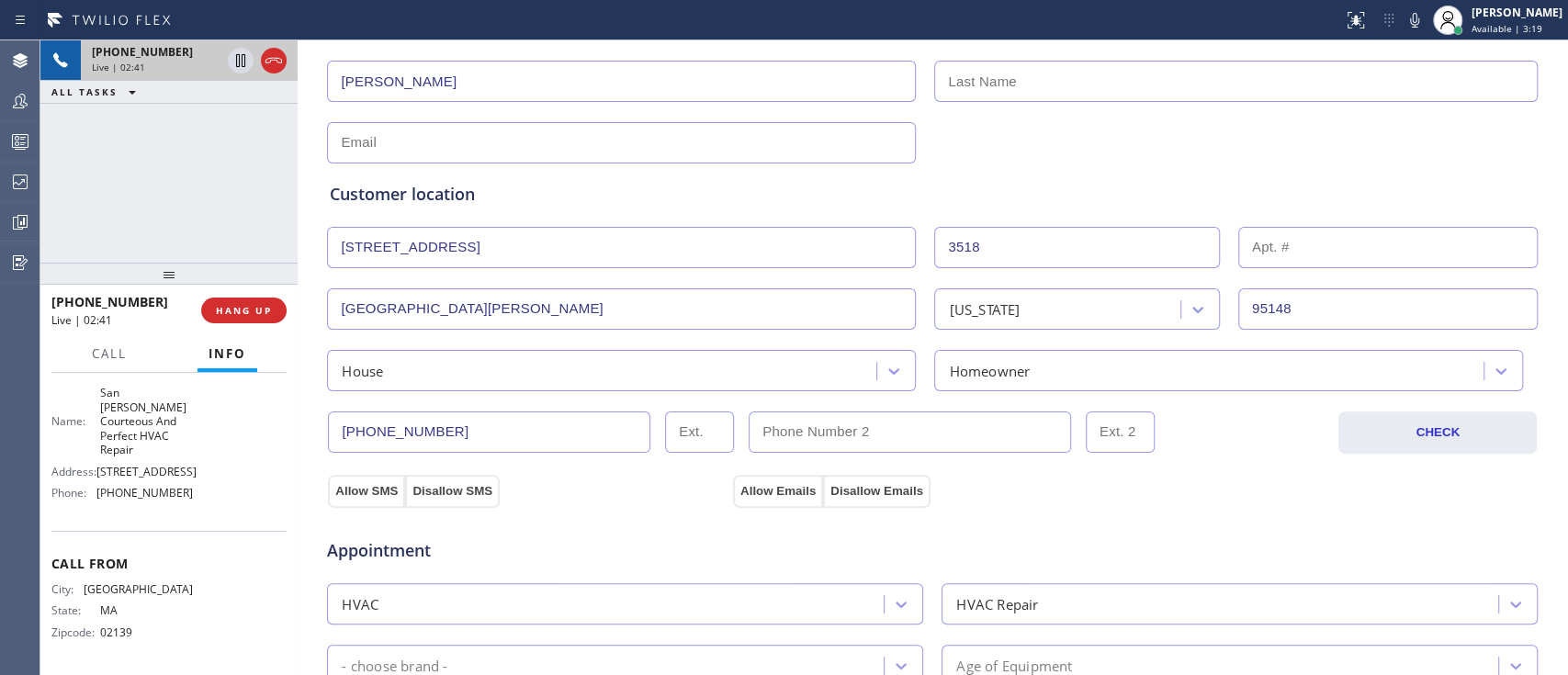
scroll to position [233, 0]
click at [354, 487] on button "Allow SMS" at bounding box center [367, 491] width 77 height 33
click at [765, 485] on button "Allow Emails" at bounding box center [777, 491] width 90 height 33
click at [602, 516] on div "Appointment" at bounding box center [933, 539] width 1215 height 47
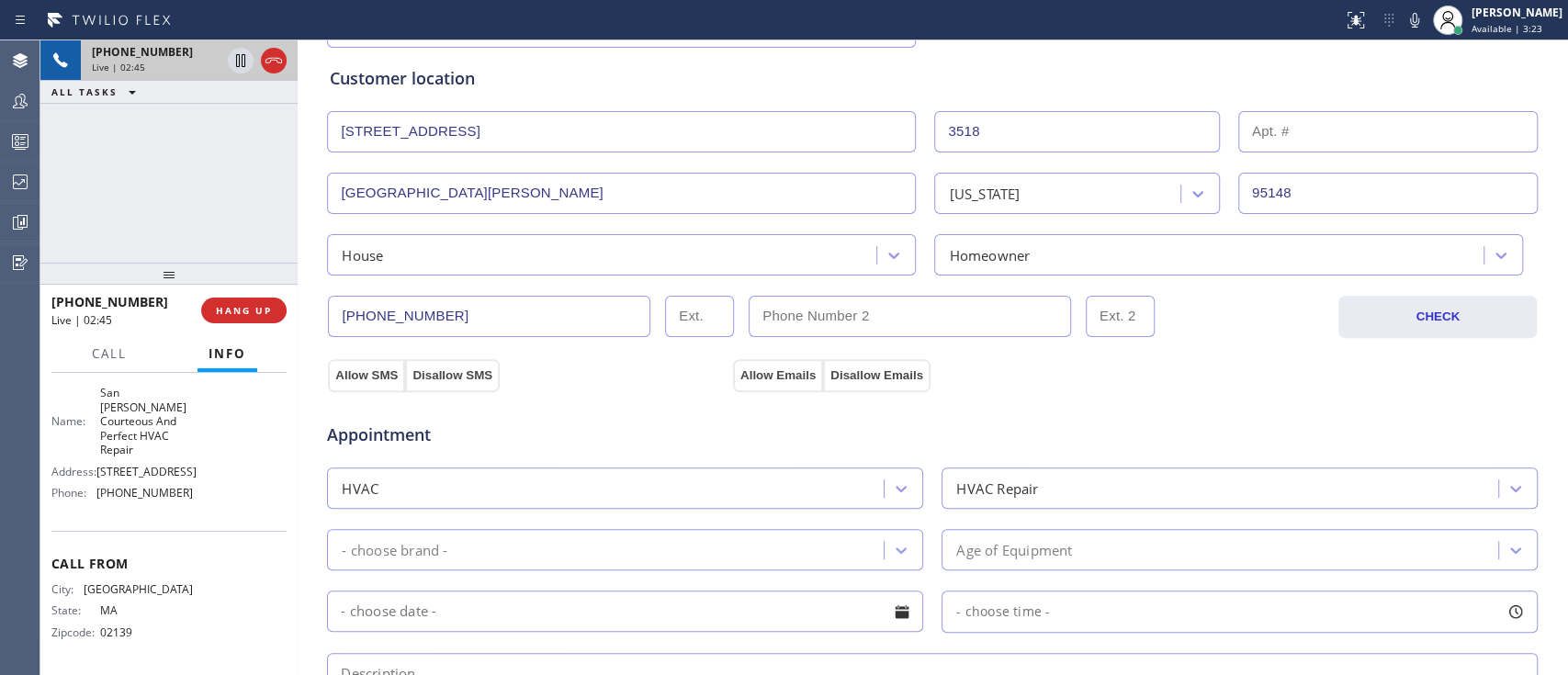
scroll to position [350, 0]
click at [1404, 28] on icon at bounding box center [1414, 20] width 22 height 22
click at [244, 58] on icon at bounding box center [241, 60] width 10 height 13
click at [54, 167] on div "+16179554628 Live | 04:00 ALL TASKS ALL TASKS ACTIVE TASKS TASKS IN WRAP UP (27…" at bounding box center [169, 152] width 257 height 222
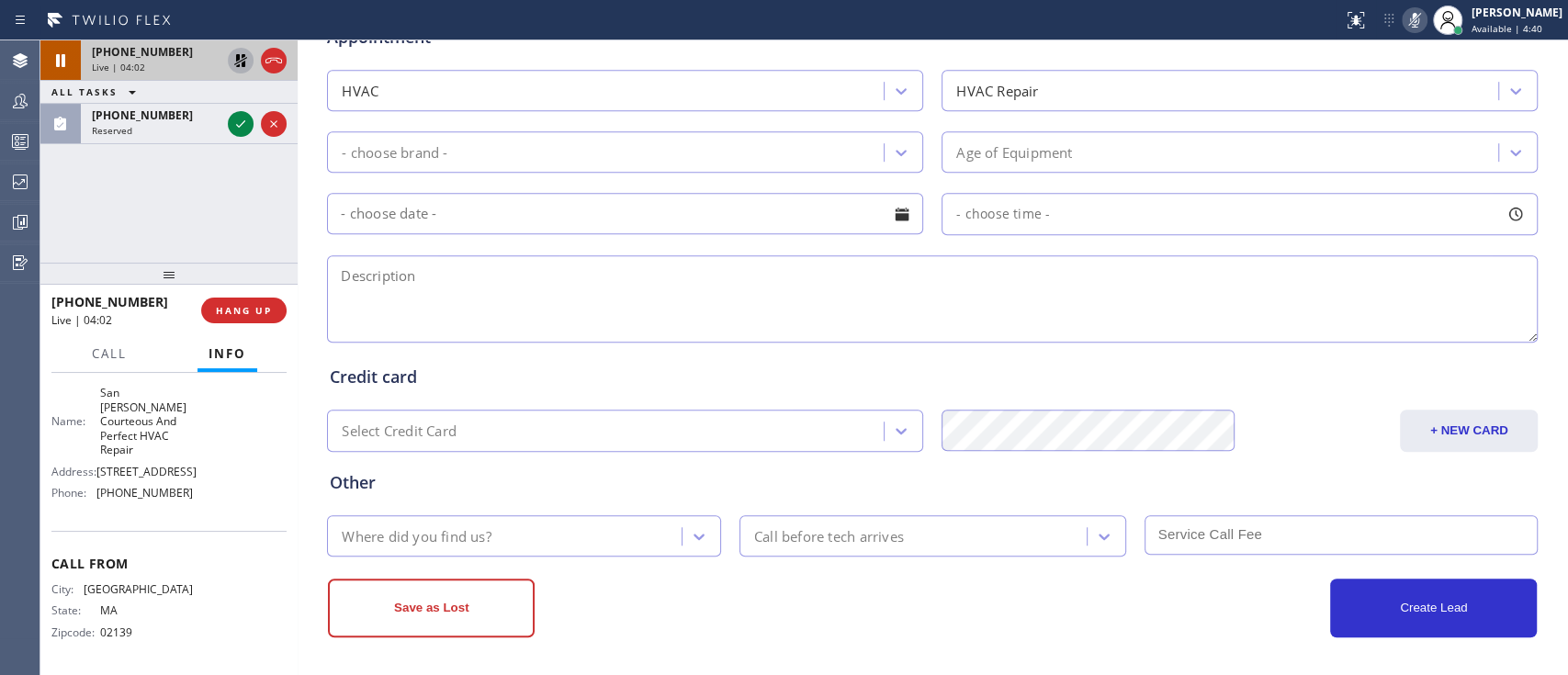
paste textarea "Central, AC is leaking water, 20 years old, outside in the backyard, accessible…"
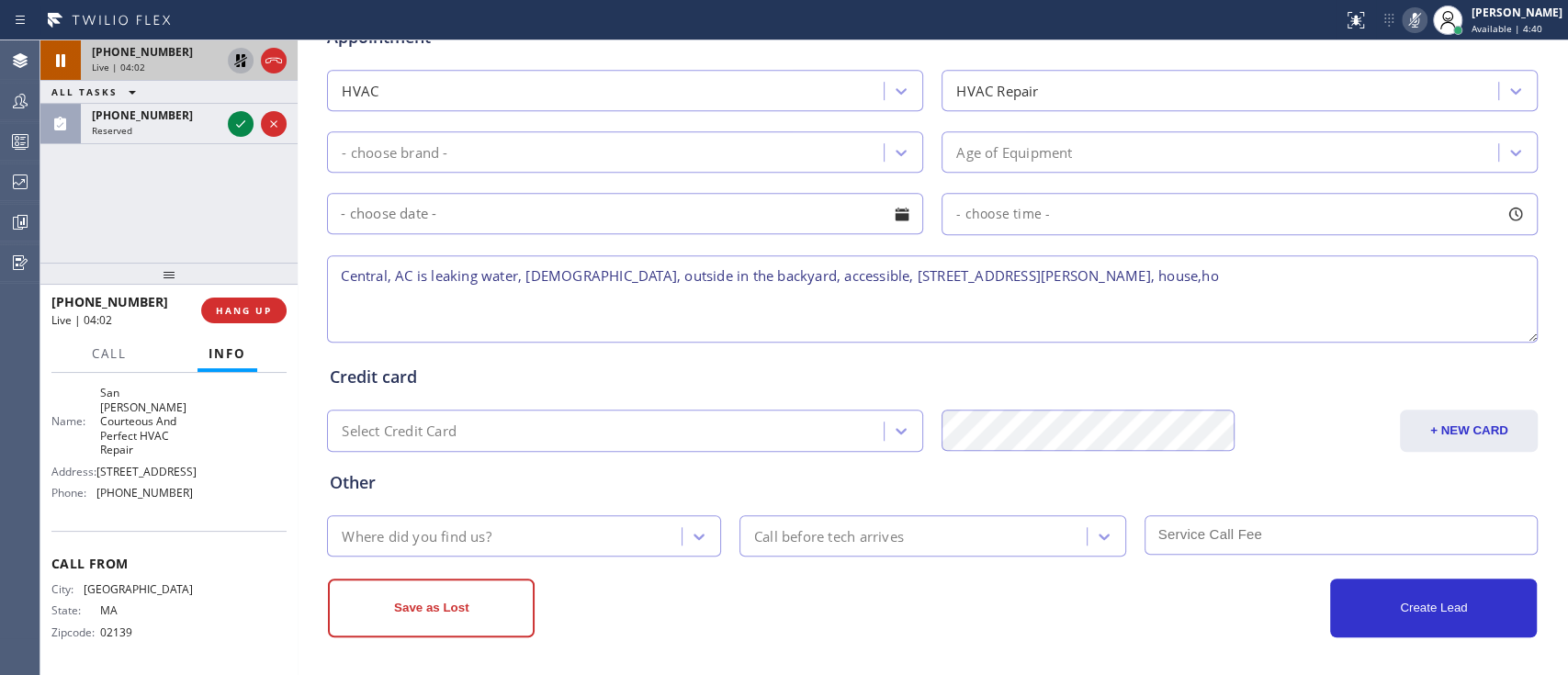
click at [593, 286] on textarea "Central, AC is leaking water, 20 years old, outside in the backyard, accessible…" at bounding box center [933, 298] width 1211 height 87
type textarea "Central, AC is leaking water, 20 years old, outside in the backyard, accessible…"
click at [242, 133] on icon at bounding box center [240, 124] width 22 height 22
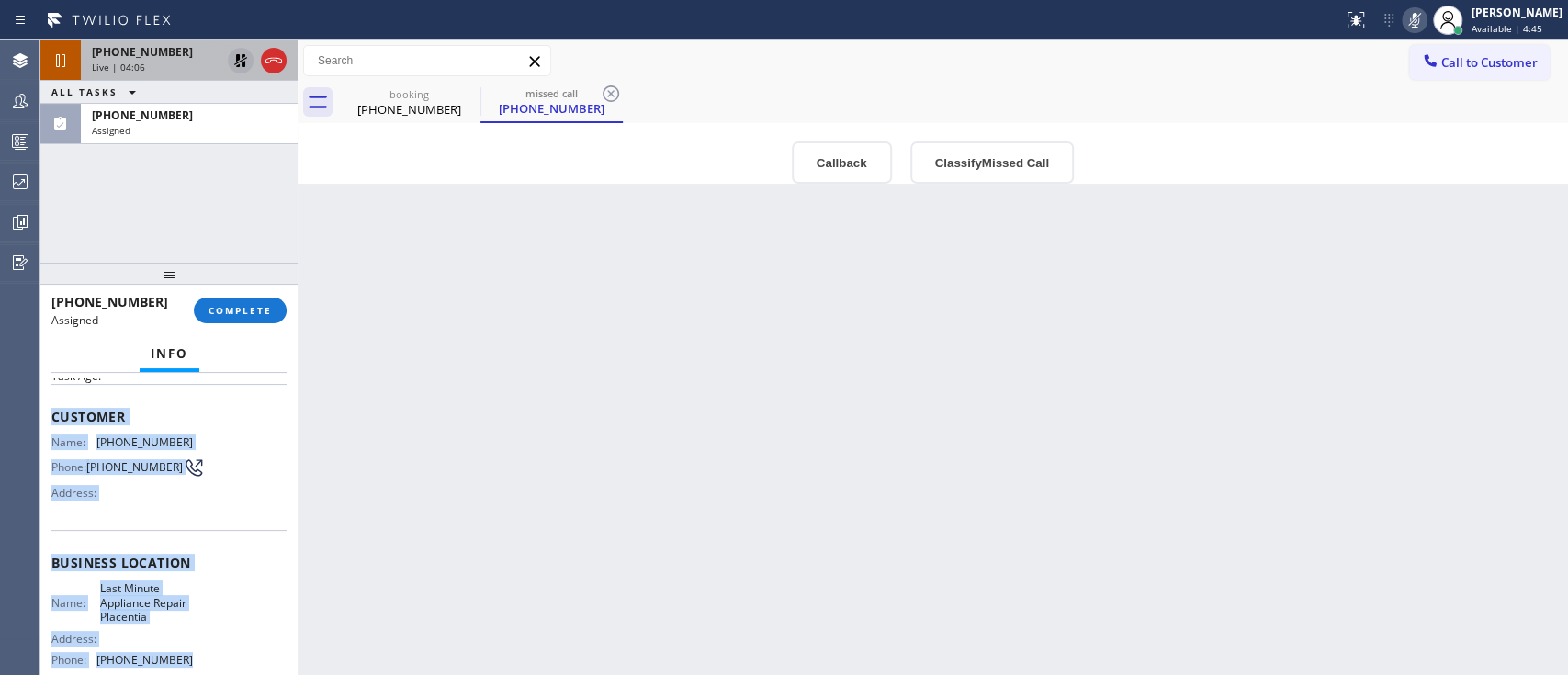
scroll to position [257, 0]
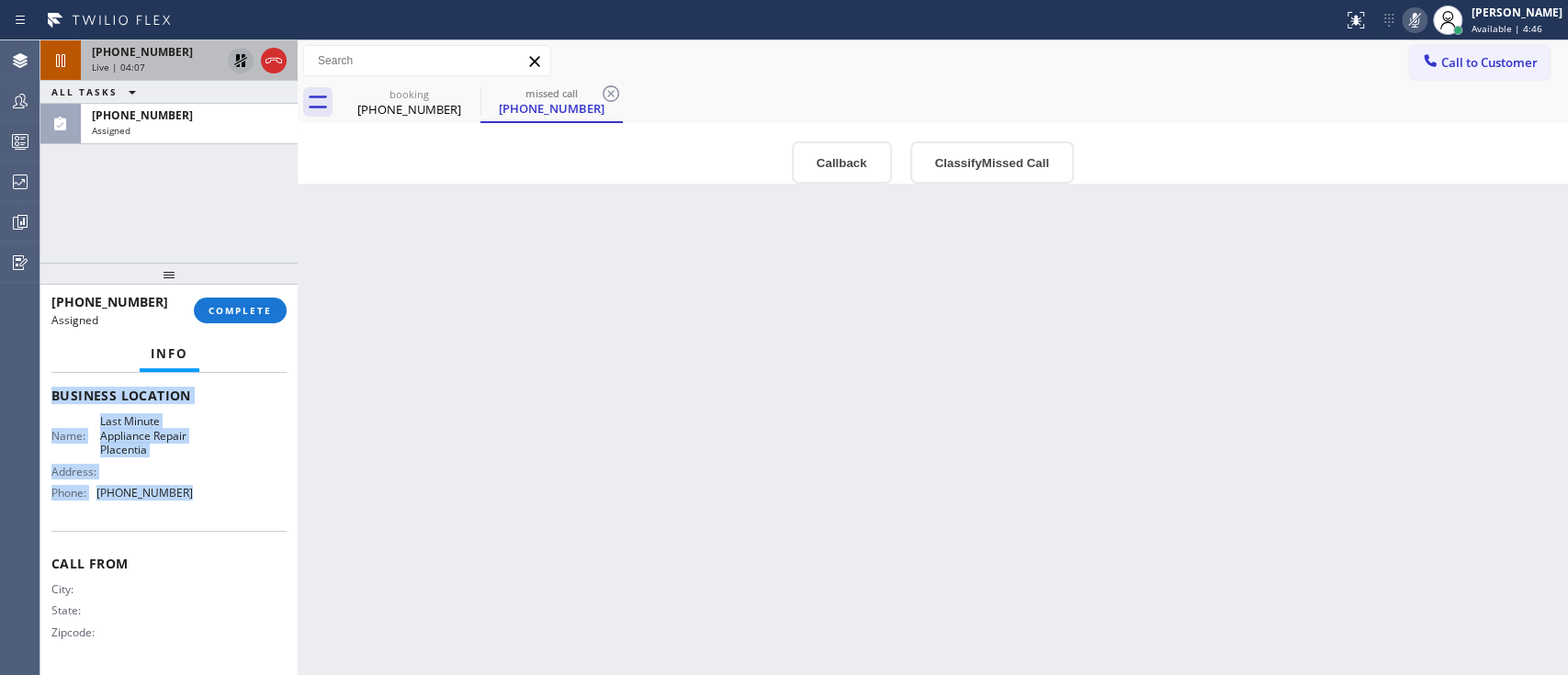
drag, startPoint x: 50, startPoint y: 411, endPoint x: 198, endPoint y: 520, distance: 183.8
click at [198, 520] on div "Context Queue: Appliance Repair High End Priority: 0 Task Age: Customer Name: (…" at bounding box center [169, 524] width 257 height 303
copy div "Customer Name: (279) 217-7082 Phone: (279) 217-7082 Address: Business location …"
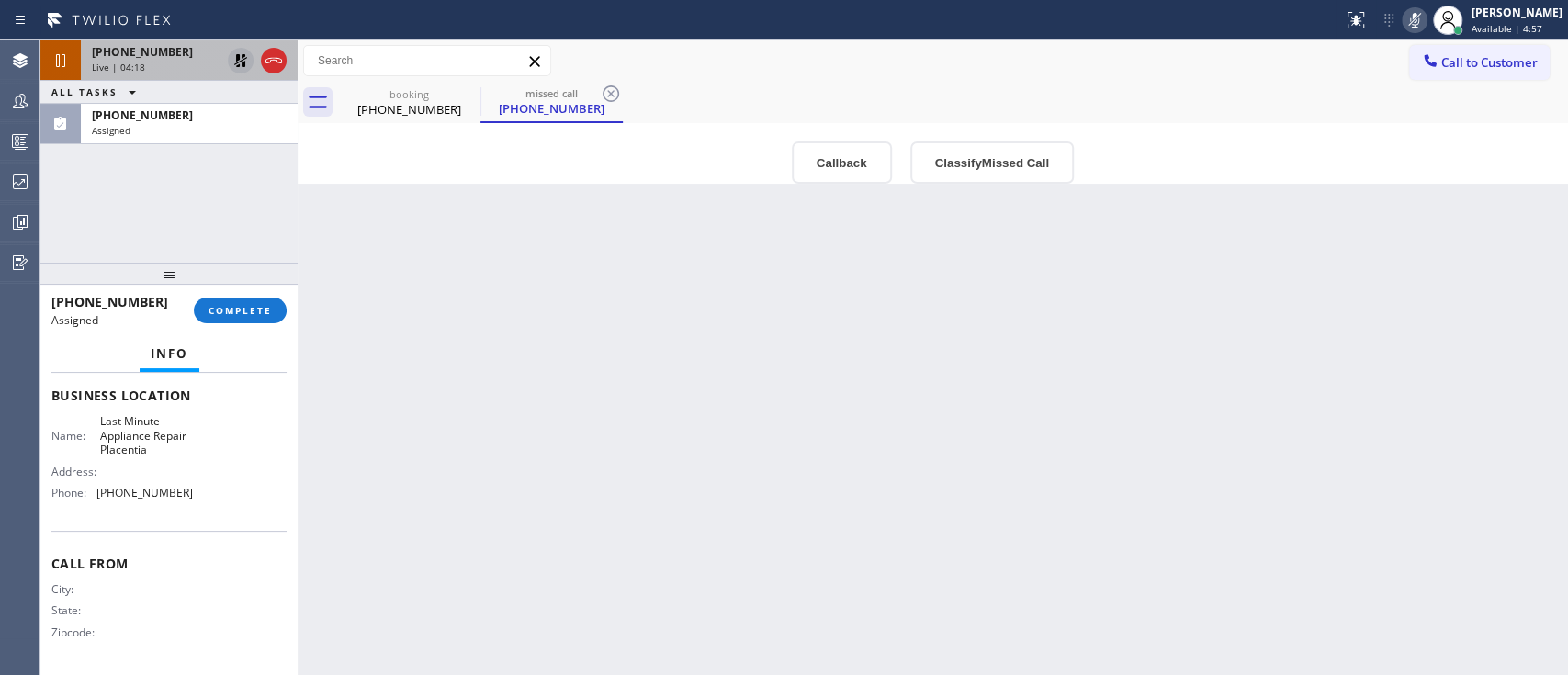
click at [74, 232] on div "+16179554628 Live | 04:18 ALL TASKS ALL TASKS ACTIVE TASKS TASKS IN WRAP UP (27…" at bounding box center [169, 152] width 257 height 222
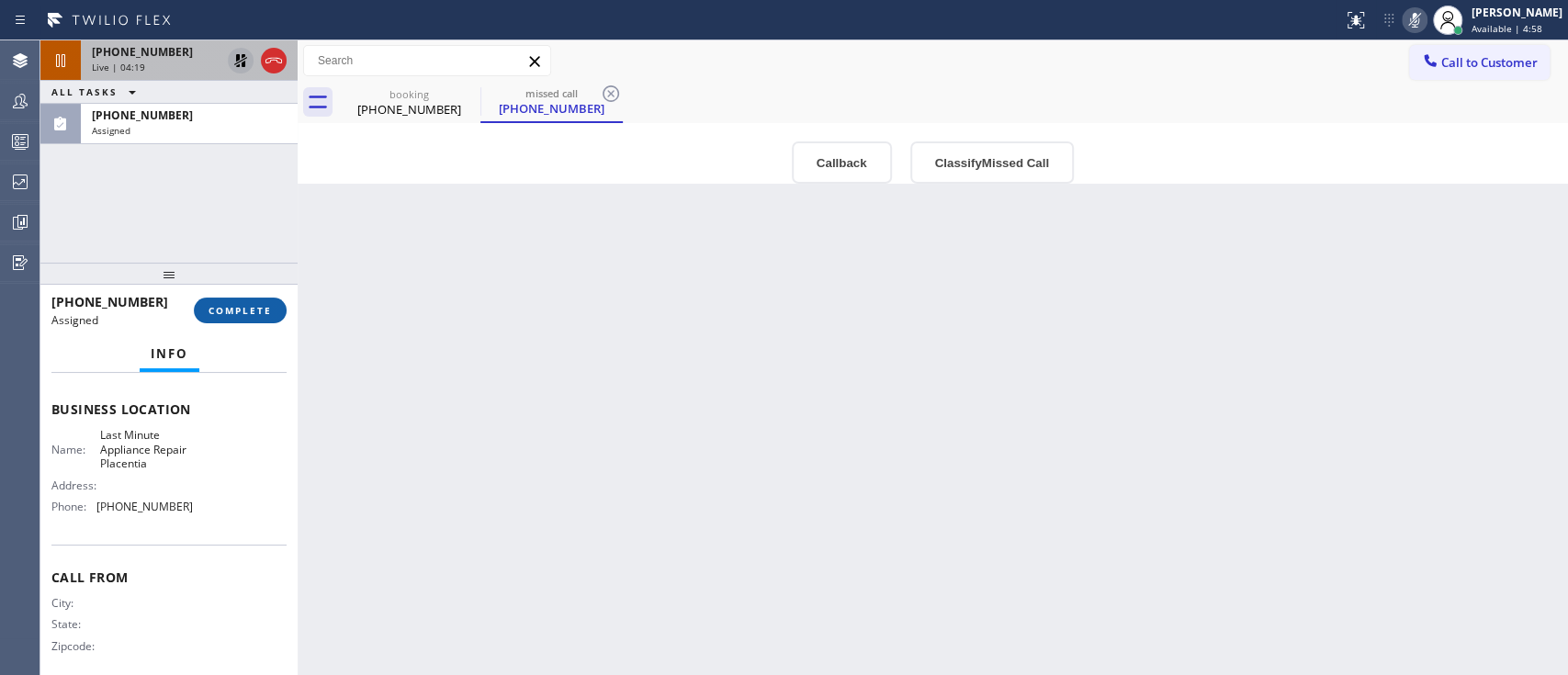
scroll to position [272, 0]
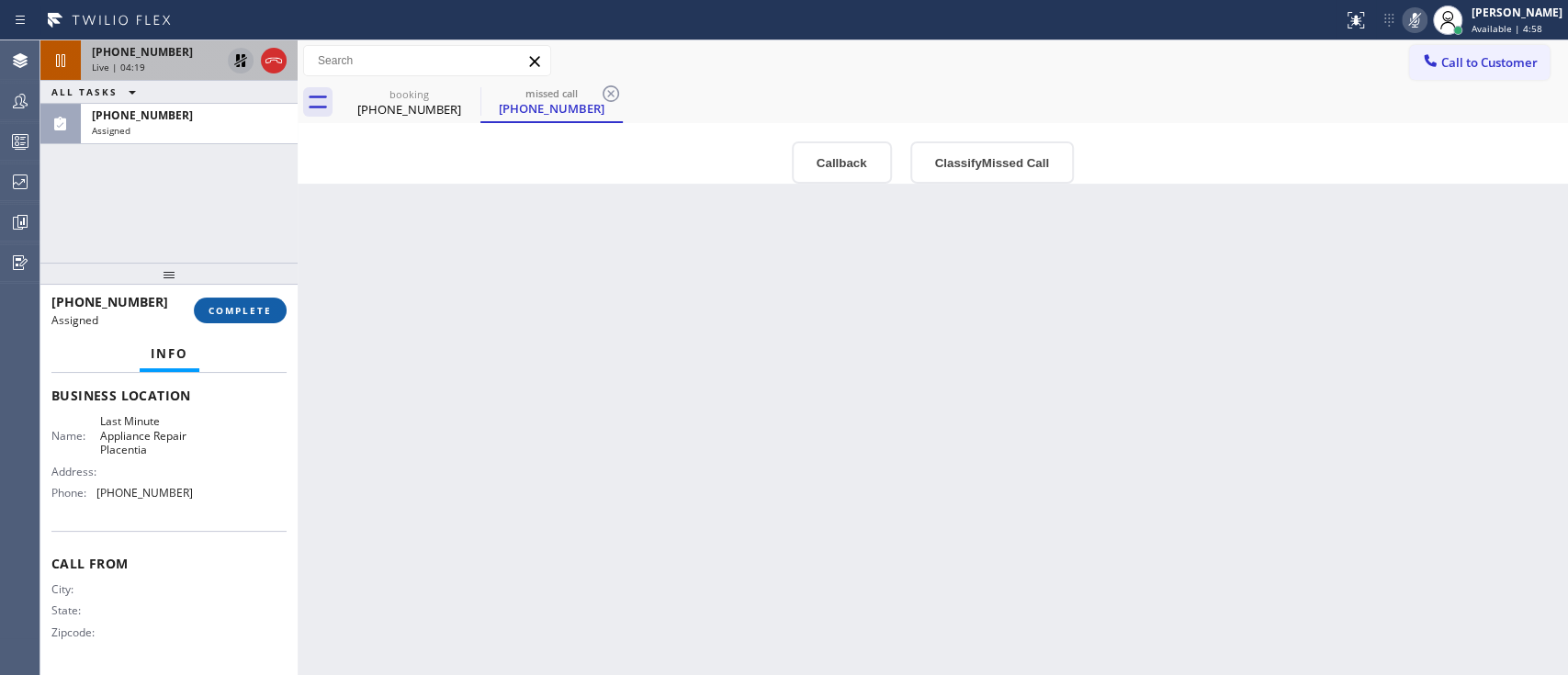
click at [262, 304] on span "COMPLETE" at bounding box center [240, 310] width 64 height 13
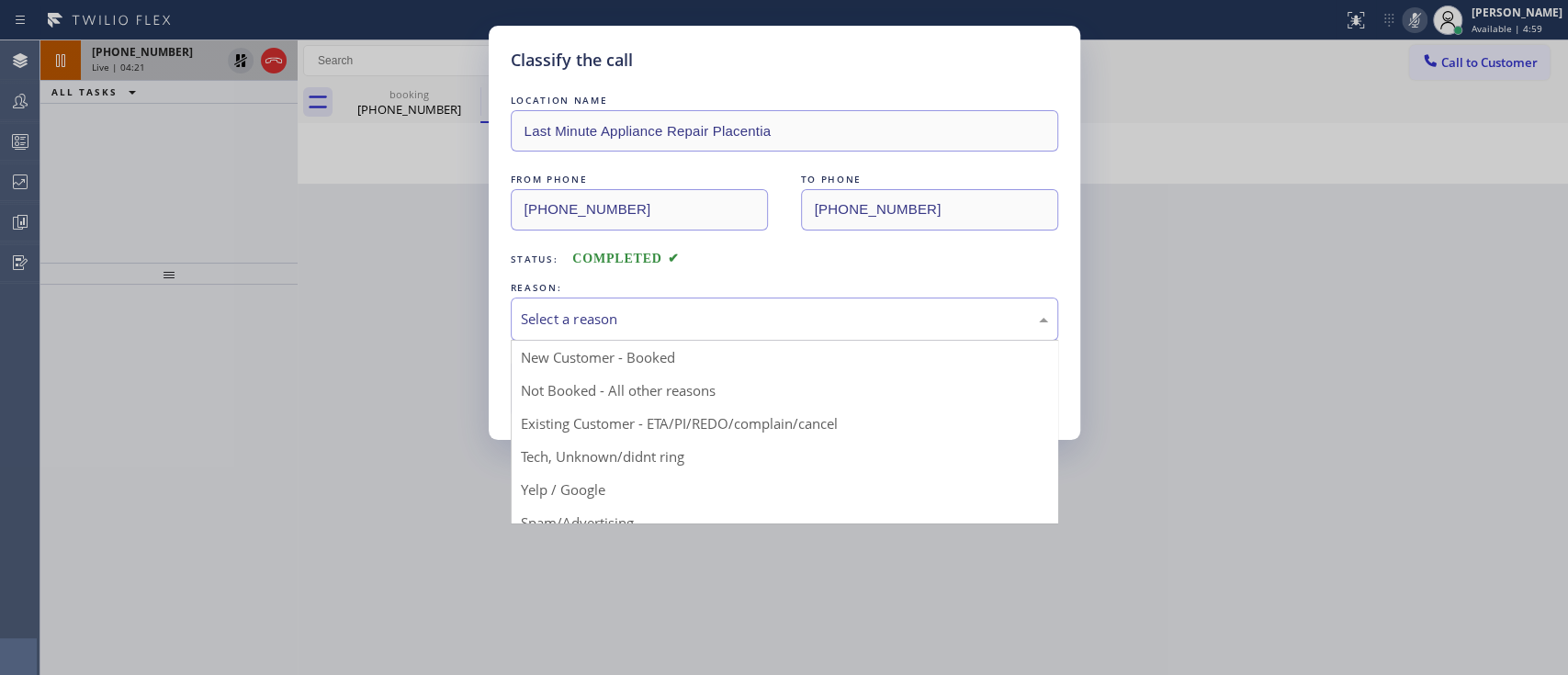
click at [851, 326] on div "Select a reason" at bounding box center [784, 320] width 527 height 21
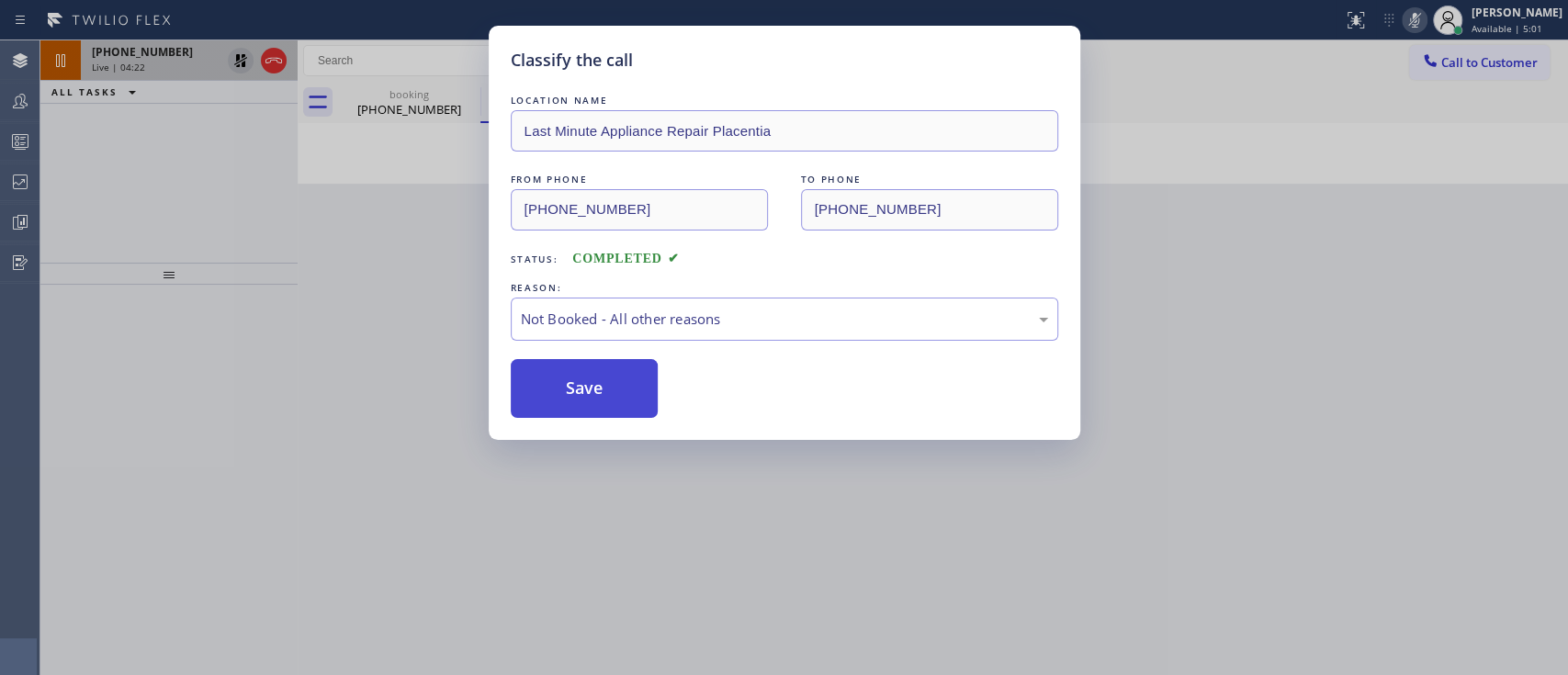
click at [599, 398] on button "Save" at bounding box center [584, 388] width 148 height 59
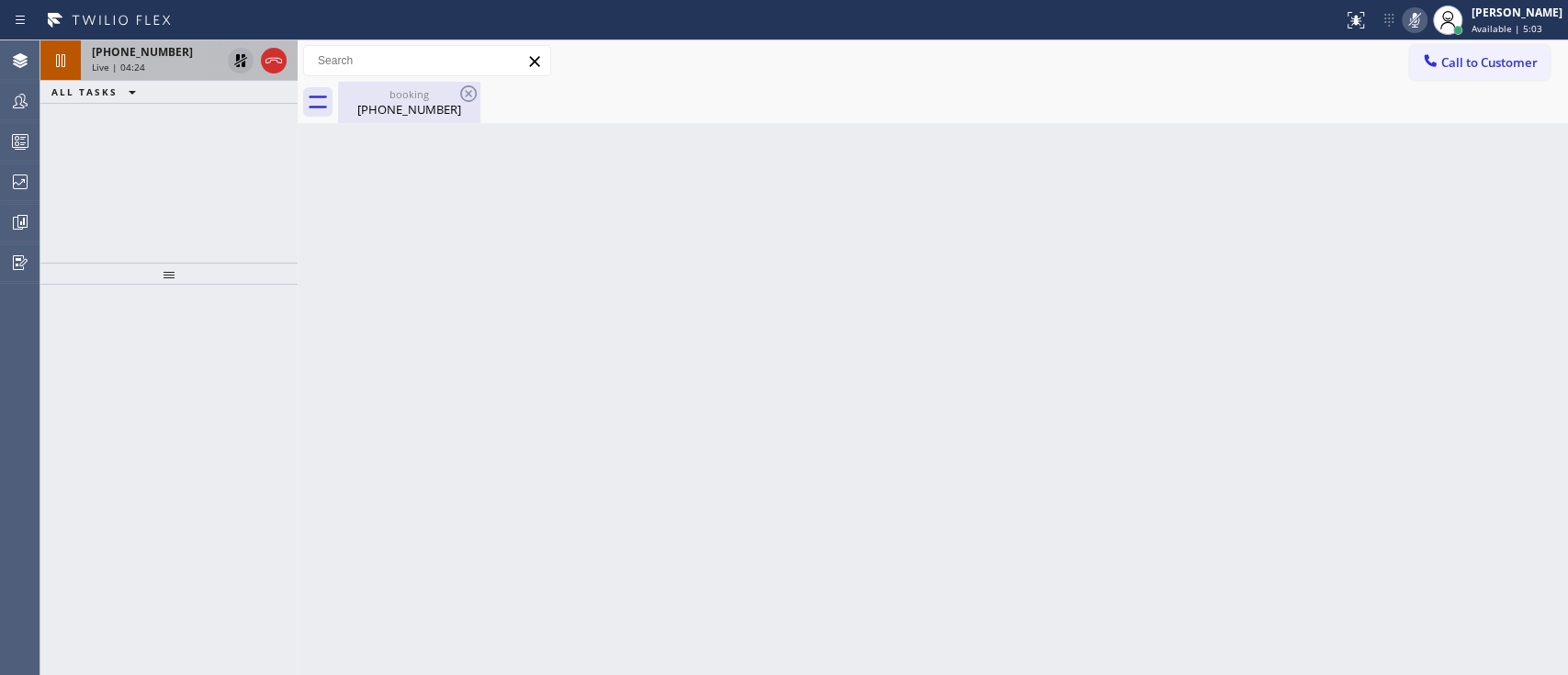
click at [410, 105] on div "(617) 955-4628" at bounding box center [409, 109] width 139 height 16
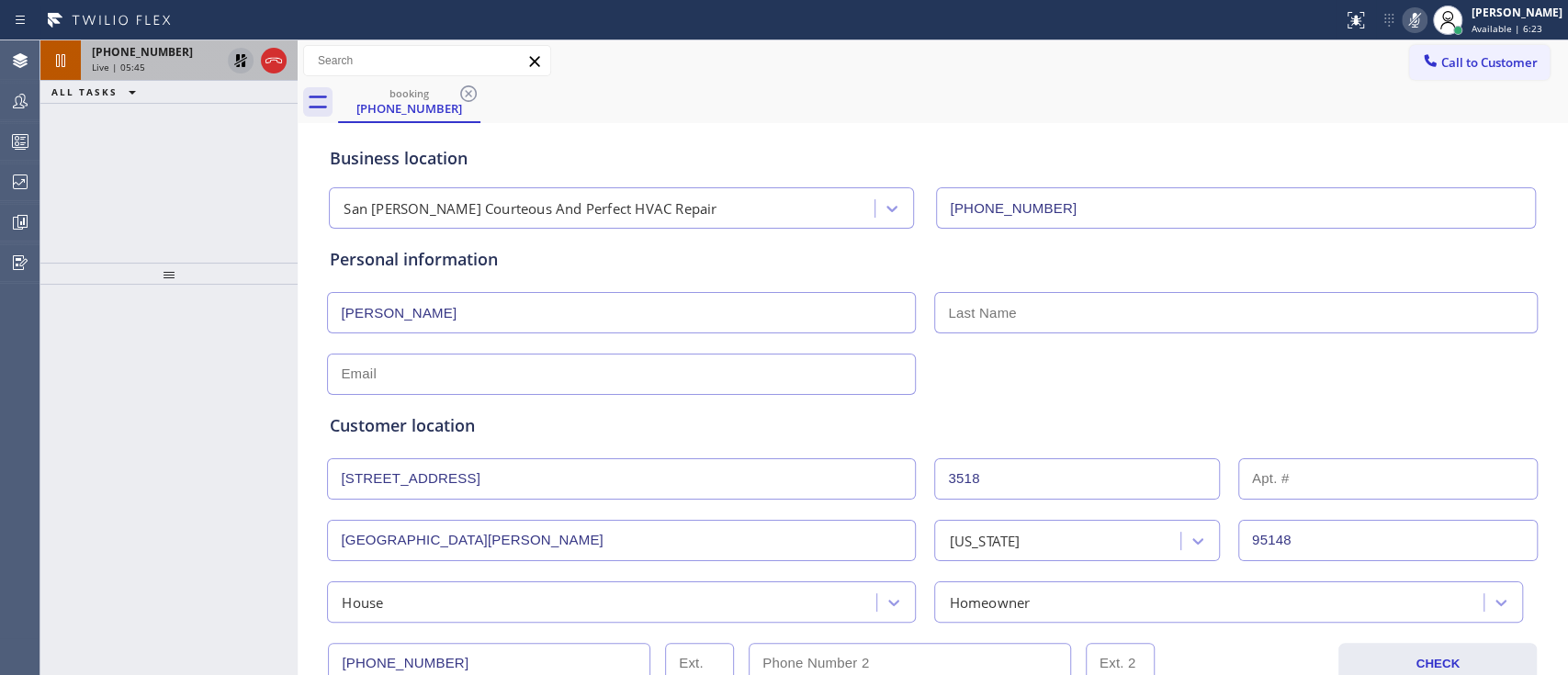
click at [1404, 29] on icon at bounding box center [1414, 20] width 22 height 22
click at [233, 63] on icon at bounding box center [240, 60] width 22 height 22
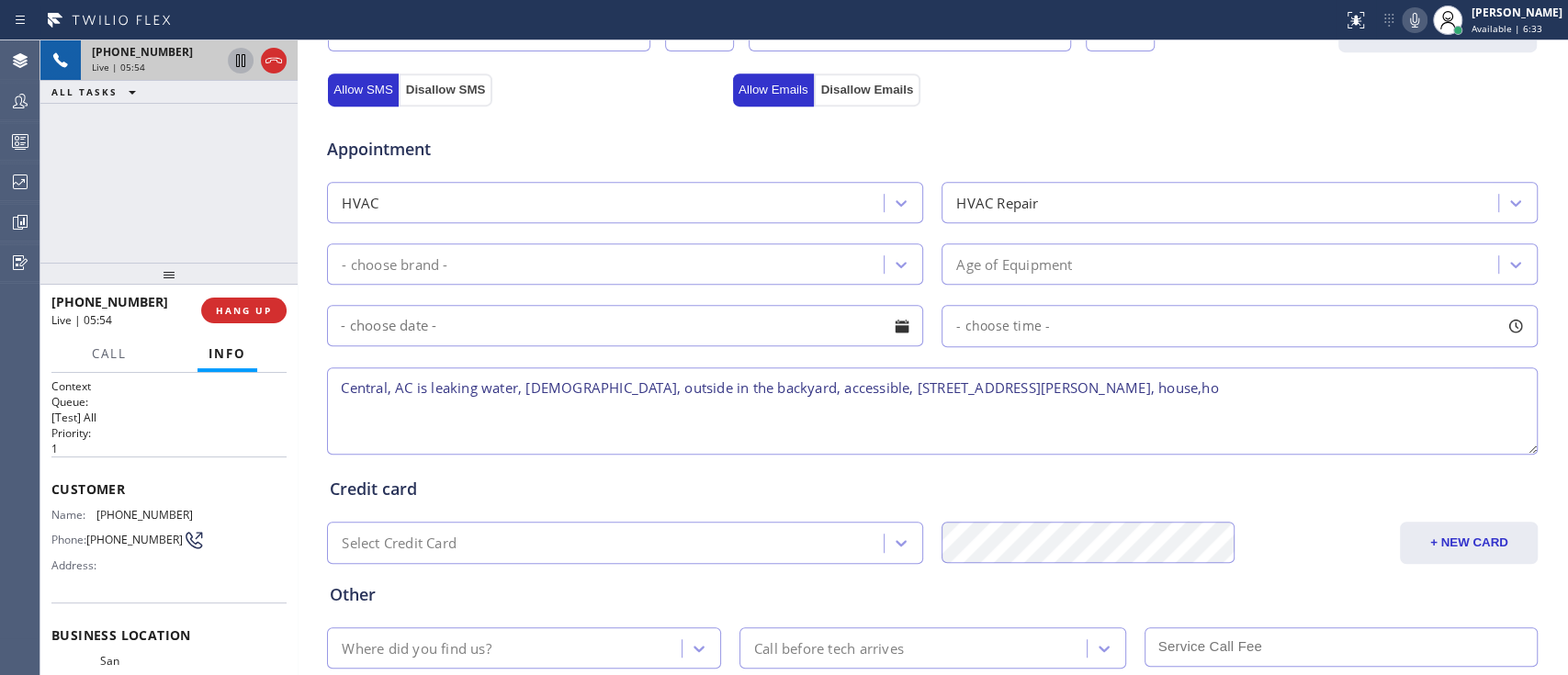
scroll to position [692, 0]
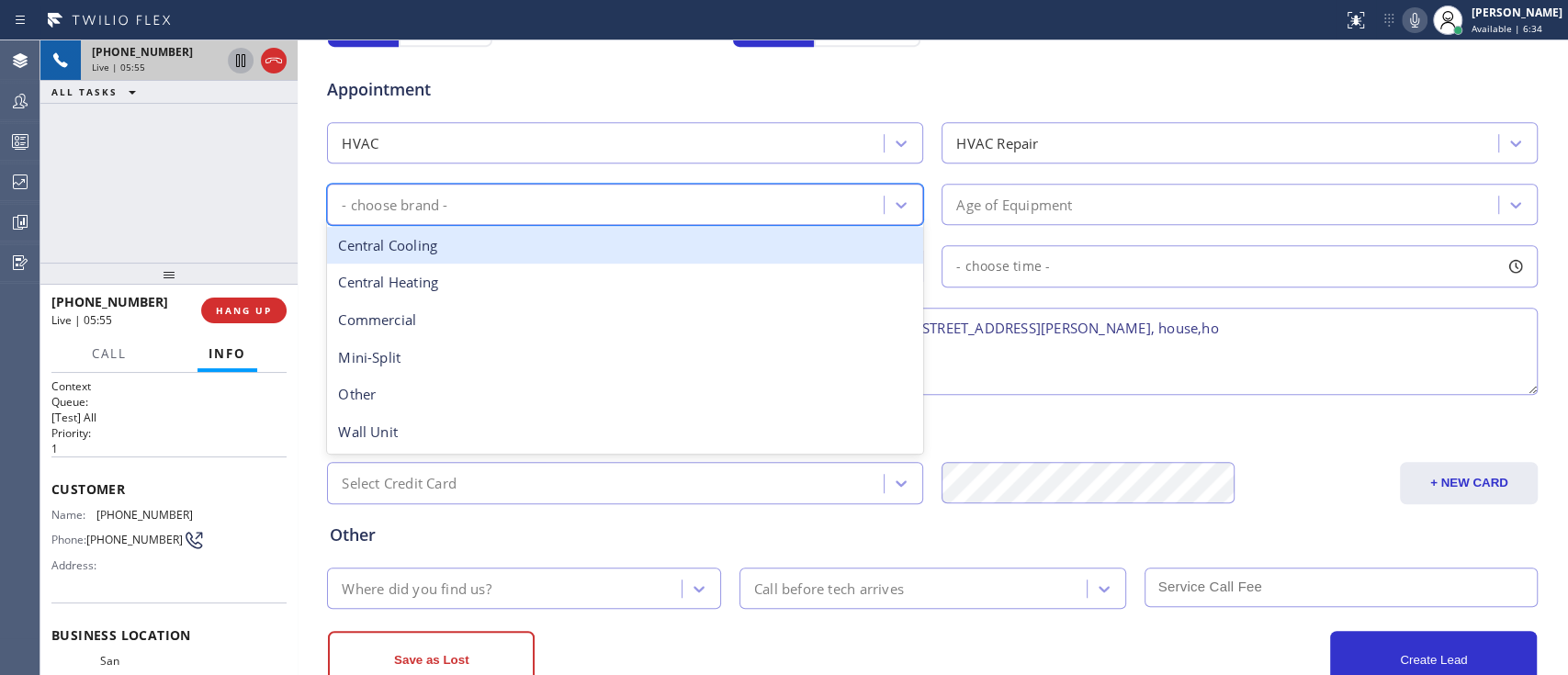
click at [822, 197] on div "- choose brand -" at bounding box center [607, 204] width 551 height 32
click at [765, 237] on div "Central Cooling" at bounding box center [625, 245] width 596 height 38
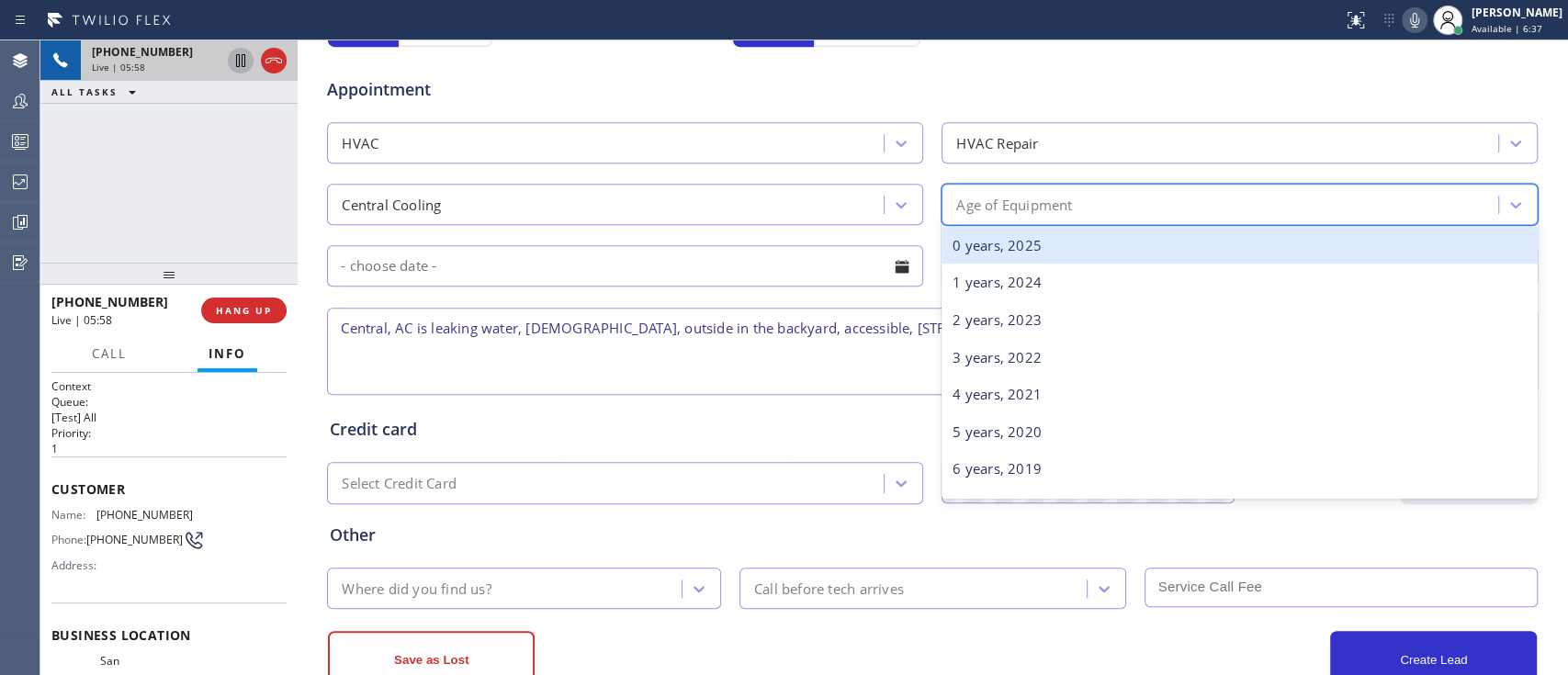
click at [994, 201] on div "Age of Equipment" at bounding box center [1014, 205] width 116 height 21
type input "20"
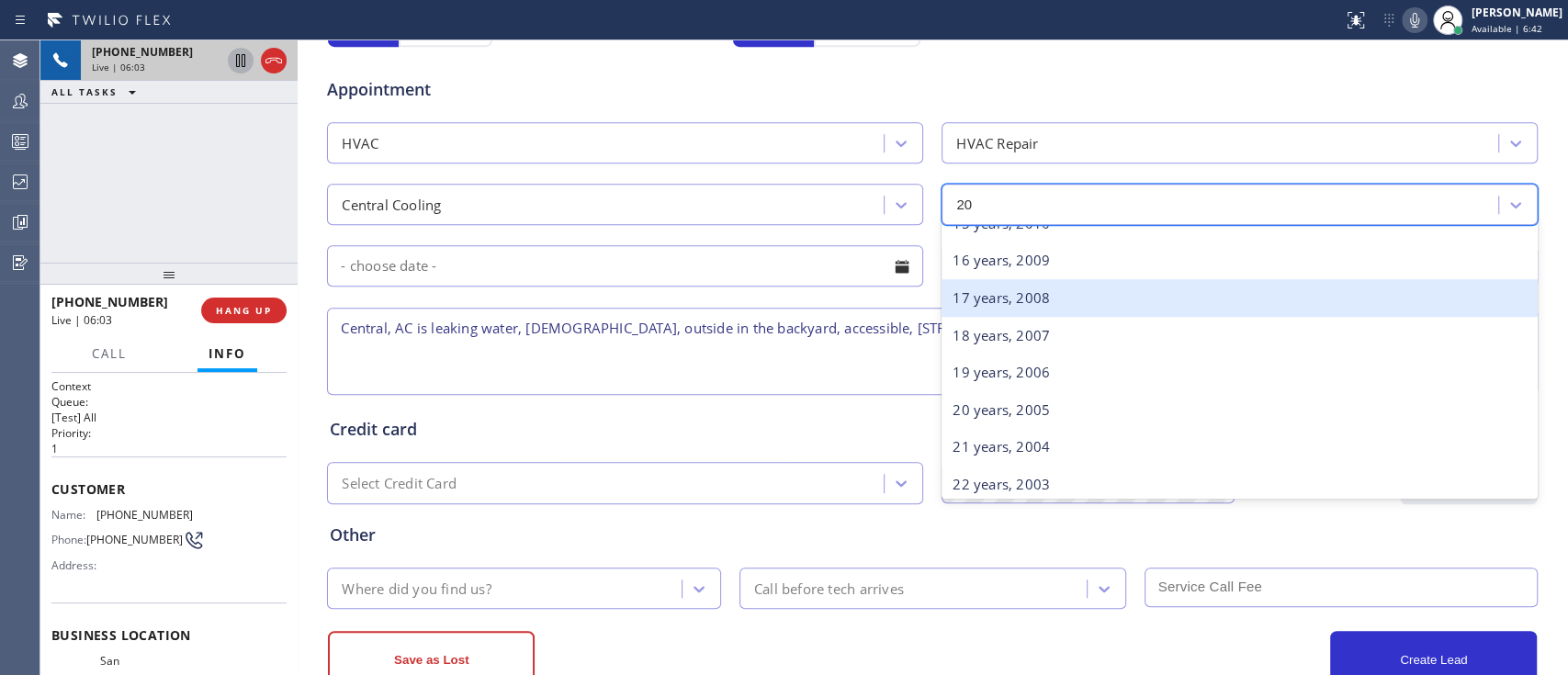
scroll to position [585, 0]
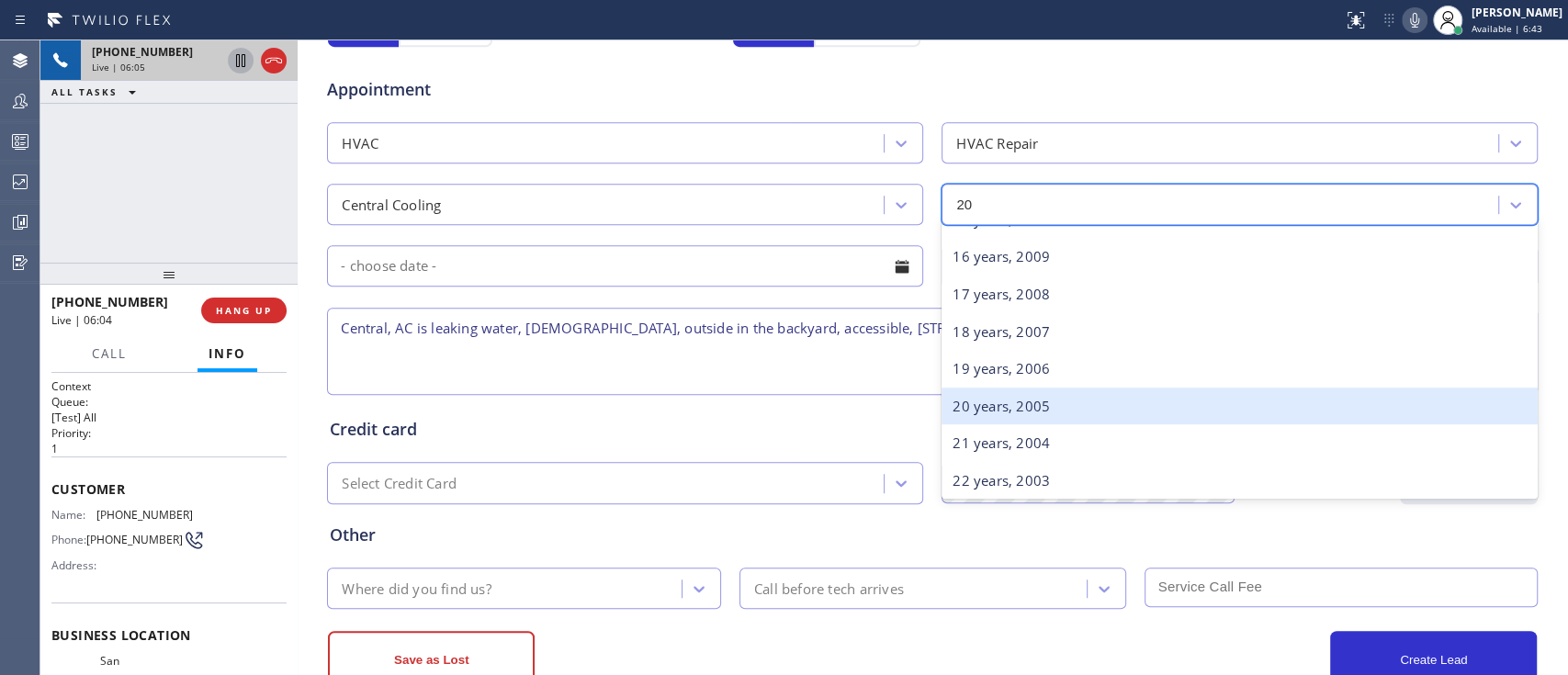
click at [1058, 408] on div "20 years, 2005" at bounding box center [1239, 406] width 596 height 38
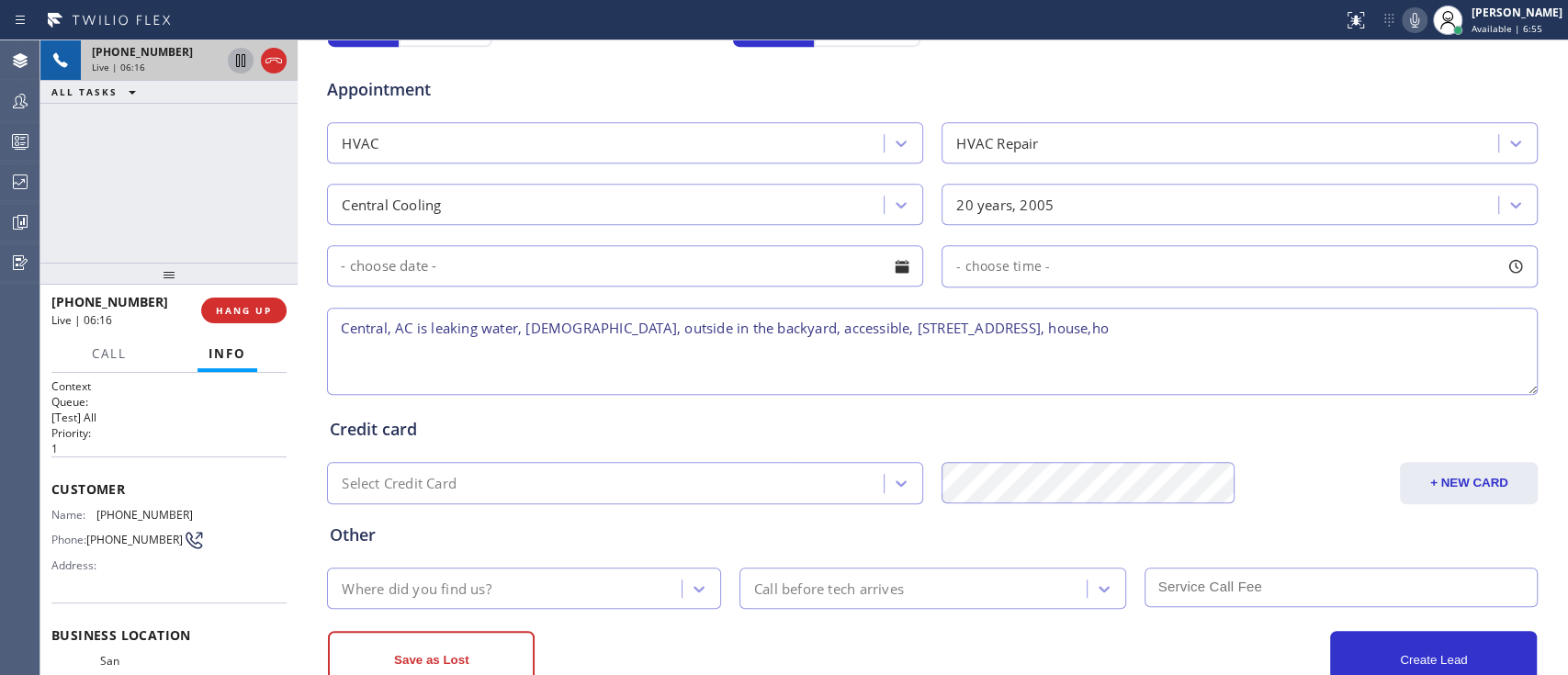
click at [331, 332] on textarea "Central, AC is leaking water, 20 years old, outside in the backyard, accessible…" at bounding box center [933, 352] width 1211 height 87
type textarea "9-1, $119, Central, AC is leaking water, 20 years old, outside in the backyard,…"
click at [643, 250] on input "text" at bounding box center [625, 266] width 596 height 42
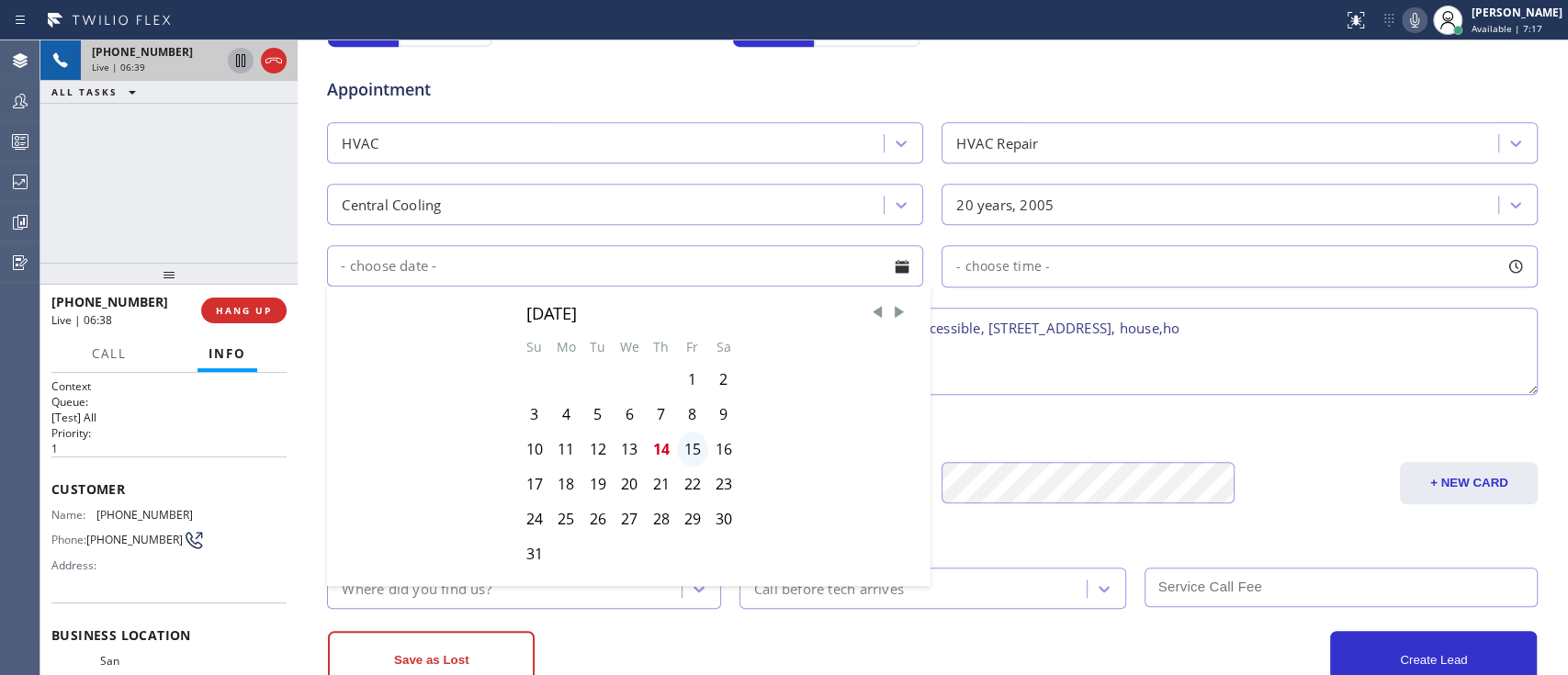
click at [691, 449] on div "15" at bounding box center [692, 449] width 31 height 35
type input "08/15/2025"
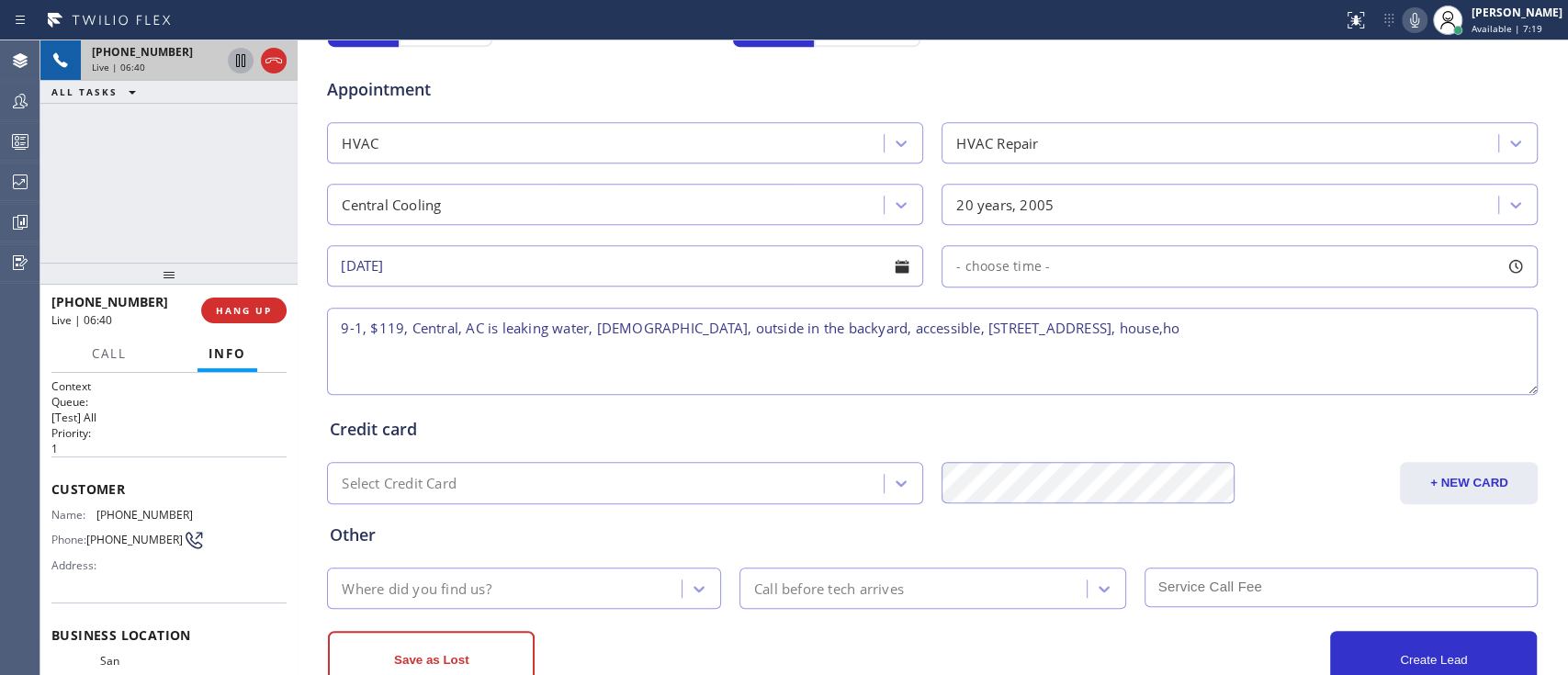
click at [1022, 268] on span "- choose time -" at bounding box center [1002, 266] width 94 height 17
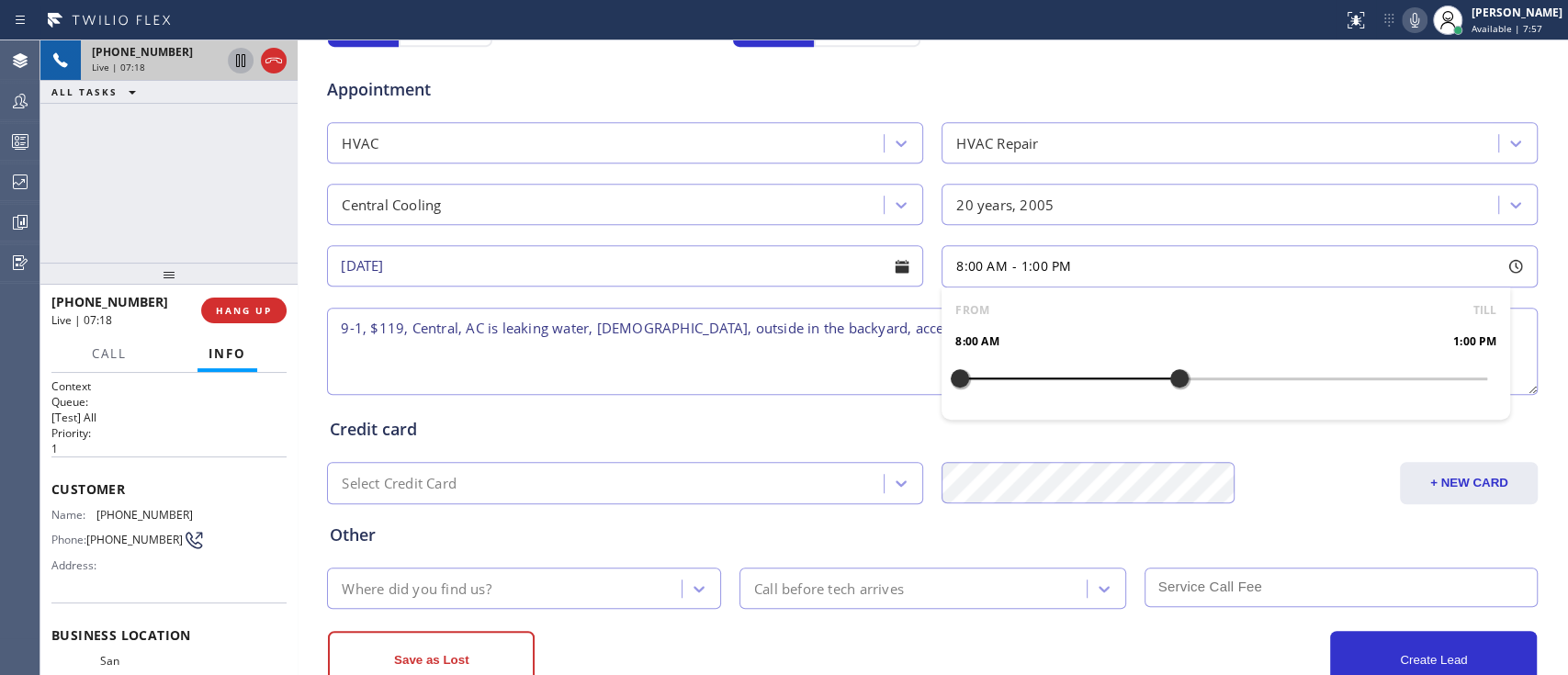
drag, startPoint x: 949, startPoint y: 371, endPoint x: 1171, endPoint y: 387, distance: 222.6
click at [1171, 387] on div at bounding box center [1179, 379] width 22 height 39
drag, startPoint x: 951, startPoint y: 376, endPoint x: 998, endPoint y: 380, distance: 47.2
click at [998, 380] on div at bounding box center [1003, 379] width 22 height 39
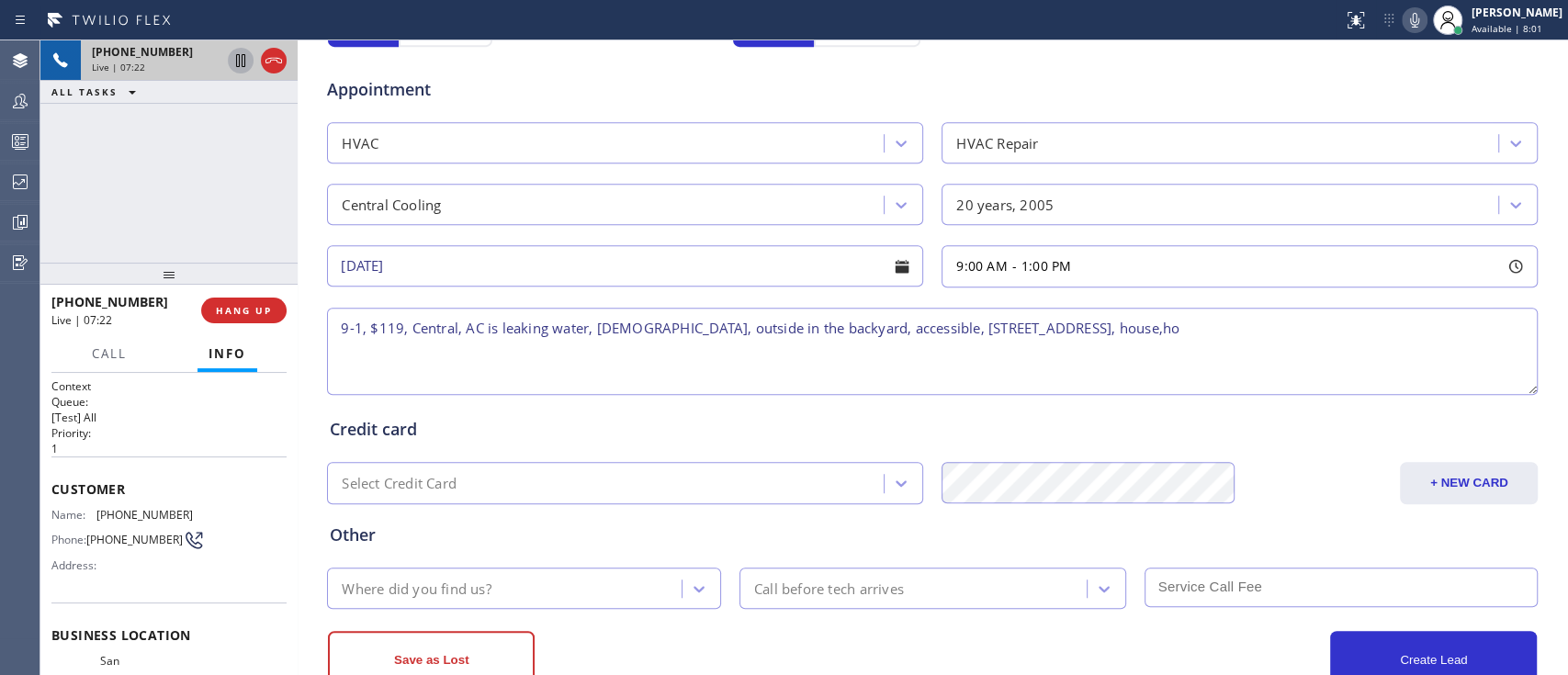
click at [773, 356] on textarea "9-1, $119, Central, AC is leaking water, 20 years old, outside in the backyard,…" at bounding box center [933, 352] width 1211 height 87
drag, startPoint x: 1265, startPoint y: 328, endPoint x: 1187, endPoint y: 325, distance: 78.1
click at [1187, 325] on textarea "9-1, $119, Central, AC is leaking water, 20 years old, outside in the backyard,…" at bounding box center [933, 352] width 1211 height 87
click at [910, 326] on textarea "9-1, $119, Central, AC is leaking water, 20 years old, outside in the backyard,…" at bounding box center [933, 352] width 1211 height 87
paste textarea "house,ho"
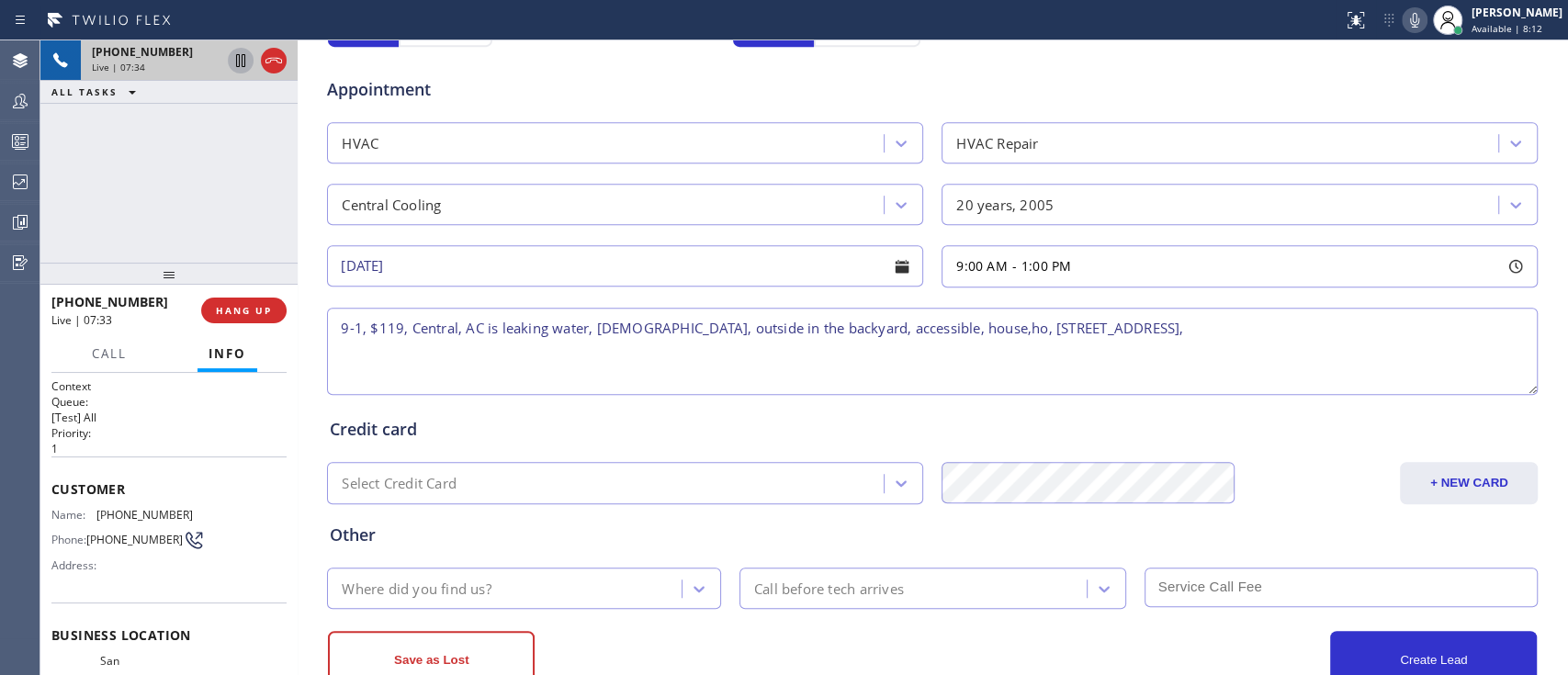
click at [951, 329] on textarea "9-1, $119, Central, AC is leaking water, 20 years old, outside in the backyard,…" at bounding box center [933, 352] width 1211 height 87
click at [956, 331] on textarea "9-1, $119, Central, AC is leaking water, 20 years old, outside in the backyard,…" at bounding box center [933, 352] width 1211 height 87
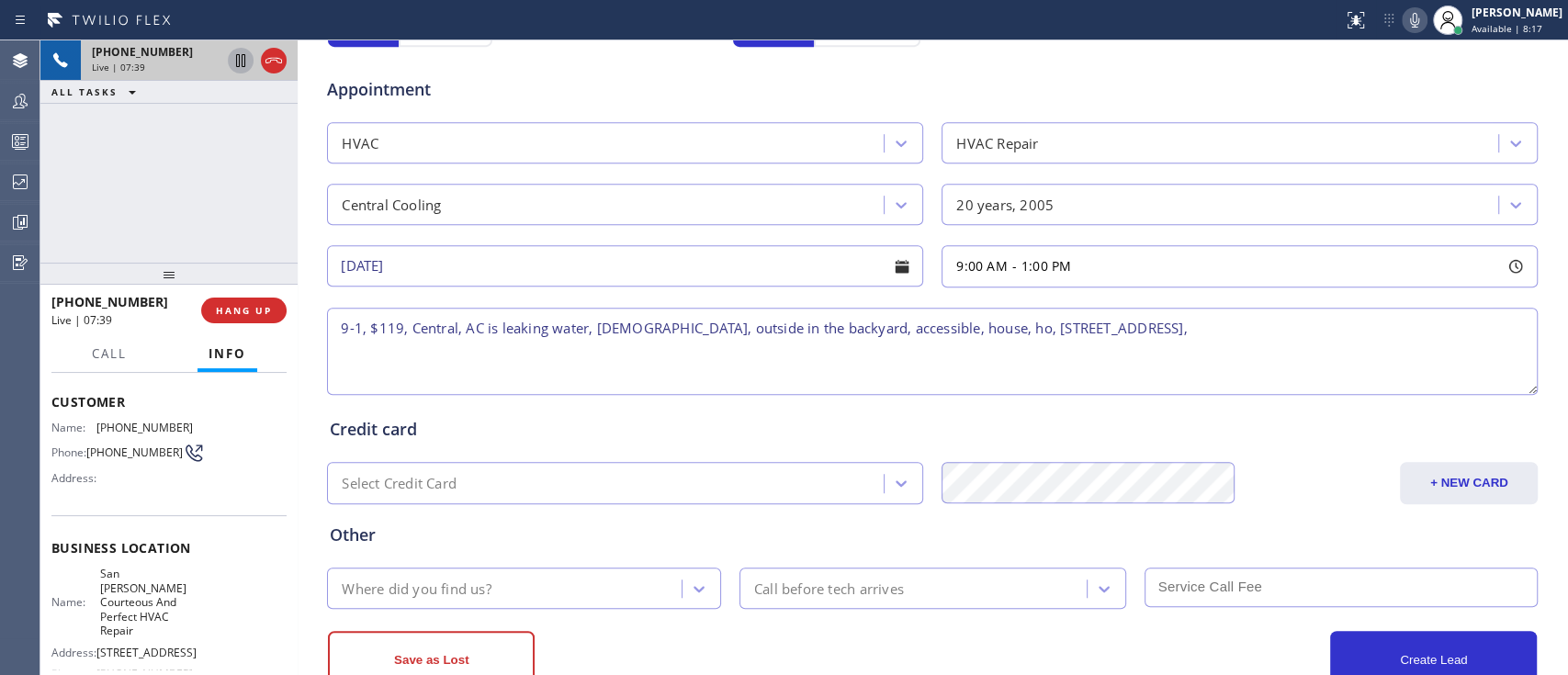
scroll to position [88, 0]
drag, startPoint x: 95, startPoint y: 579, endPoint x: 137, endPoint y: 612, distance: 53.4
click at [137, 612] on div "Name: San Jose Courteous And Perfect HVAC Repair" at bounding box center [122, 601] width 142 height 70
copy span "San Jose Courteous And Perfect HVAC Repair"
click at [1286, 341] on textarea "9-1, $119, Central, AC is leaking water, 20 years old, outside in the backyard,…" at bounding box center [933, 352] width 1211 height 87
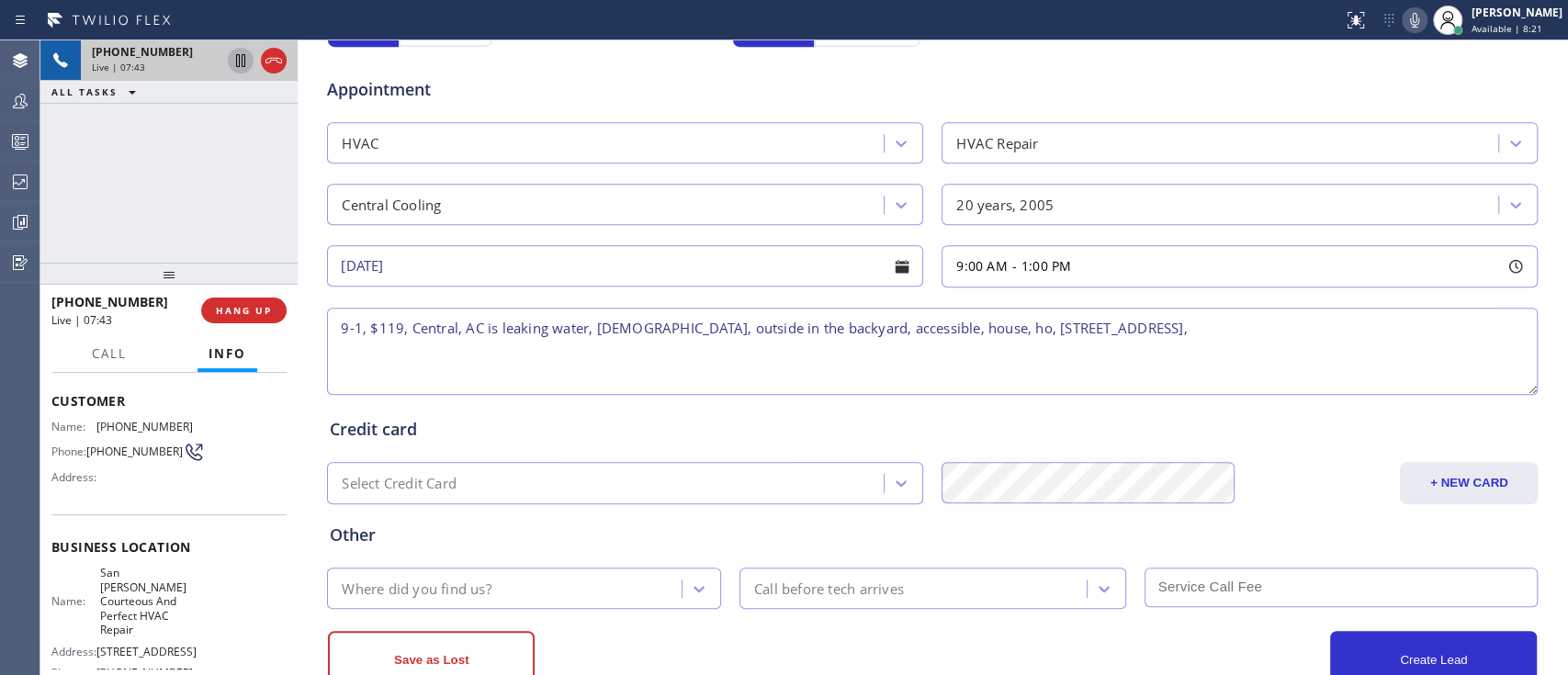
paste textarea "San Jose Courteous And Perfect HVAC Repair"
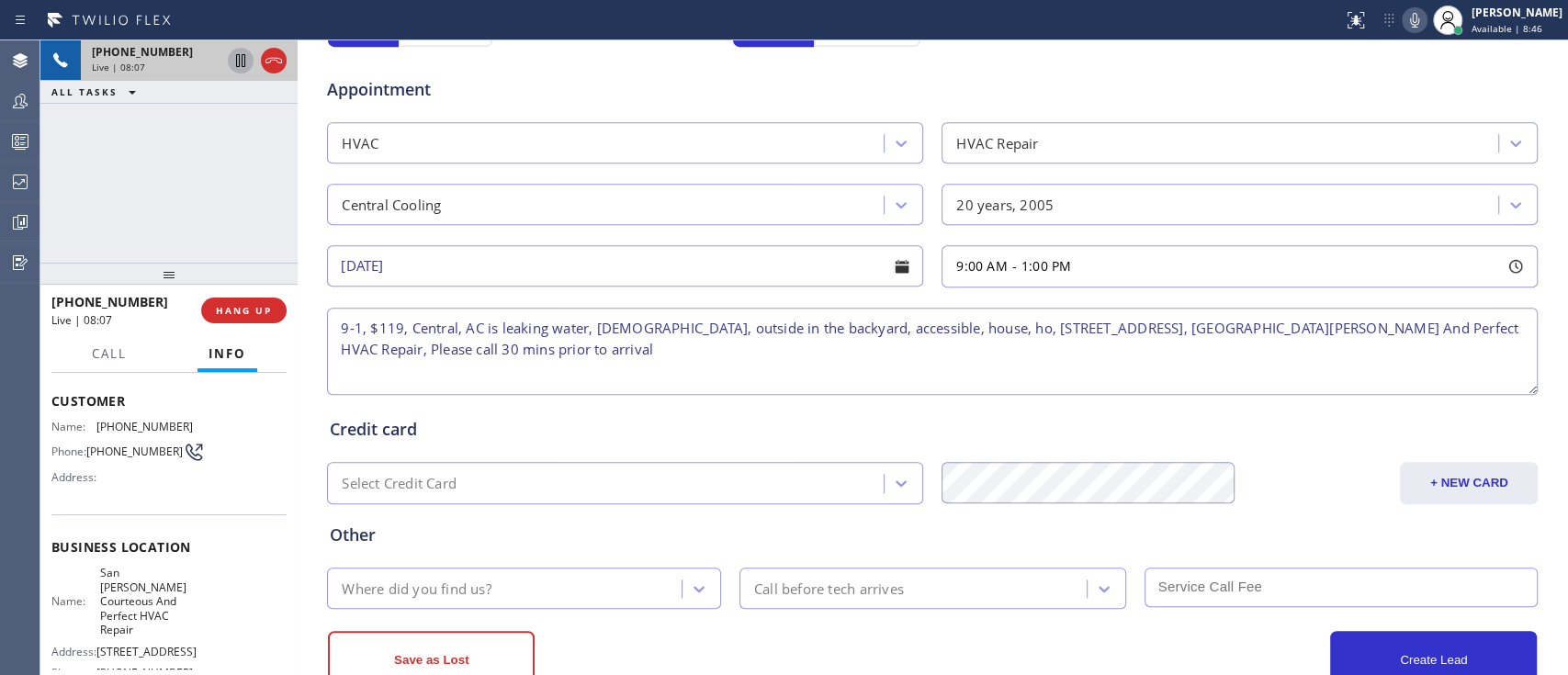
type textarea "9-1, $119, Central, AC is leaking water, 20 years old, outside in the backyard,…"
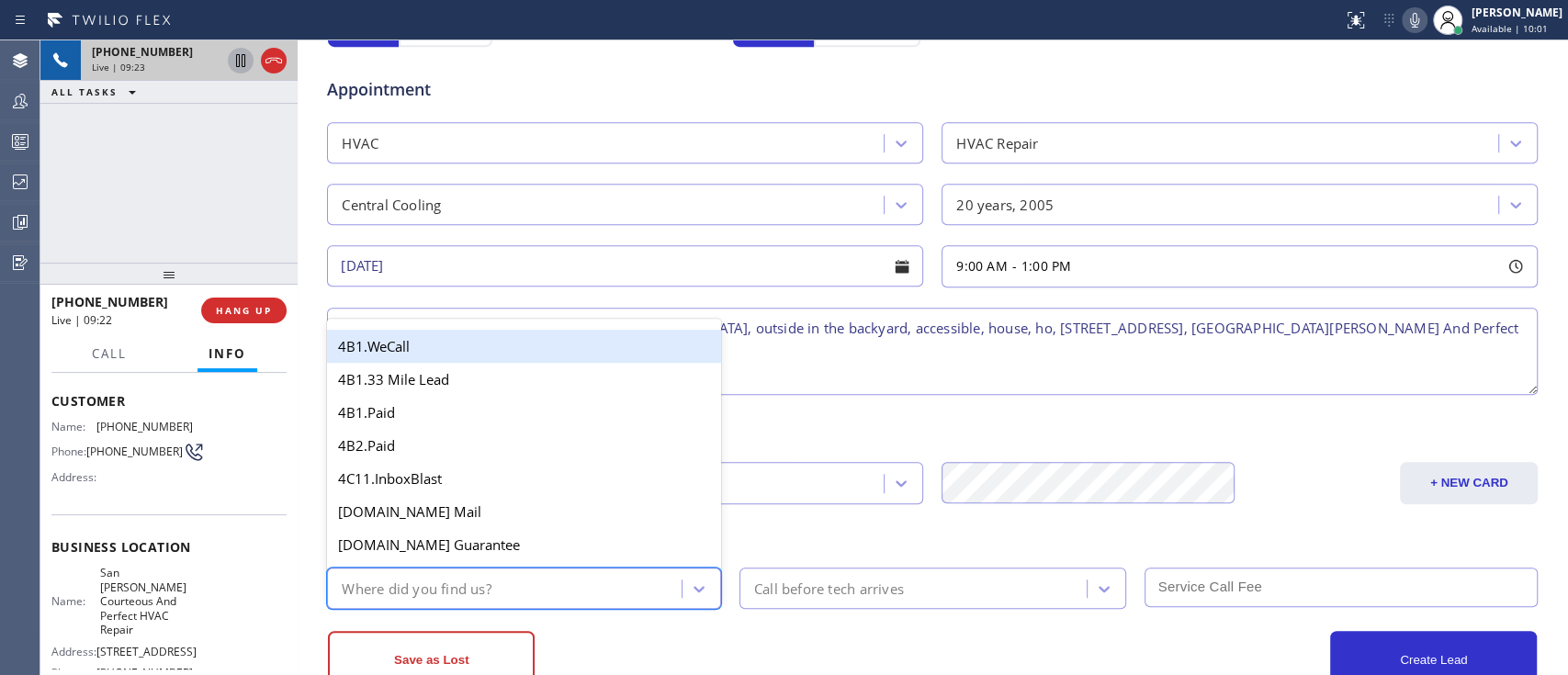
click at [553, 596] on div "Where did you find us?" at bounding box center [507, 588] width 350 height 32
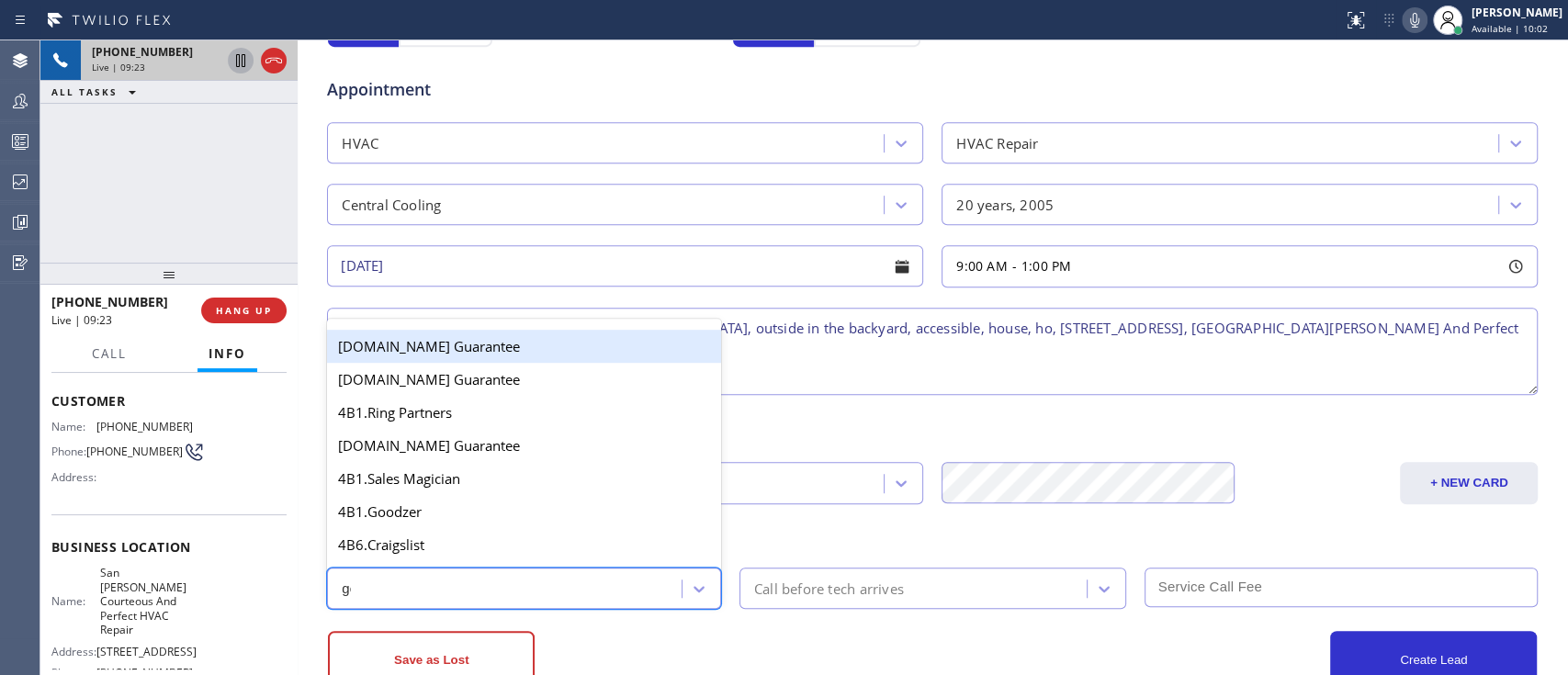
type input "goo"
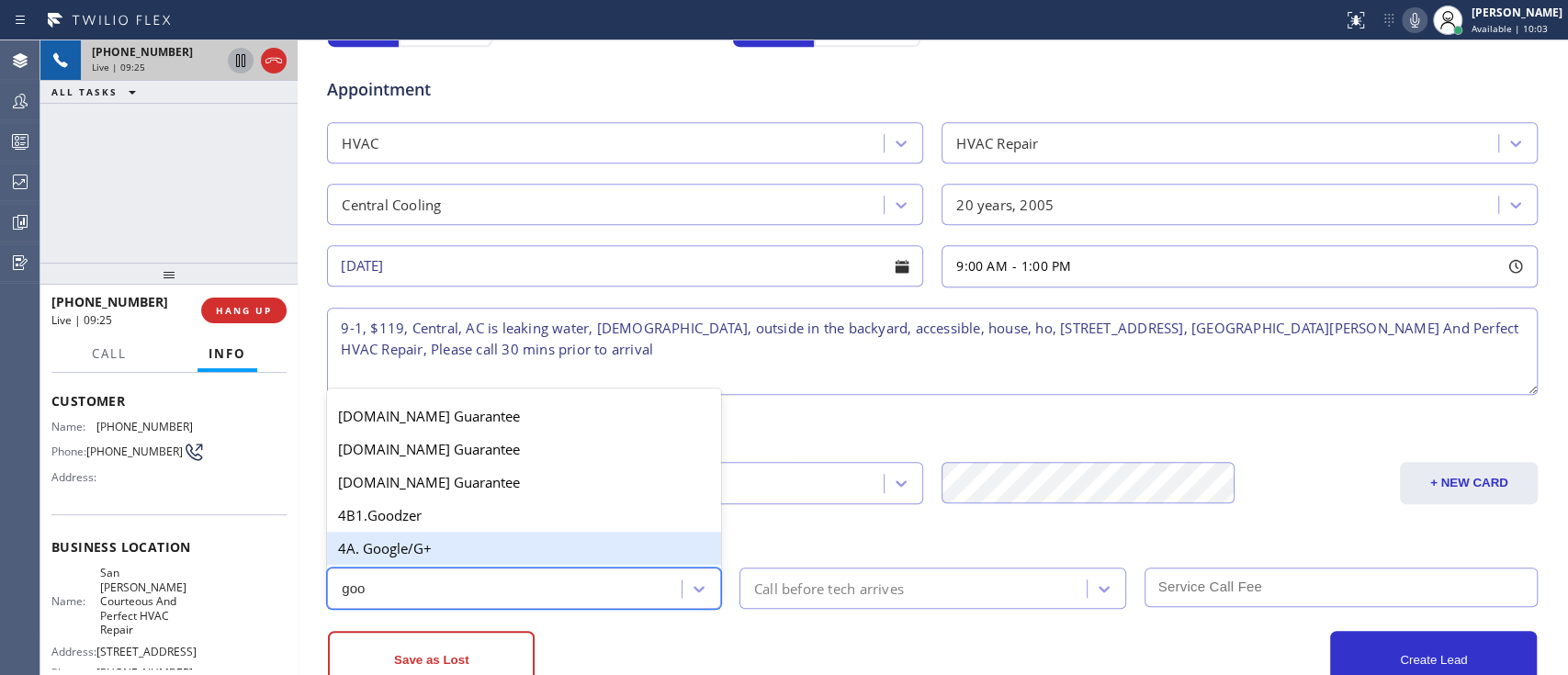
click at [492, 544] on div "4A. Google/G+" at bounding box center [524, 548] width 394 height 33
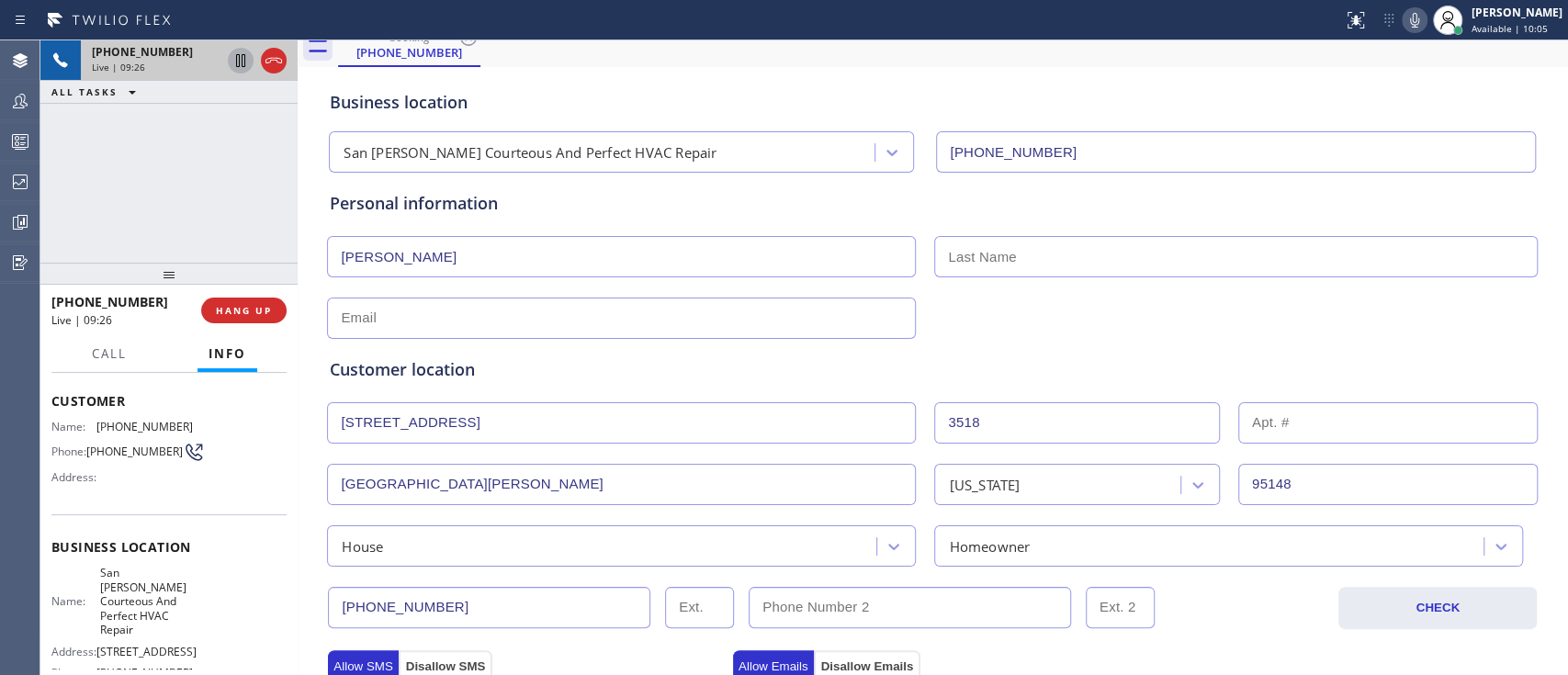
scroll to position [48, 0]
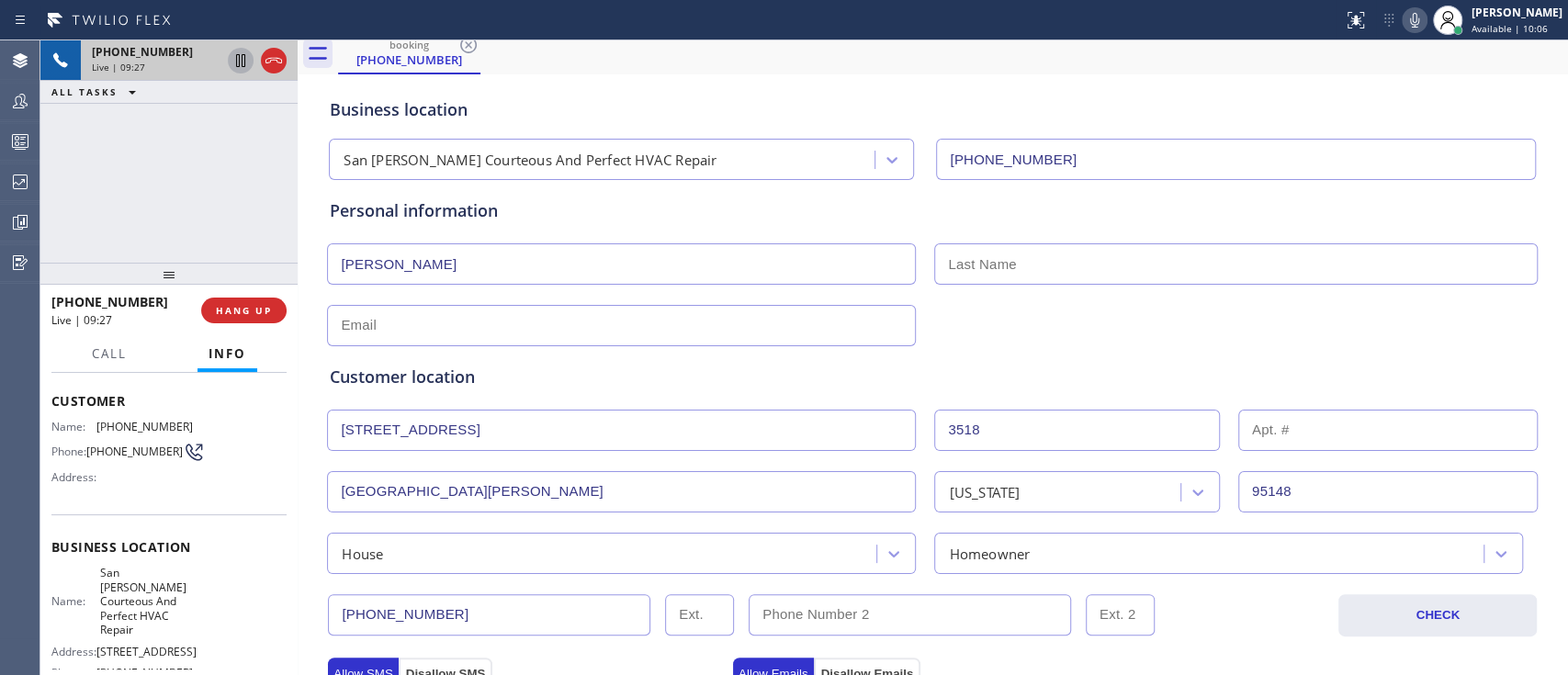
click at [726, 316] on input "text" at bounding box center [622, 325] width 589 height 42
click at [395, 327] on input "georgekur.086" at bounding box center [622, 325] width 589 height 42
click at [521, 327] on input "georgekurien.086" at bounding box center [622, 325] width 589 height 42
type input "georgekurien.086@gmail.com"
click at [986, 271] on input "text" at bounding box center [1236, 264] width 603 height 42
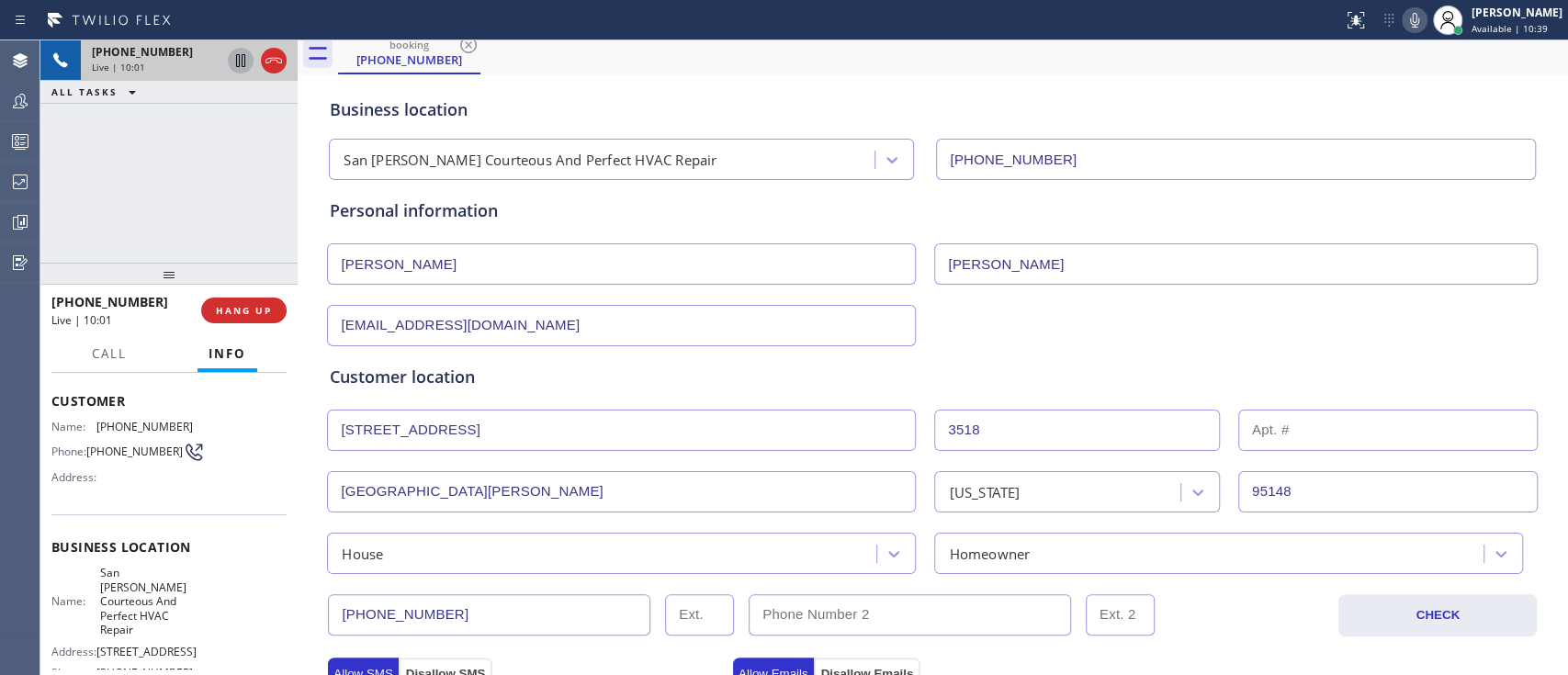
click at [955, 343] on div "Customer location >> ADD NEW ADDRESS << + NEW ADDRESS 3518 Arcade Ave 3518 San …" at bounding box center [933, 457] width 1213 height 236
click at [970, 255] on input "Kurien" at bounding box center [1236, 264] width 603 height 42
type input "Kurian"
click at [407, 320] on input "georgekurien.086@gmail.com" at bounding box center [622, 325] width 589 height 42
type input "georgekurian.086@gmail.com"
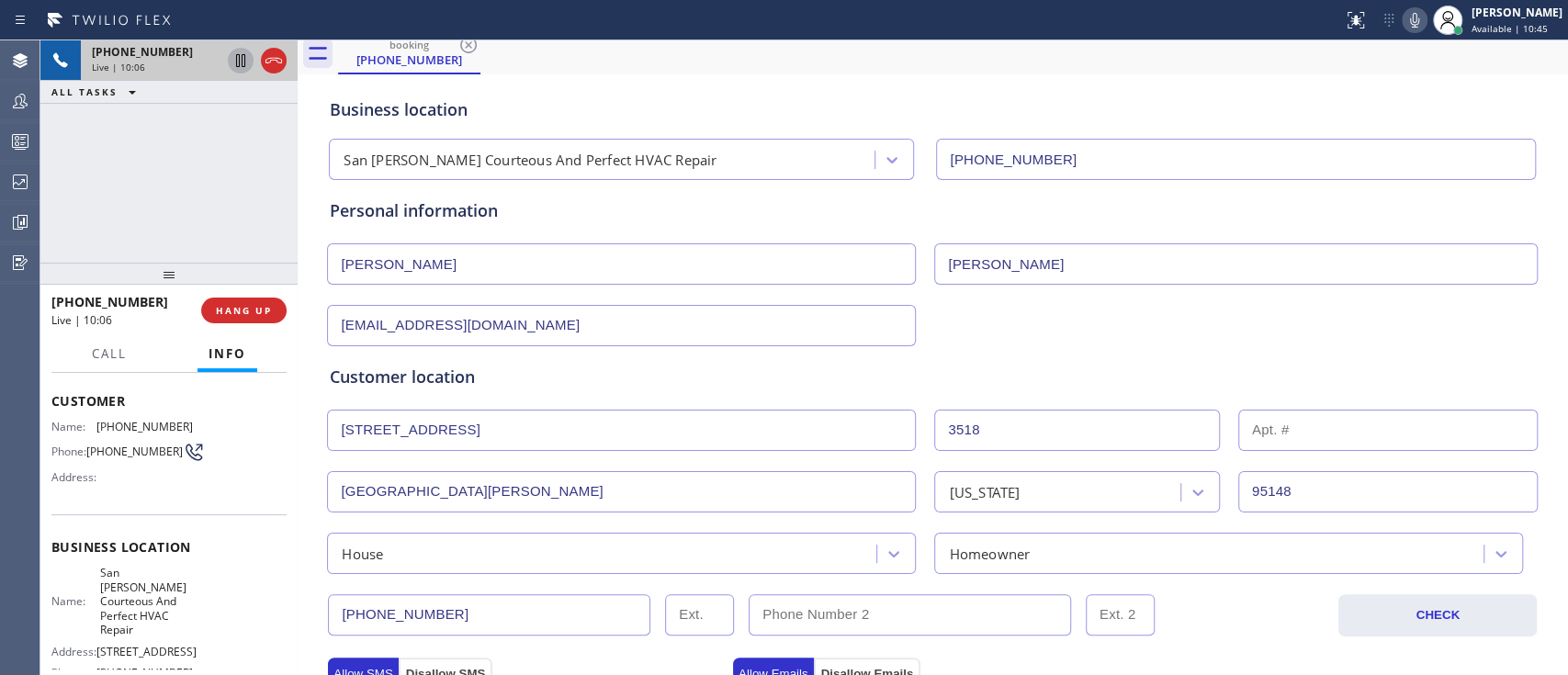
click at [1082, 350] on div "Customer location >> ADD NEW ADDRESS << + NEW ADDRESS 3518 Arcade Ave 3518 San …" at bounding box center [933, 461] width 1213 height 228
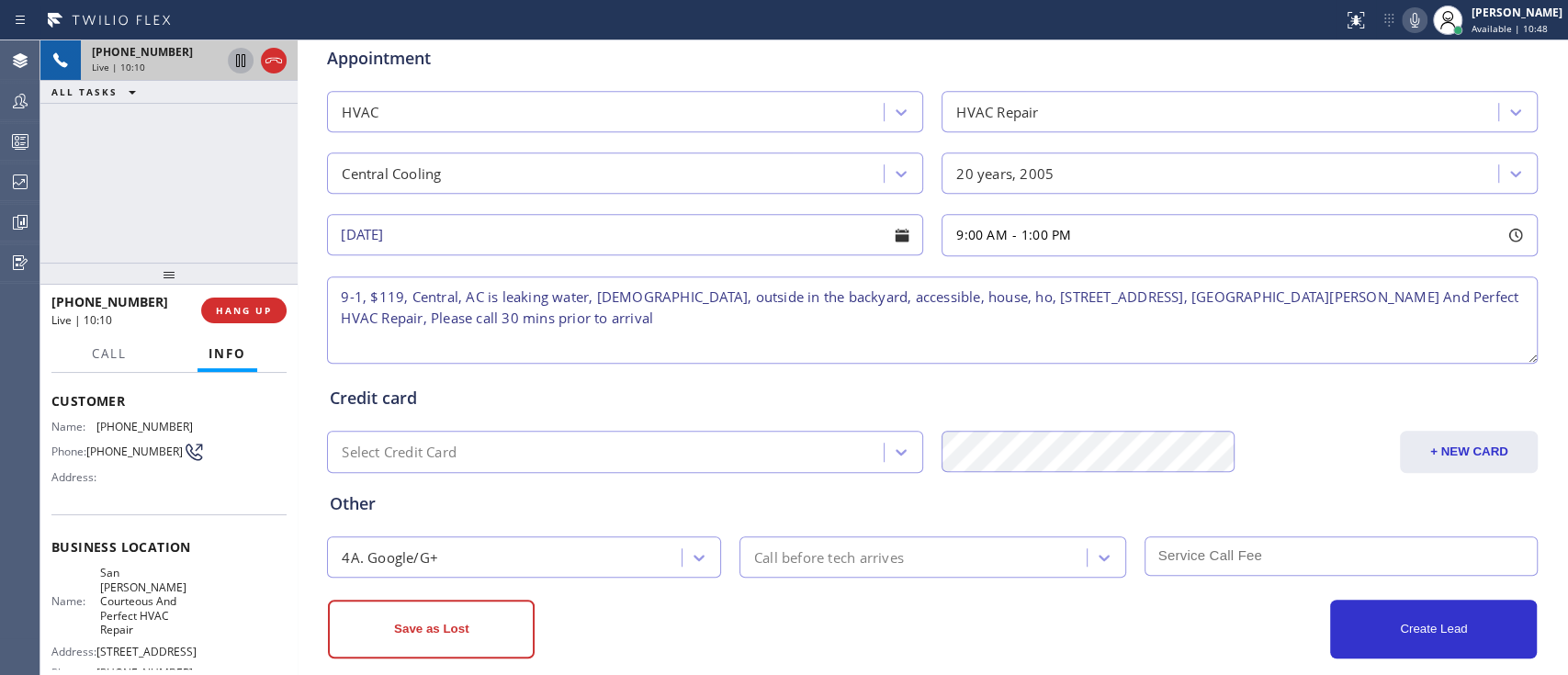
scroll to position [745, 0]
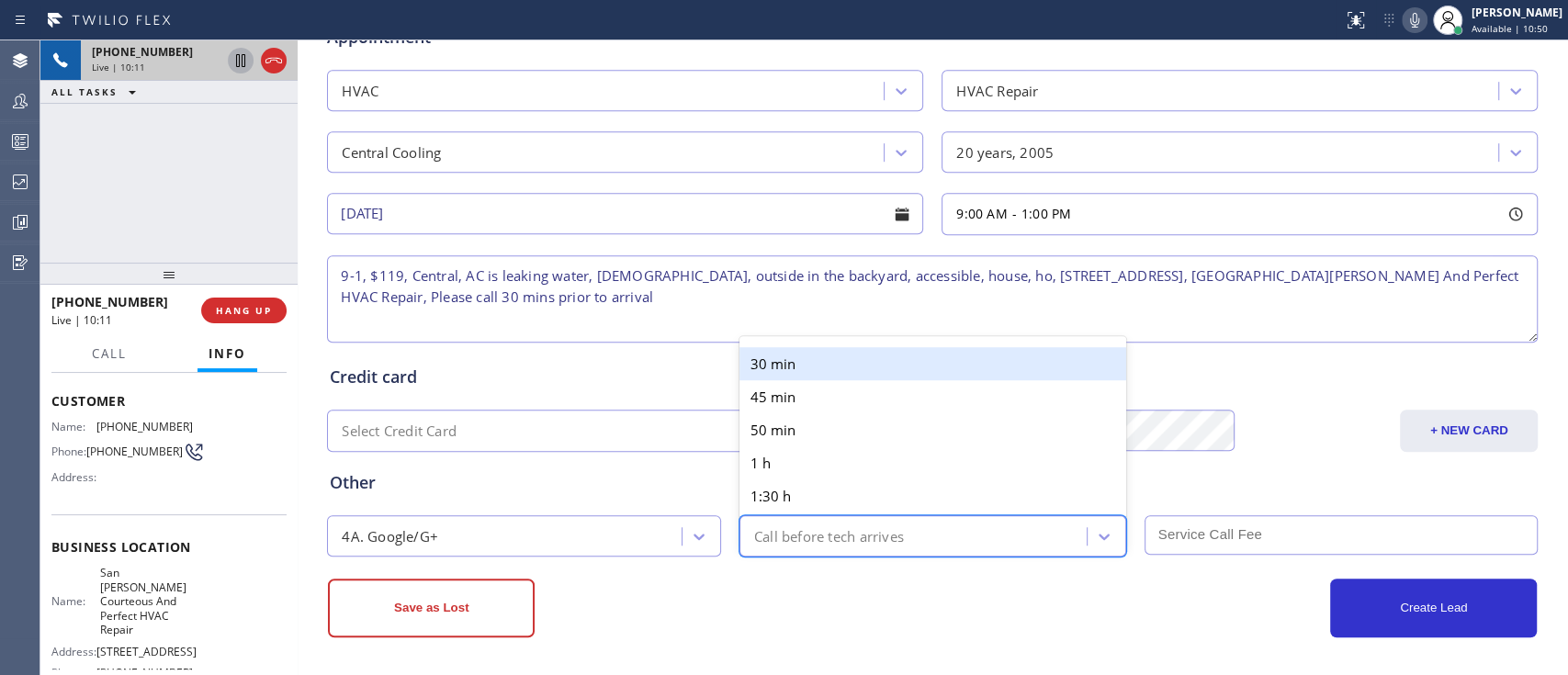
click at [928, 549] on div "Call before tech arrives" at bounding box center [933, 536] width 387 height 42
click at [867, 371] on div "30 min" at bounding box center [933, 364] width 387 height 33
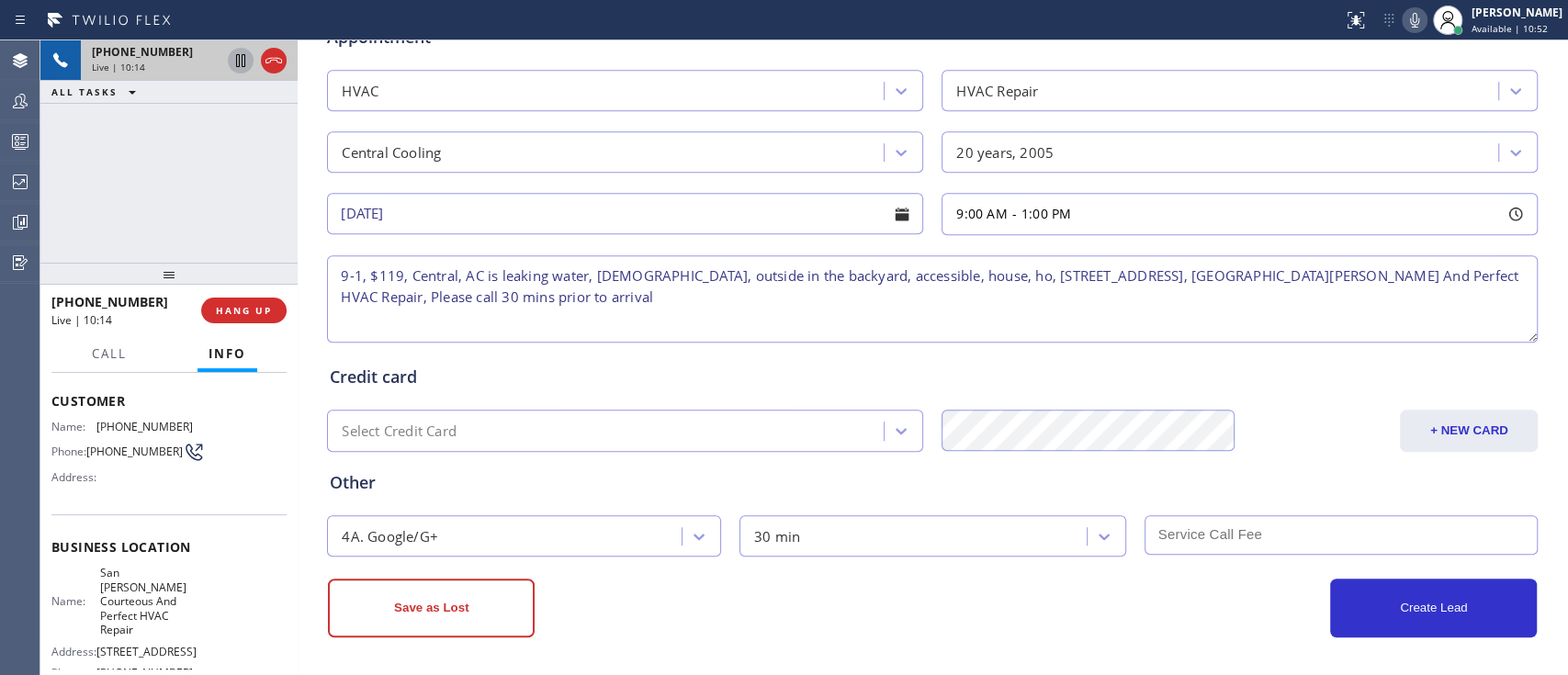
click at [1190, 538] on input "text" at bounding box center [1341, 535] width 394 height 40
type input "119"
click at [856, 365] on div "Credit card" at bounding box center [933, 378] width 1205 height 25
click at [1068, 607] on div "Create Lead" at bounding box center [1235, 607] width 604 height 59
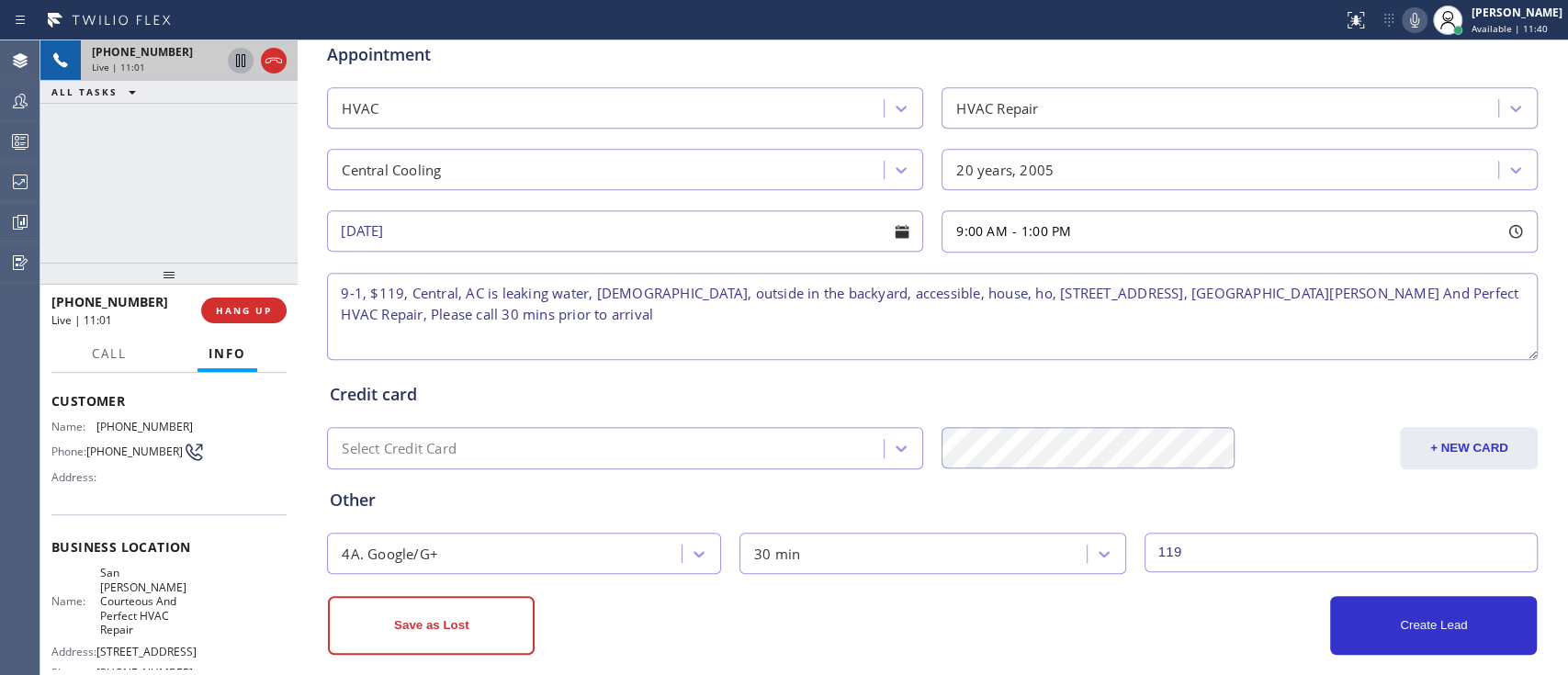
scroll to position [728, 0]
click at [808, 314] on textarea "9-1, $119, Central, AC is leaking water, 20 years old, outside in the backyard,…" at bounding box center [933, 317] width 1211 height 87
click at [686, 315] on textarea "9-1, $119, Central, AC is leaking water, 20 years old, outside in the backyard,…" at bounding box center [933, 317] width 1211 height 87
click at [902, 310] on textarea "9-1, $119, Central, AC is leaking water, 20 years old, outside in the backyard,…" at bounding box center [933, 317] width 1211 height 87
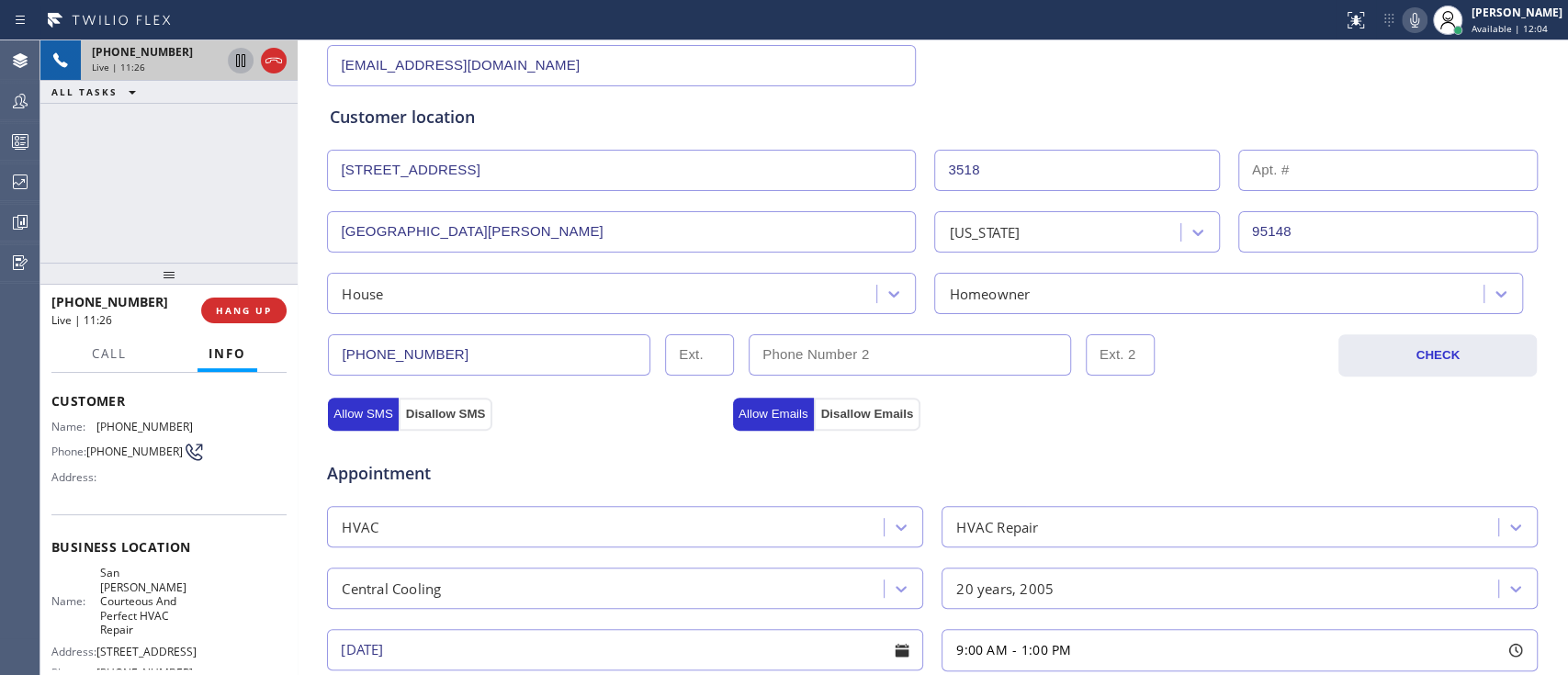
scroll to position [745, 0]
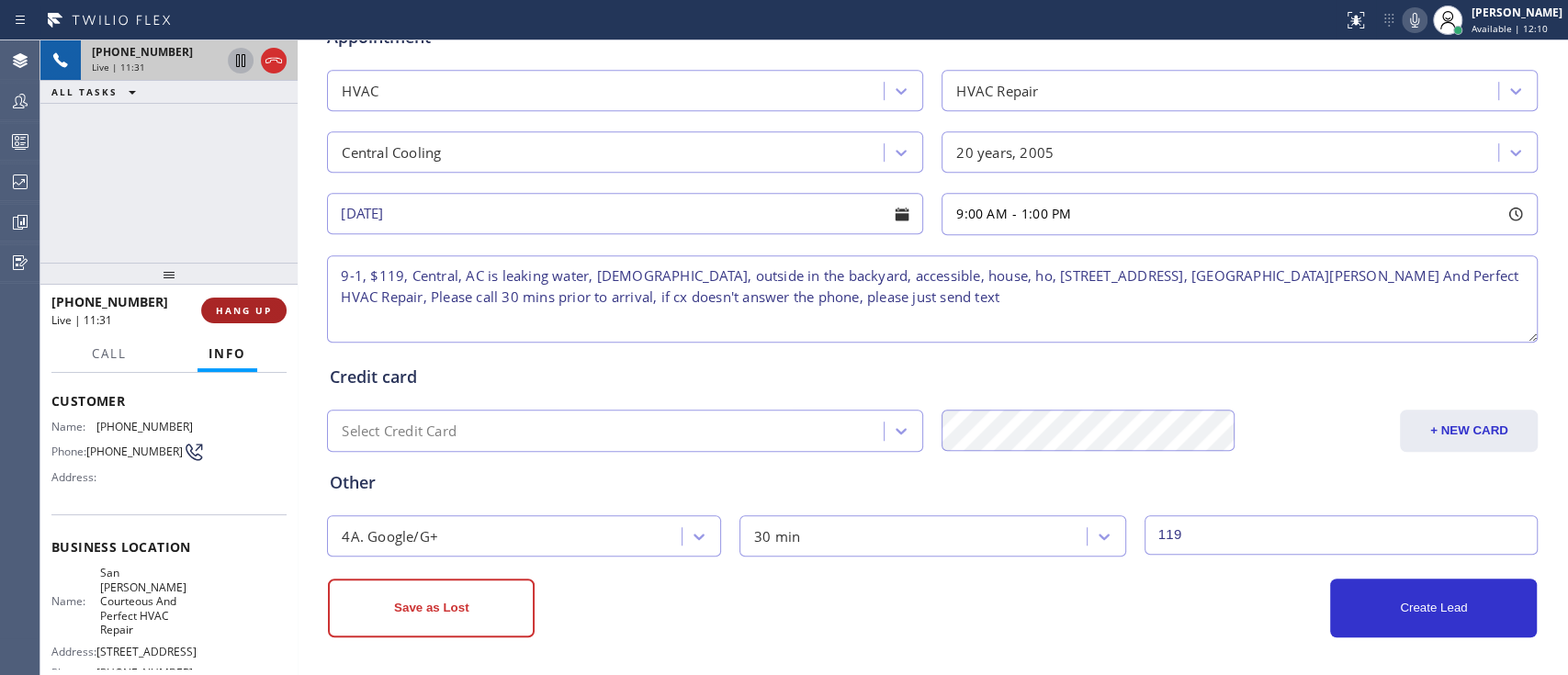
click at [245, 310] on span "HANG UP" at bounding box center [244, 310] width 56 height 13
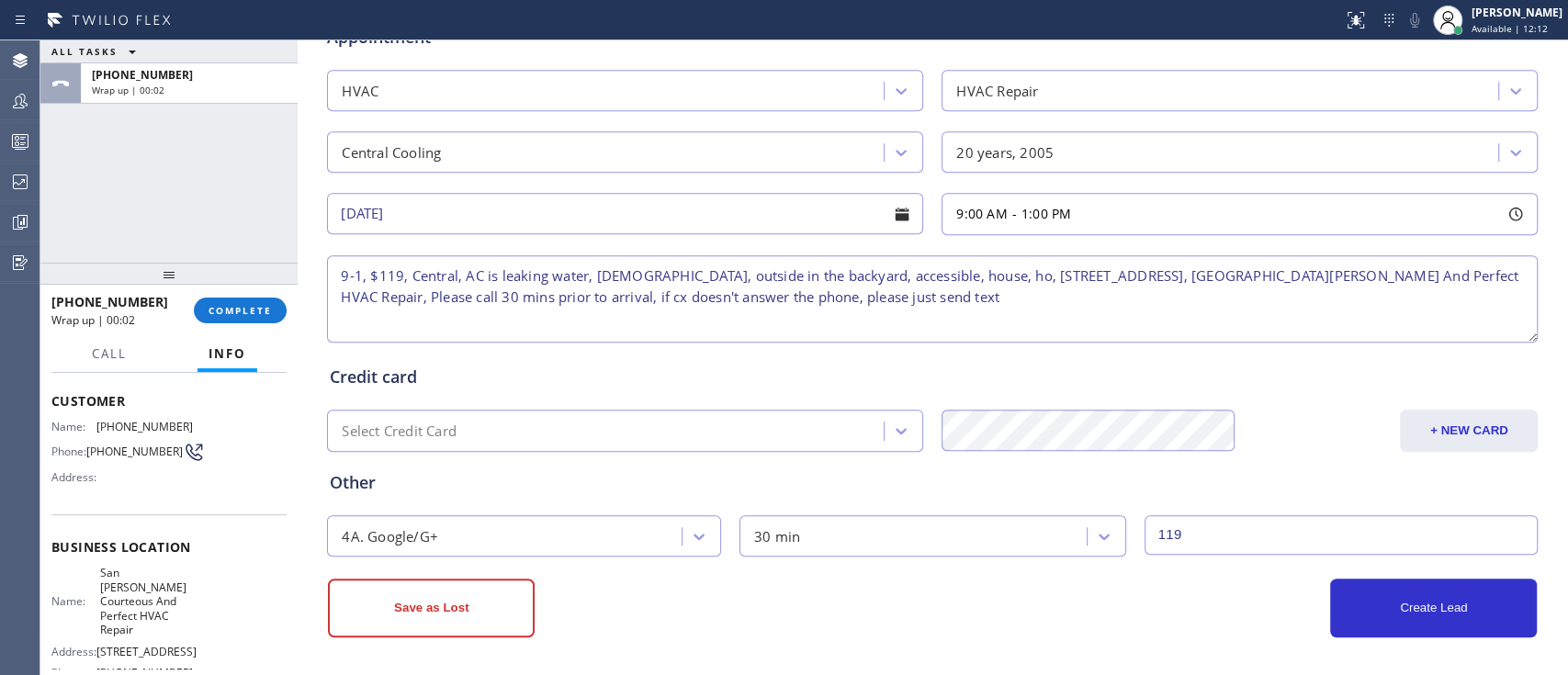
click at [1036, 298] on textarea "9-1, $119, Central, AC is leaking water, 20 years old, outside in the backyard,…" at bounding box center [933, 298] width 1211 height 87
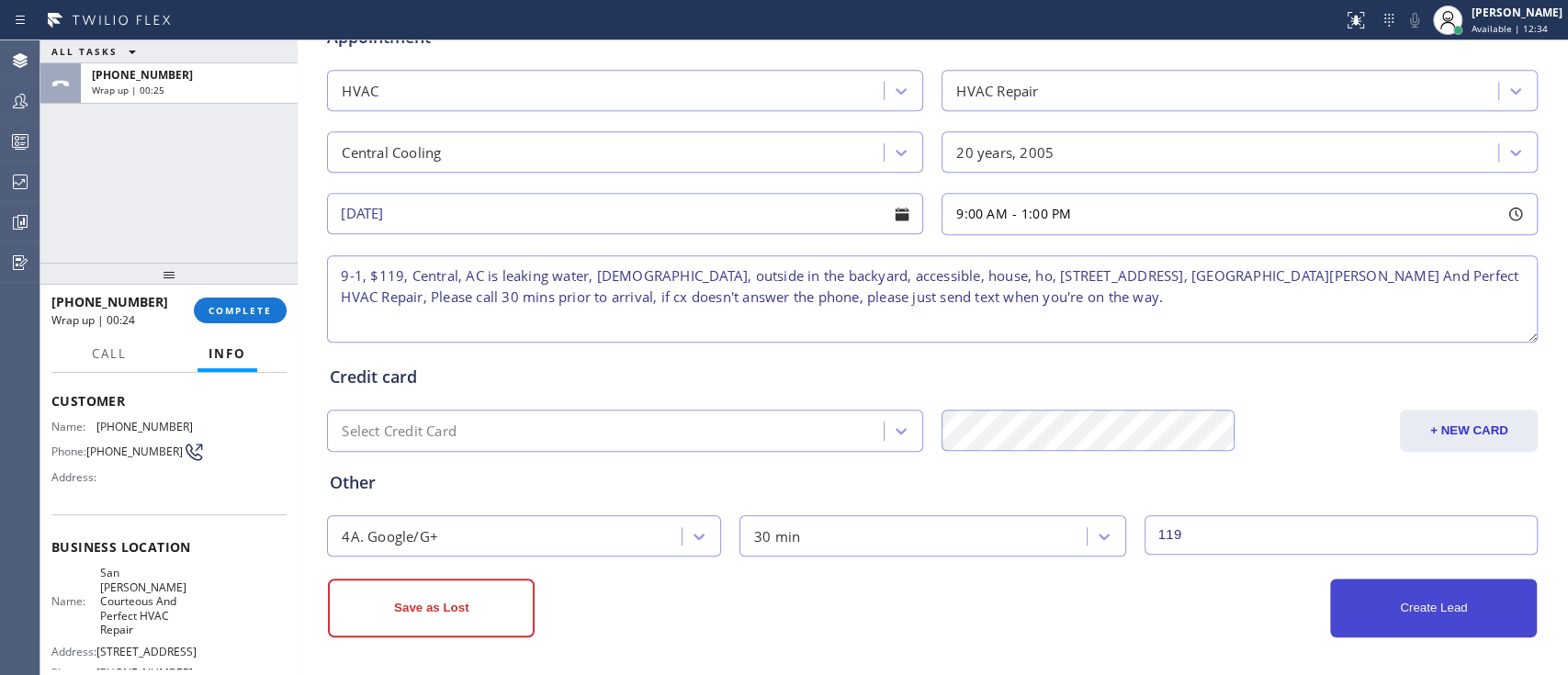
type textarea "9-1, $119, Central, AC is leaking water, 20 years old, outside in the backyard,…"
click at [1425, 599] on button "Create Lead" at bounding box center [1434, 607] width 207 height 59
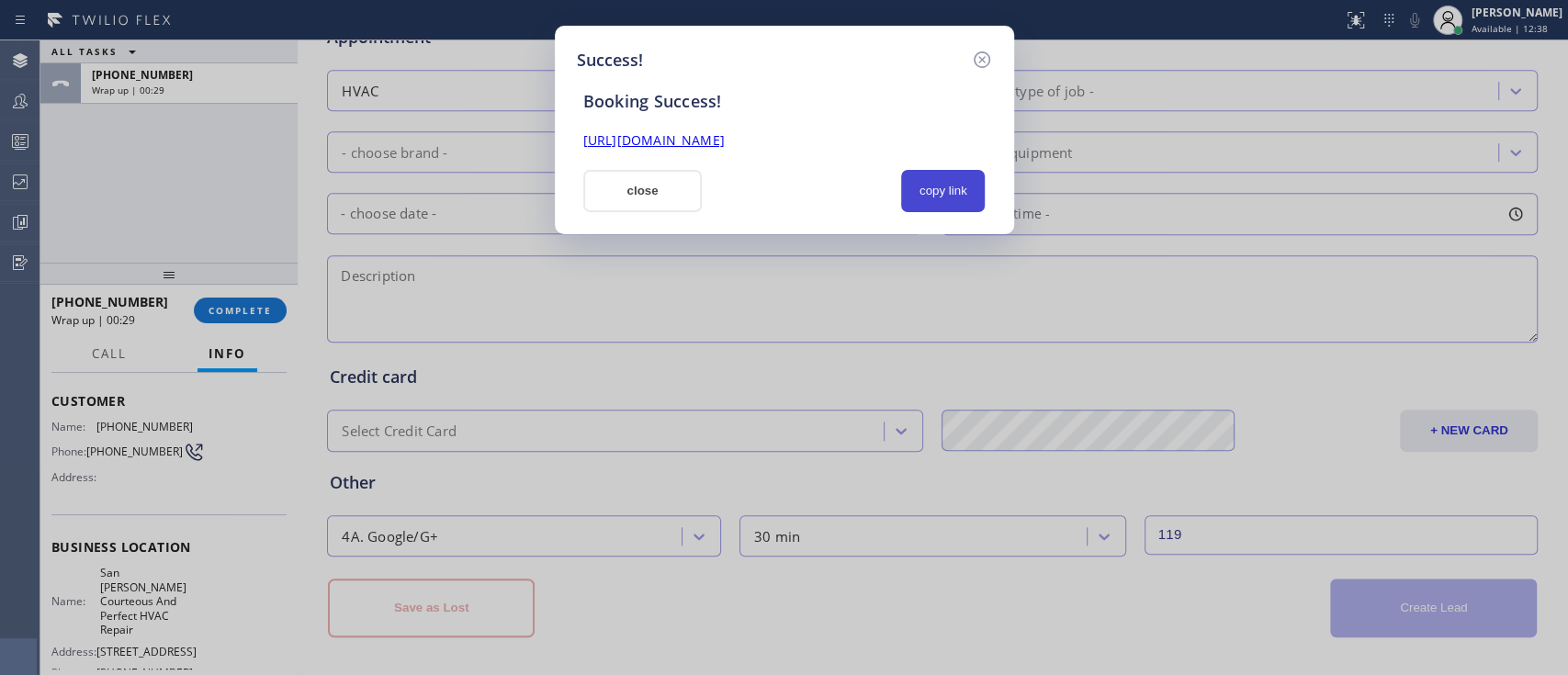
click at [955, 194] on button "copy link" at bounding box center [943, 191] width 85 height 42
click at [672, 199] on button "close" at bounding box center [643, 191] width 120 height 42
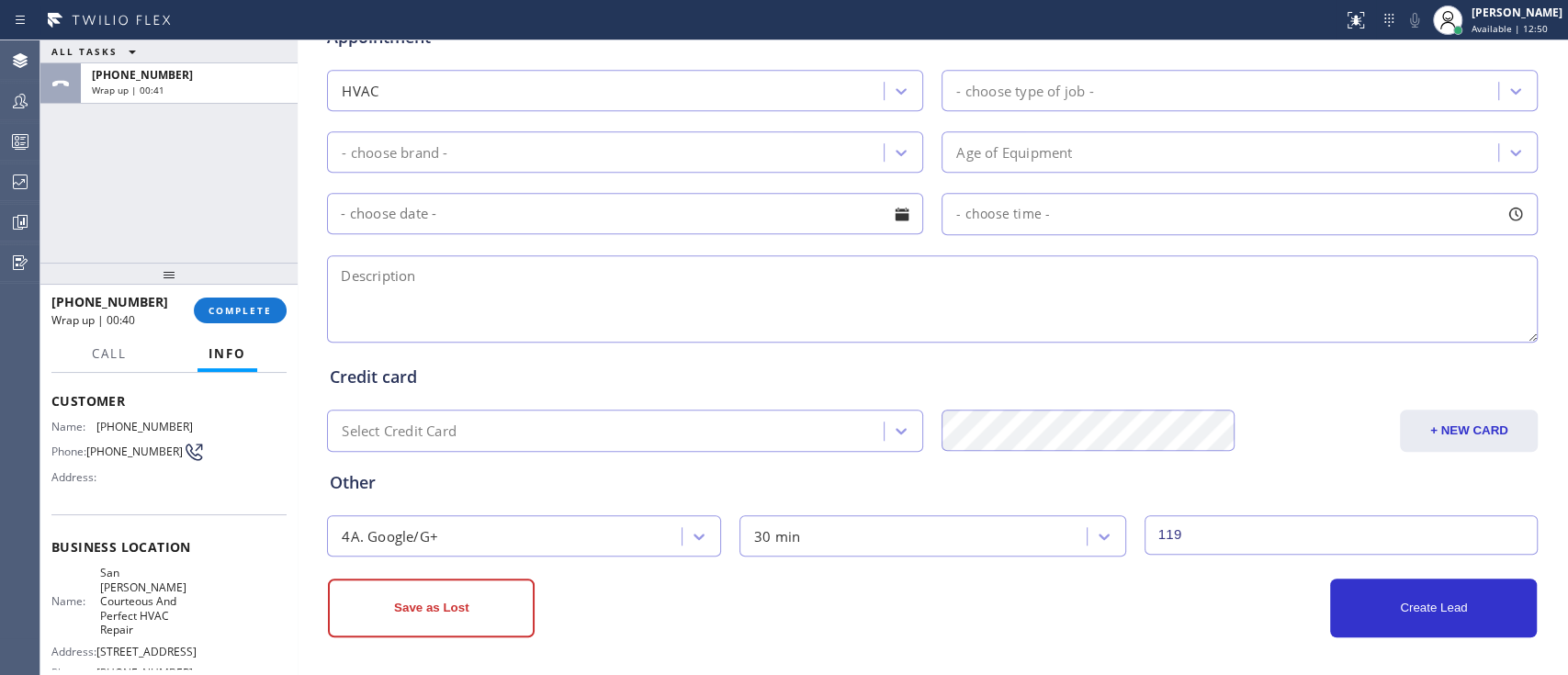
click at [1310, 427] on div "+ NEW CARD" at bounding box center [1388, 431] width 304 height 42
click at [1455, 0] on div "Jehn Kersten Omelgo Available | 12:58" at bounding box center [1498, 20] width 141 height 41
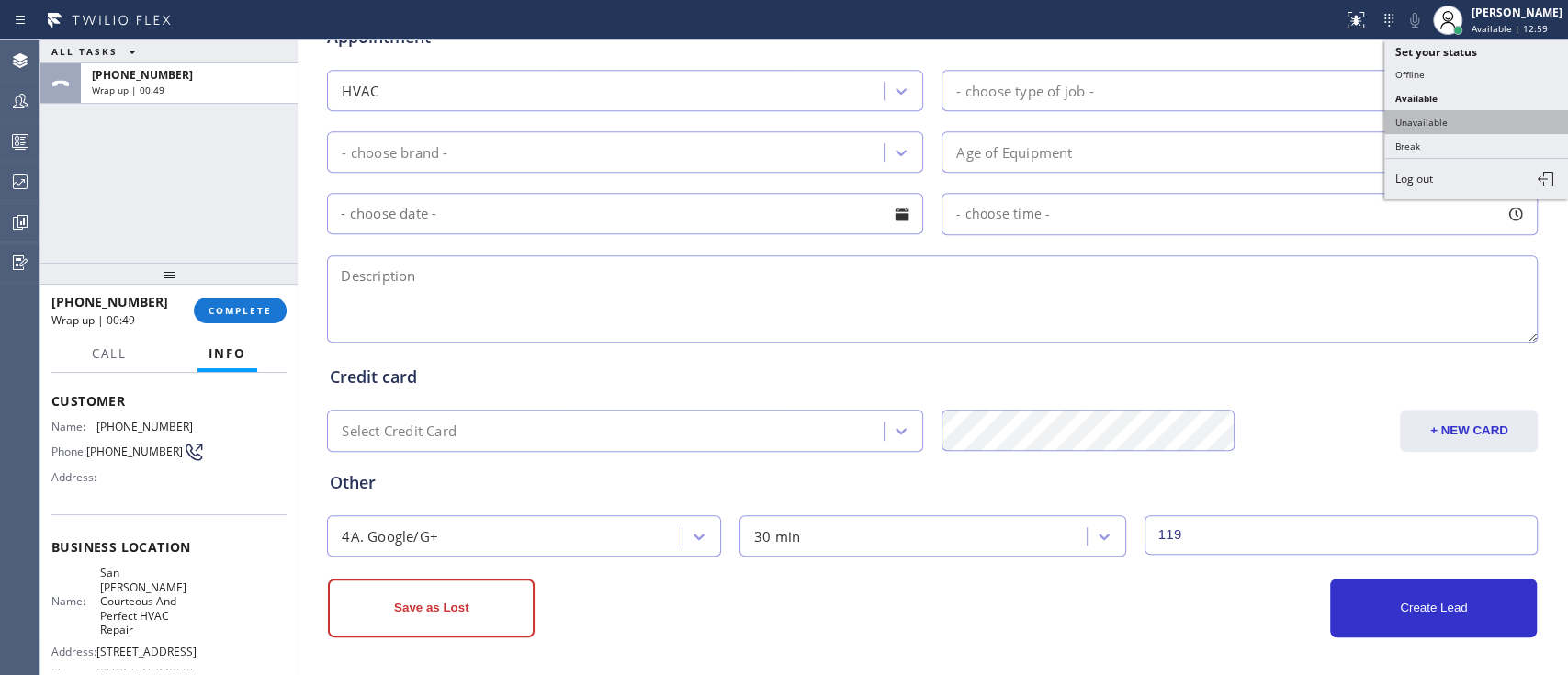
click at [1413, 116] on button "Unavailable" at bounding box center [1476, 122] width 183 height 24
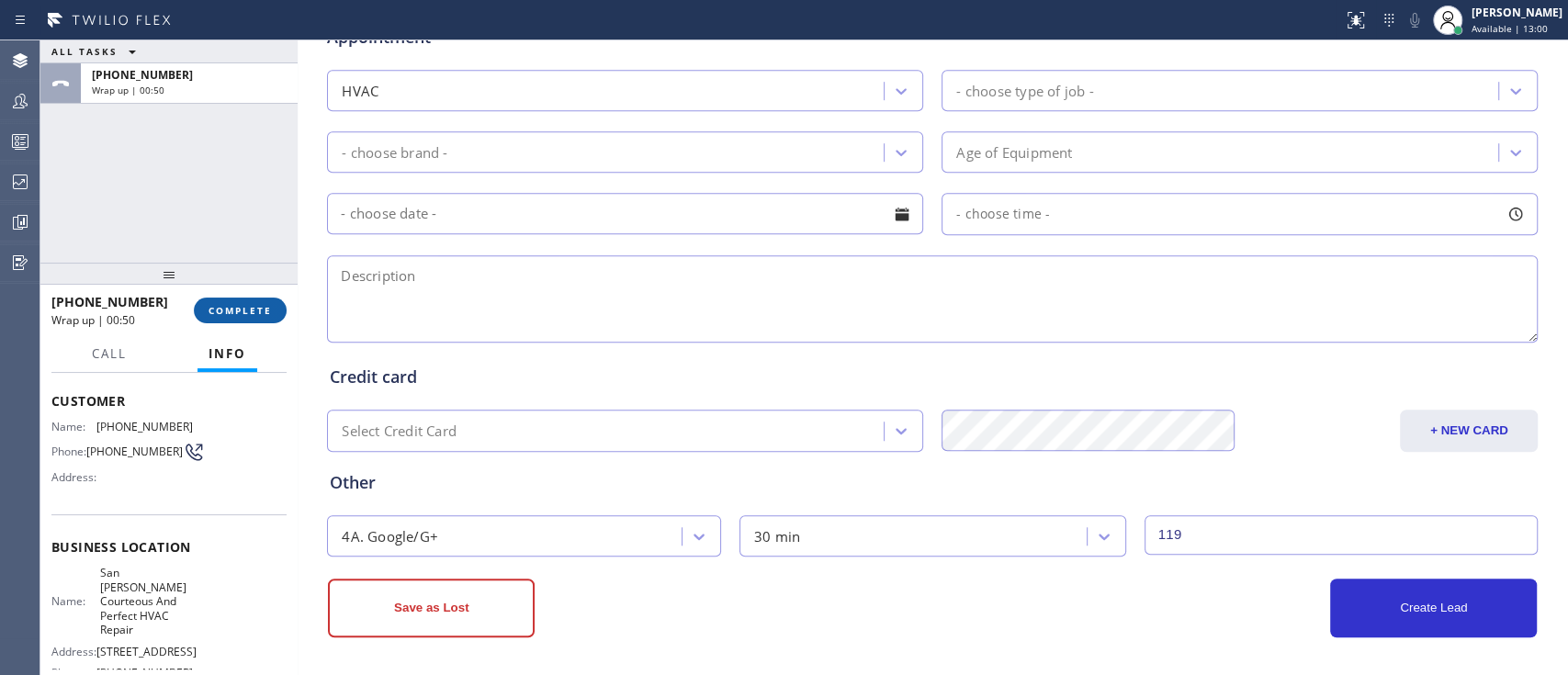
click at [255, 298] on button "COMPLETE" at bounding box center [240, 310] width 93 height 26
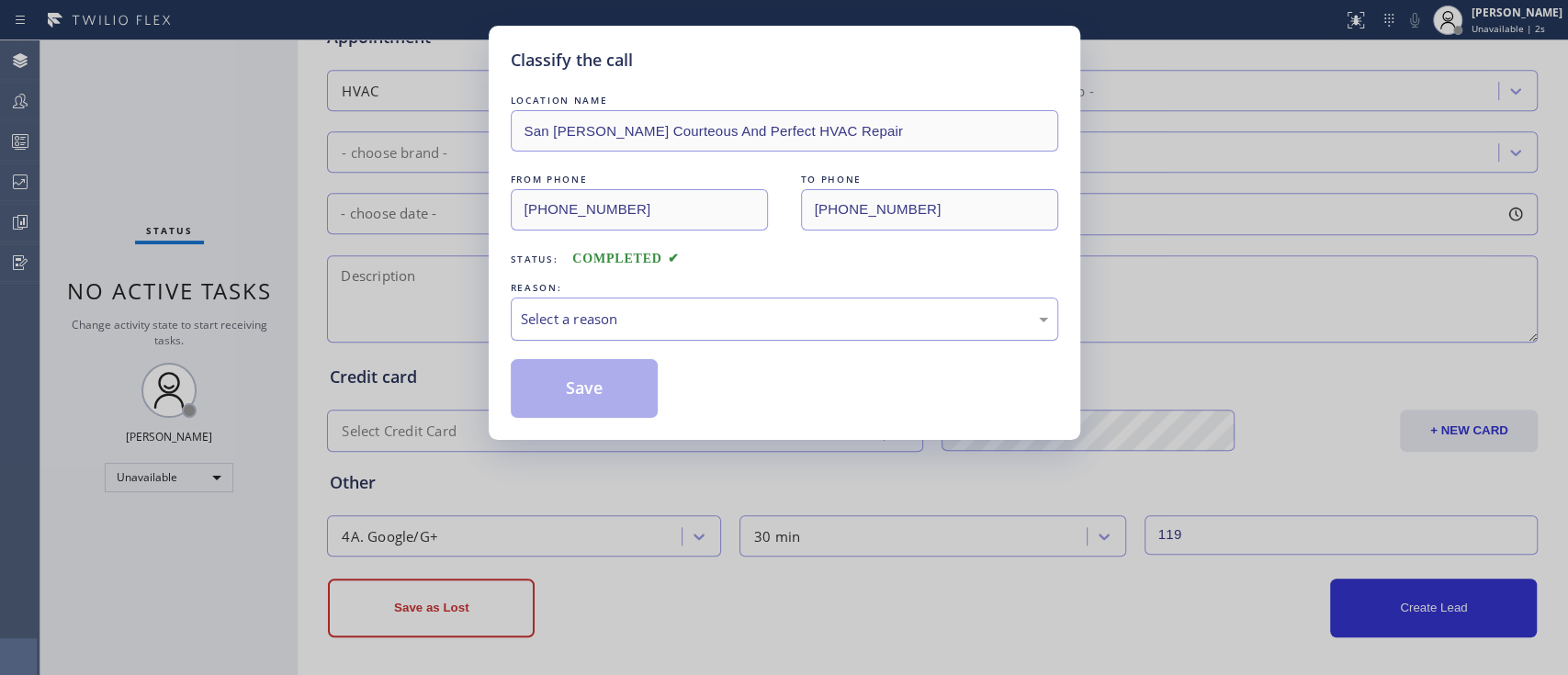
click at [677, 320] on div "Select a reason" at bounding box center [784, 320] width 527 height 21
click at [599, 381] on button "Save" at bounding box center [584, 388] width 148 height 59
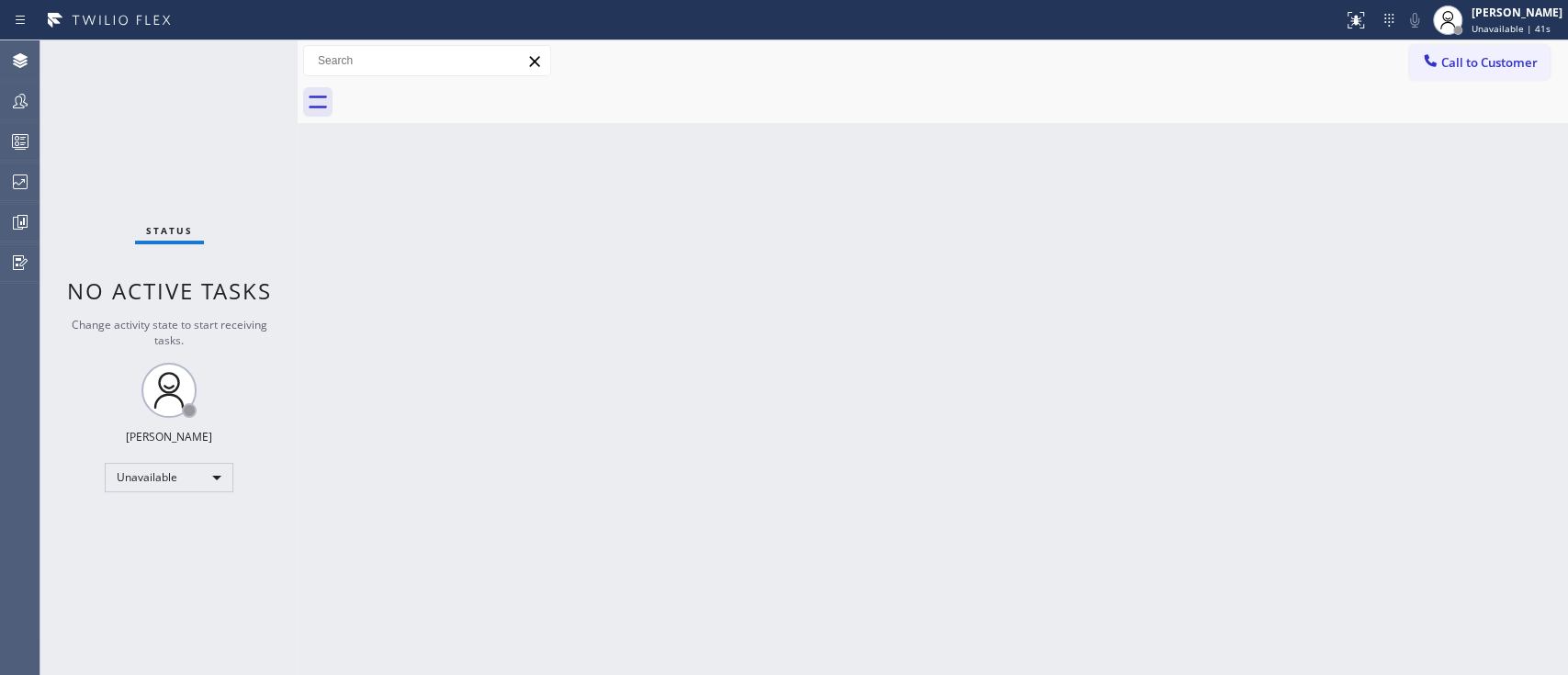
click at [1374, 366] on div "Back to Dashboard Change Sender ID Customers Technicians Select a contact Outbo…" at bounding box center [933, 357] width 1271 height 634
click at [1556, 293] on div "Back to Dashboard Change Sender ID Customers Technicians Select a contact Outbo…" at bounding box center [933, 357] width 1271 height 634
click at [1478, 71] on button "Call to Customer" at bounding box center [1479, 63] width 141 height 35
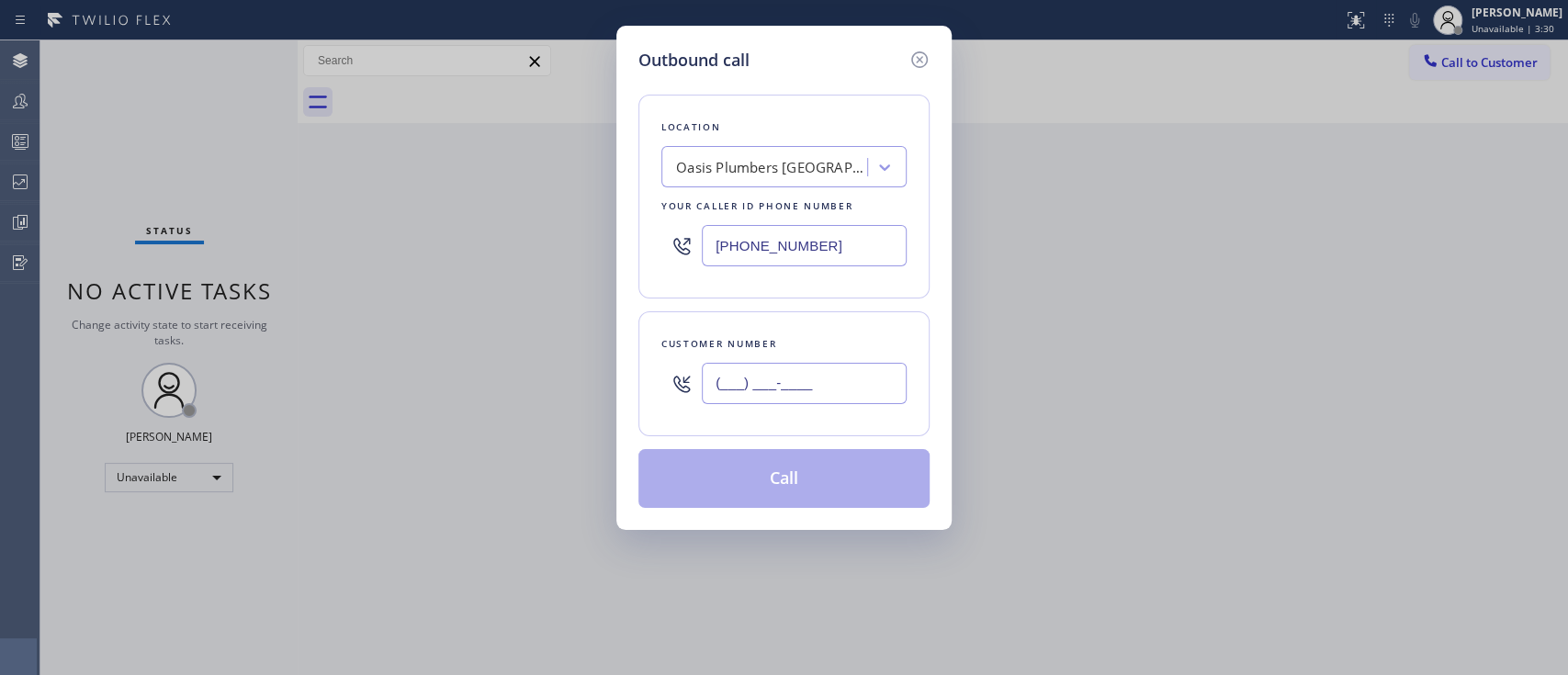
paste input "917) 499-4170"
click at [794, 382] on input "(917) 499-4170" at bounding box center [804, 383] width 205 height 42
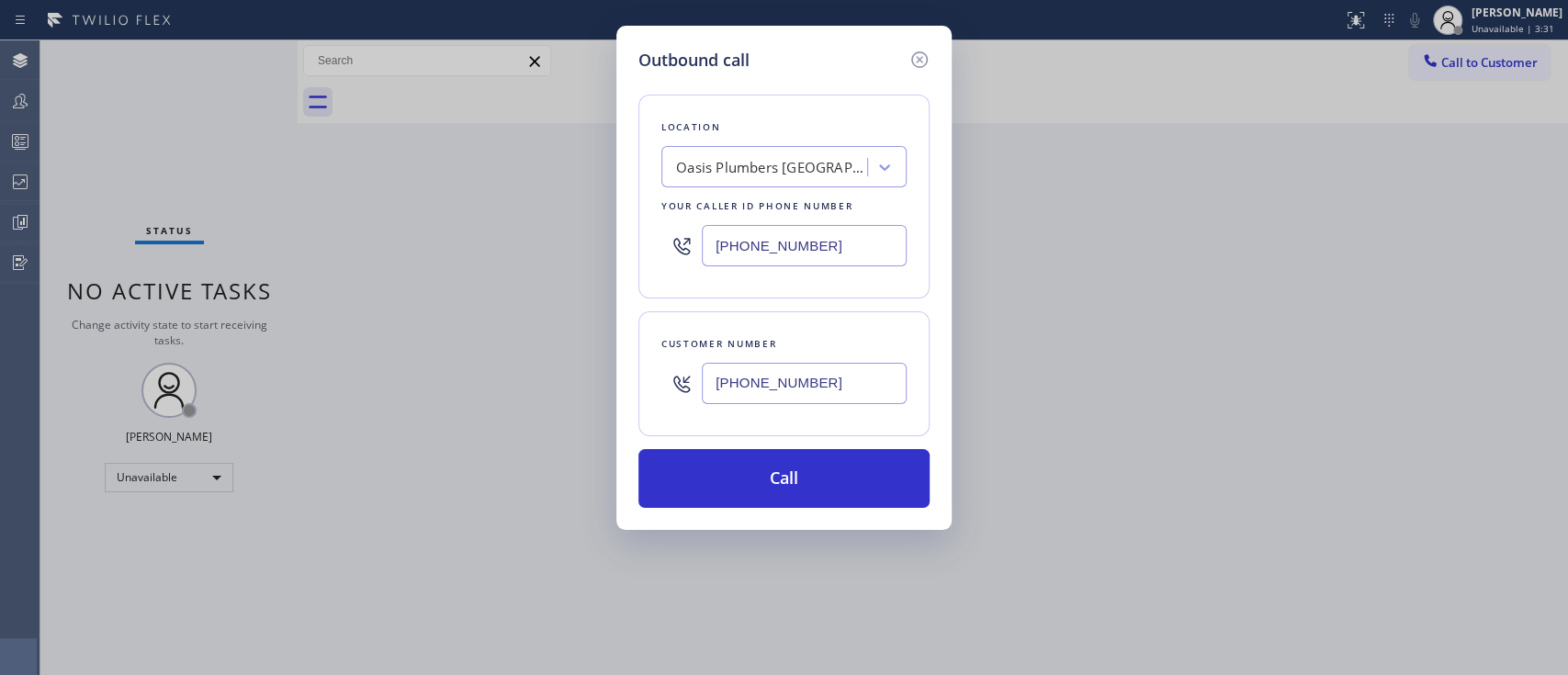
type input "(917) 499-4170"
click at [841, 250] on input "(714) 706-3926" at bounding box center [804, 245] width 205 height 42
paste input "347) 836-6590"
click at [841, 250] on input "(347) 836-6590" at bounding box center [804, 245] width 205 height 42
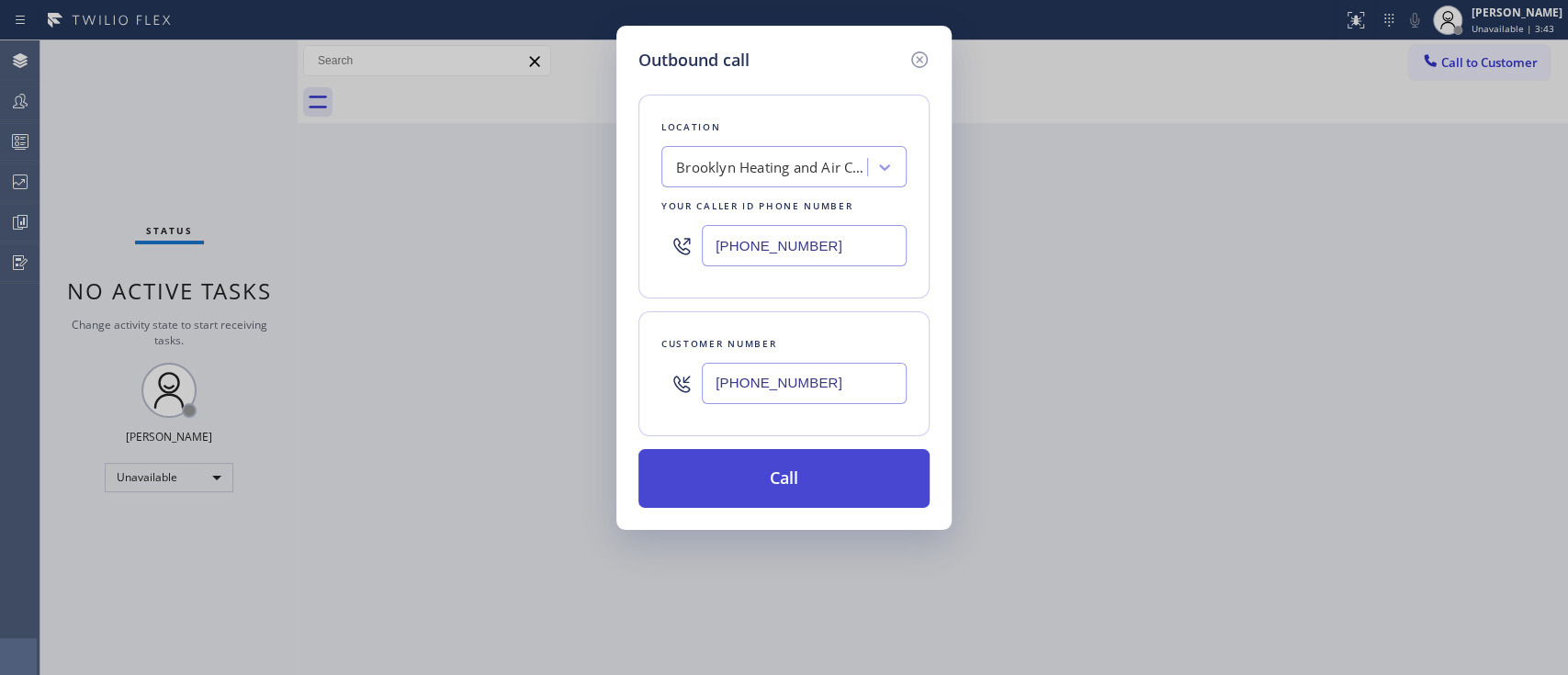
type input "(347) 836-6590"
click at [797, 458] on button "Call" at bounding box center [784, 478] width 292 height 59
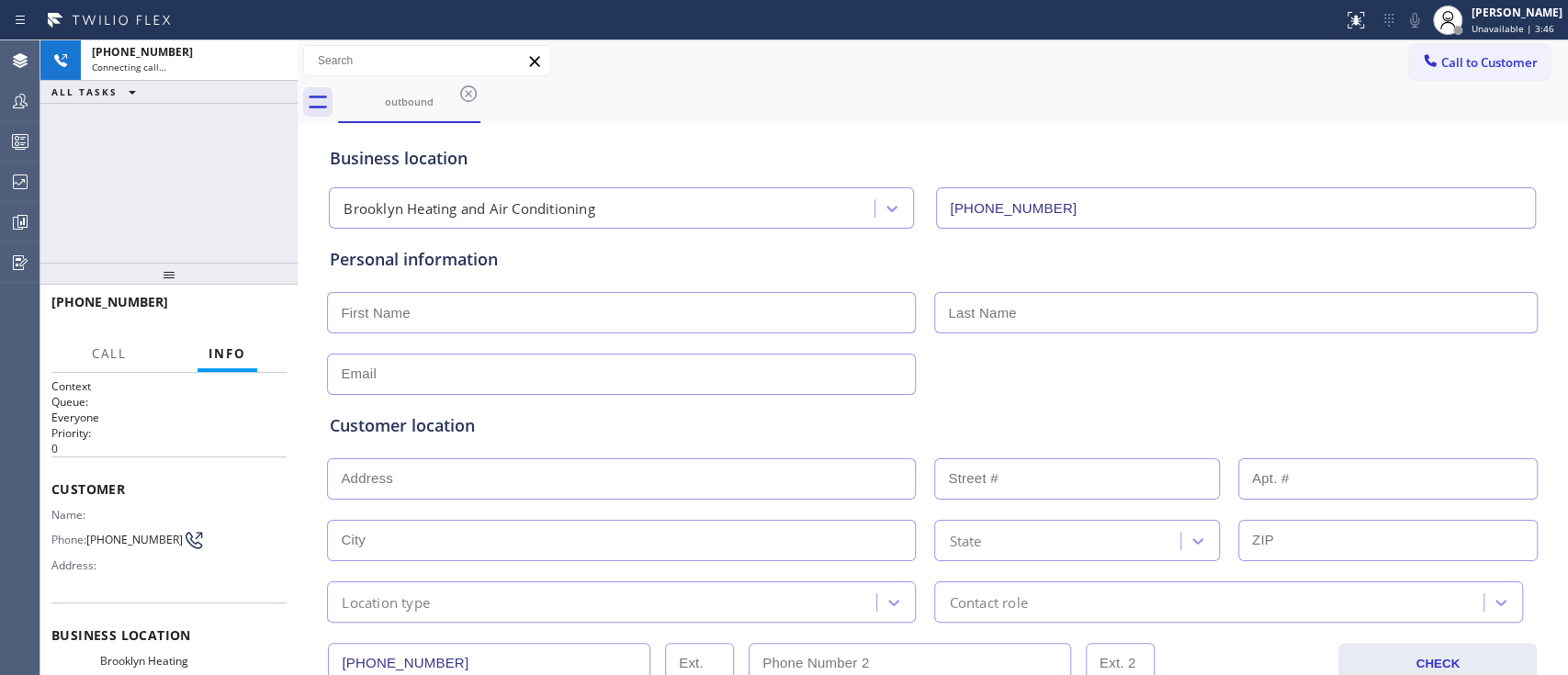
type input "(347) 836-6590"
click at [1333, 330] on input "text" at bounding box center [1236, 313] width 603 height 42
click at [281, 310] on button "HANG UP" at bounding box center [243, 310] width 85 height 26
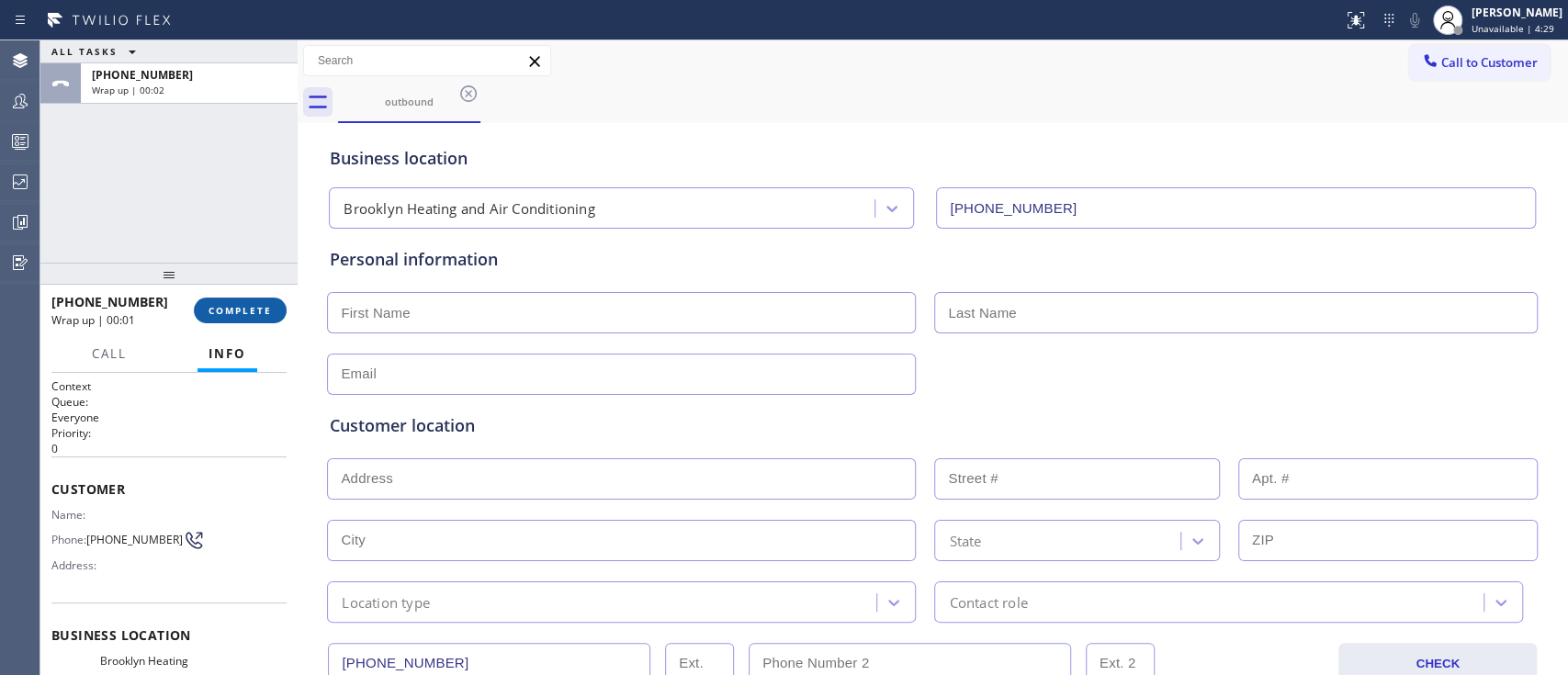
click at [281, 310] on button "COMPLETE" at bounding box center [240, 310] width 93 height 26
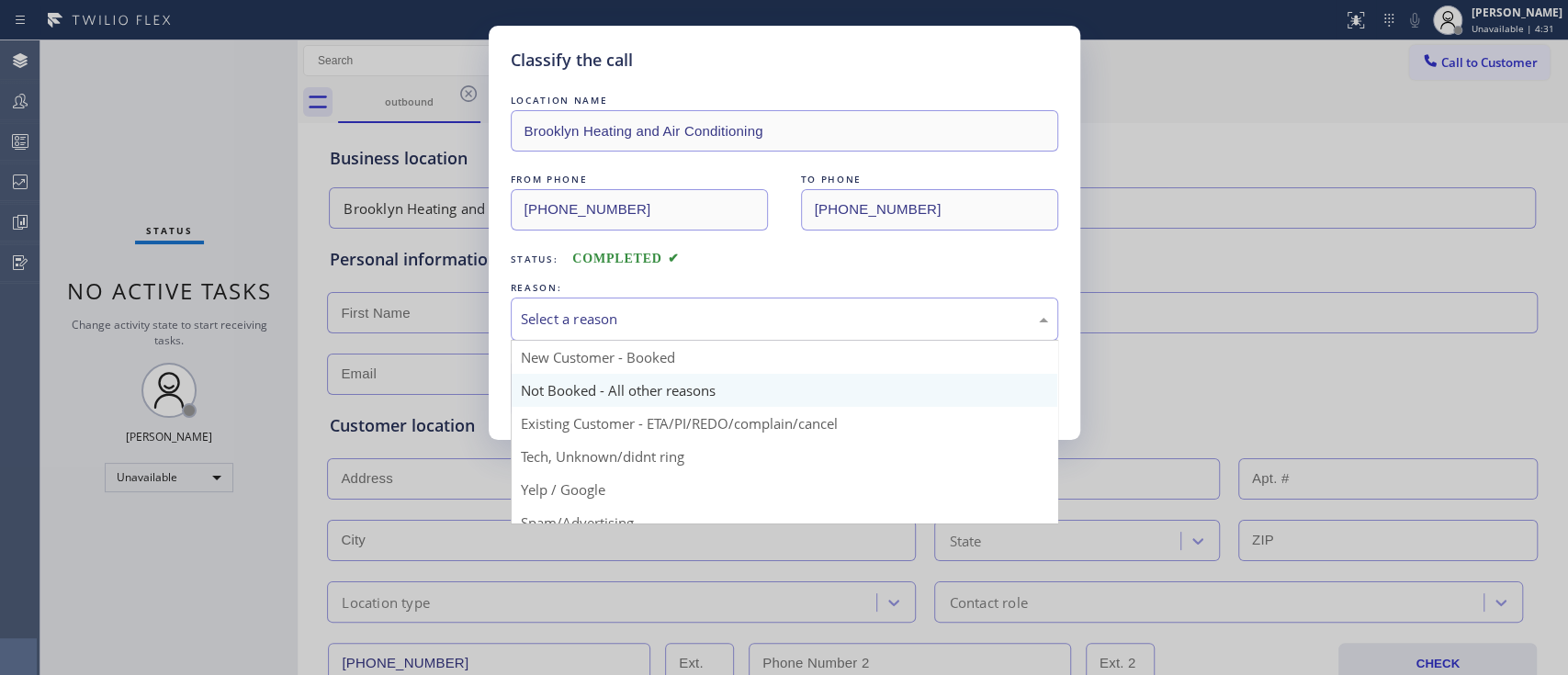
drag, startPoint x: 600, startPoint y: 320, endPoint x: 599, endPoint y: 401, distance: 81.0
click at [599, 341] on div "Select a reason New Customer - Booked Not Booked - All other reasons Existing C…" at bounding box center [784, 319] width 547 height 43
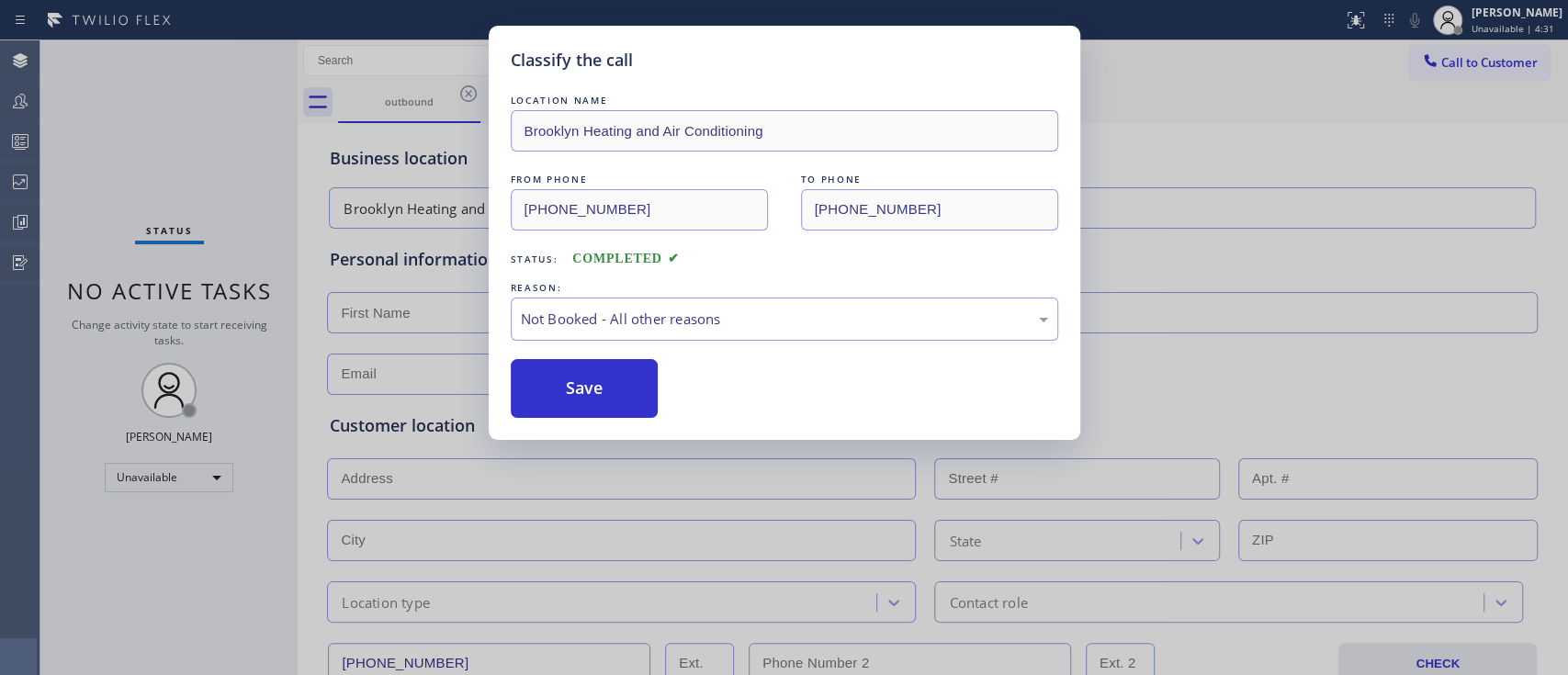
click at [599, 401] on button "Save" at bounding box center [584, 388] width 148 height 59
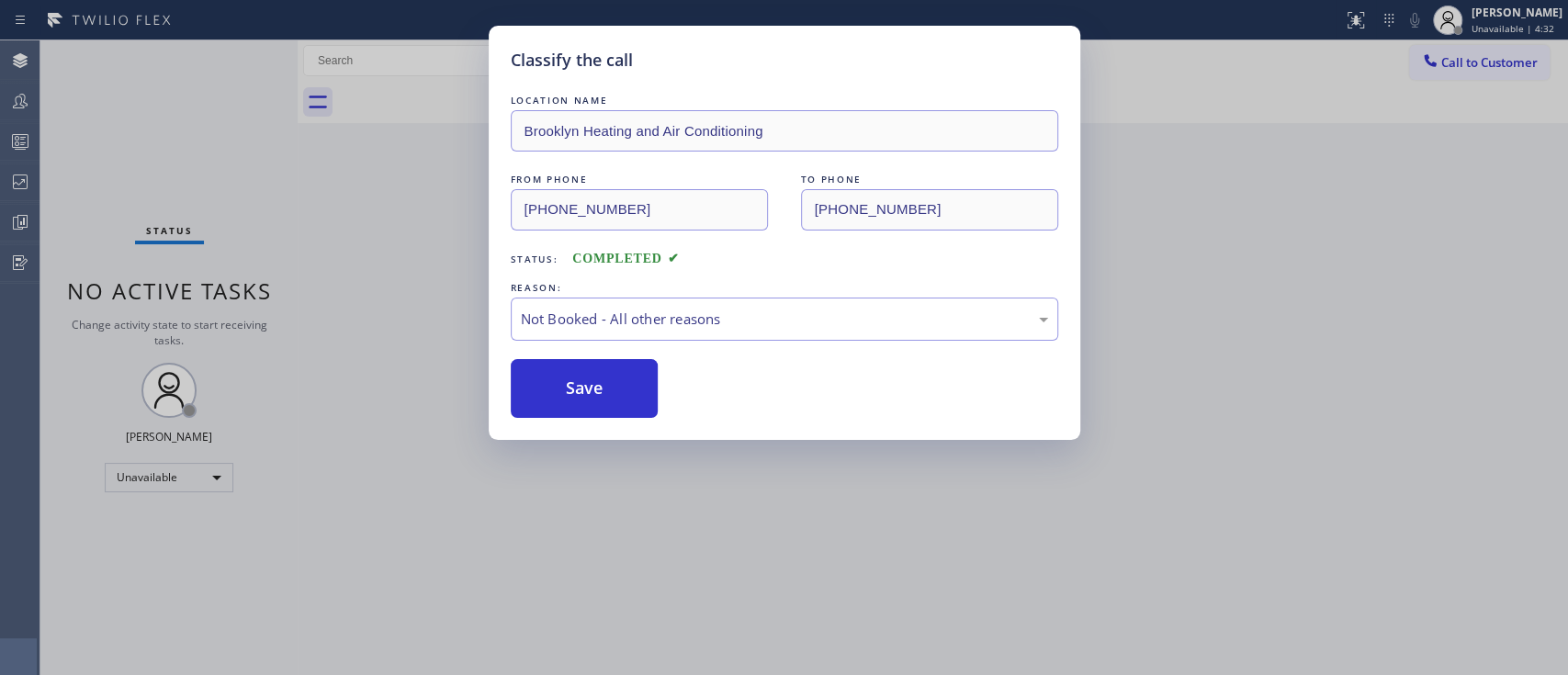
click at [599, 401] on button "Save" at bounding box center [584, 388] width 148 height 59
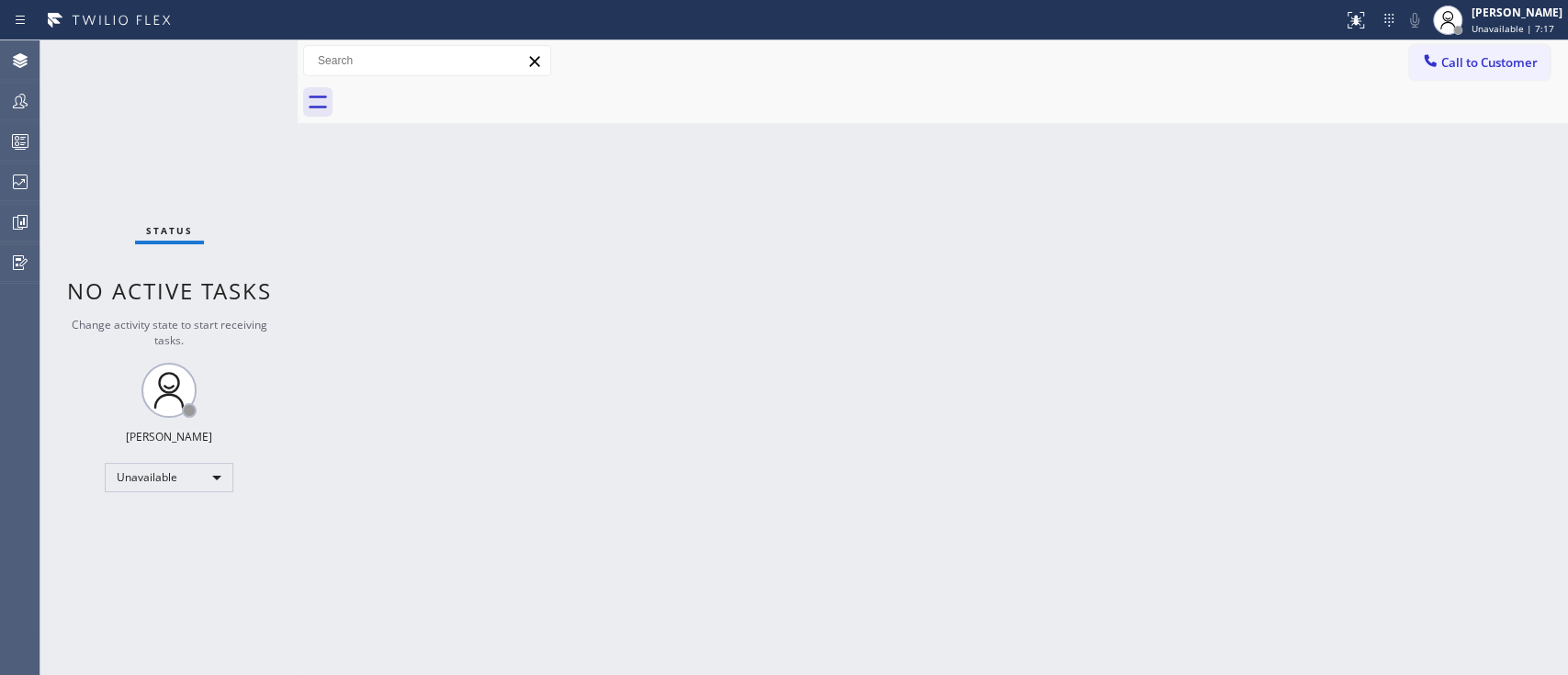
click at [1337, 364] on div "Back to Dashboard Change Sender ID Customers Technicians Select a contact Outbo…" at bounding box center [933, 357] width 1271 height 634
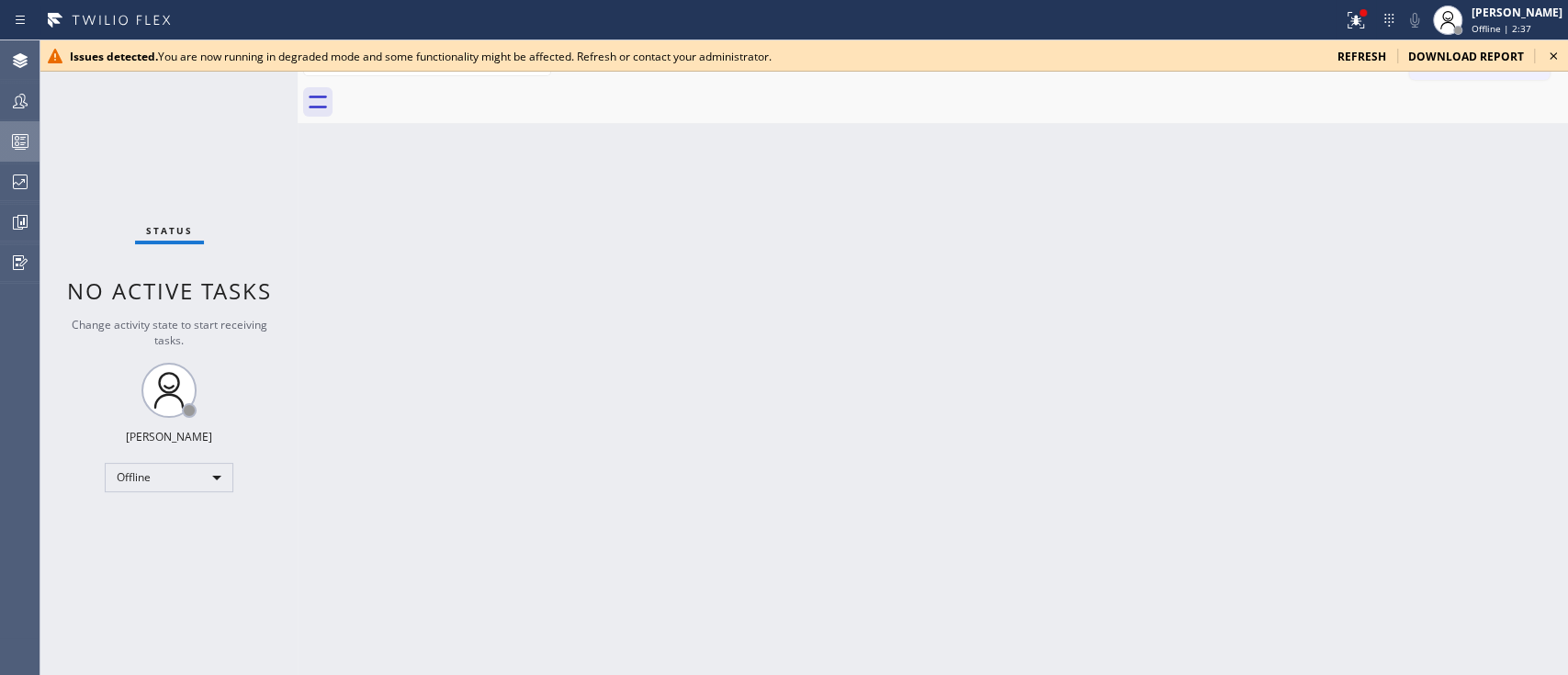
click at [20, 139] on icon at bounding box center [20, 144] width 10 height 12
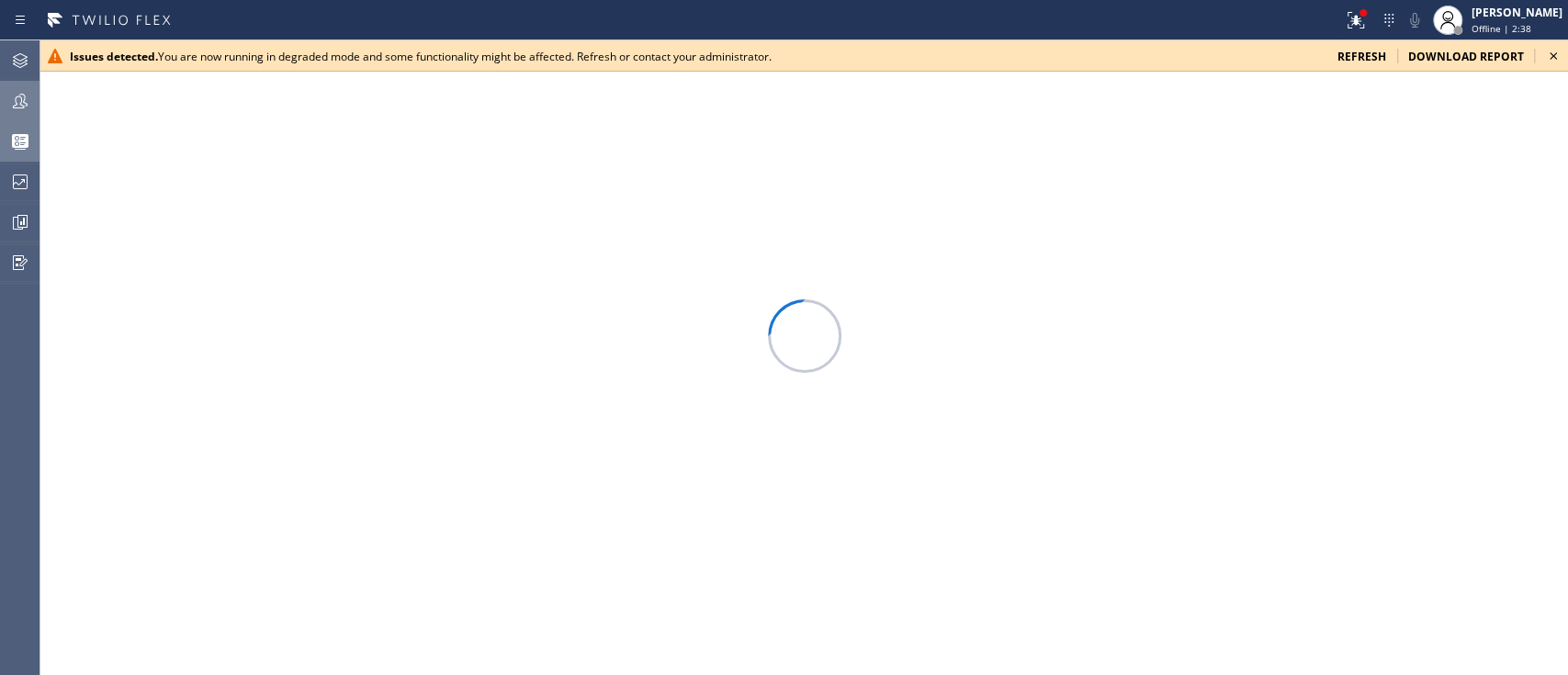
click at [16, 90] on icon at bounding box center [20, 100] width 22 height 22
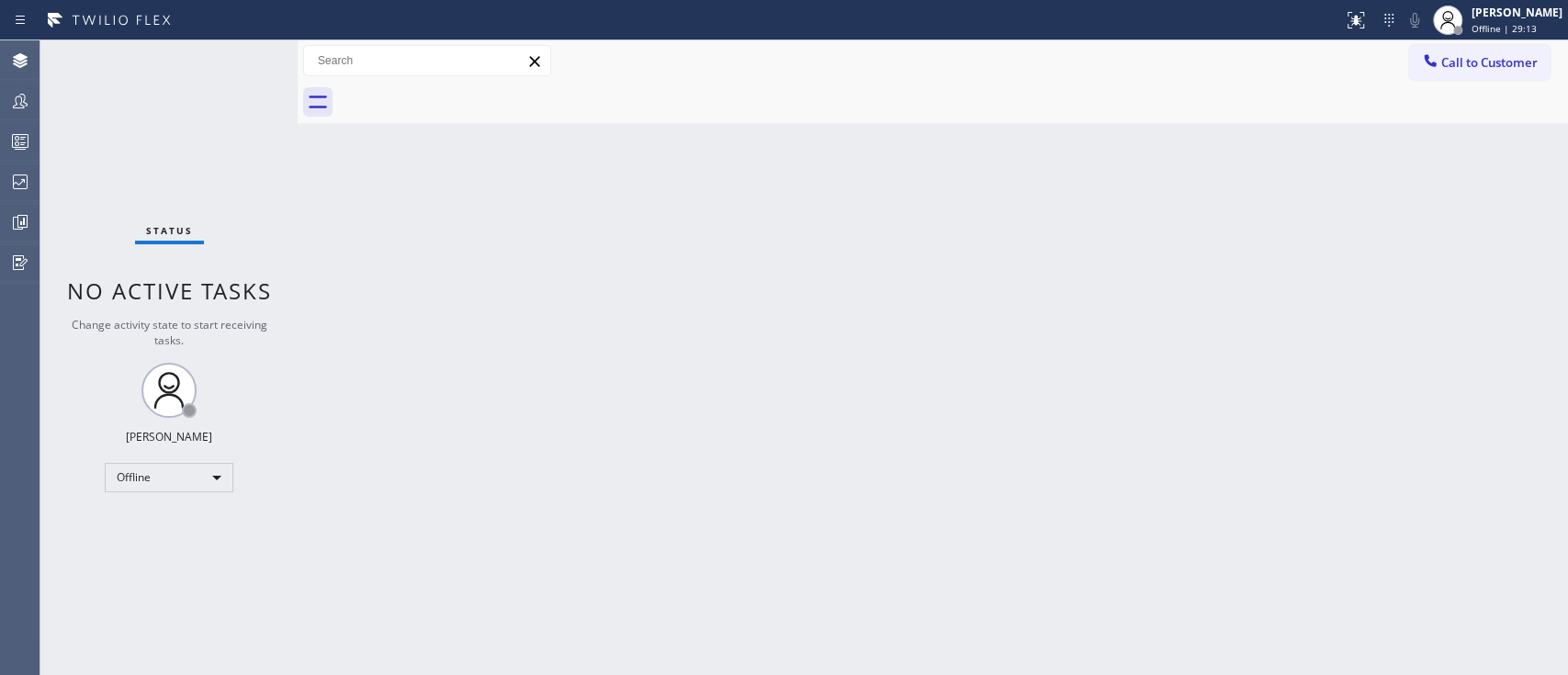
click at [149, 464] on div "Status No active tasks Change activity state to start receiving tasks. Jehn Ker…" at bounding box center [169, 357] width 257 height 634
click at [149, 464] on div "Offline" at bounding box center [168, 478] width 128 height 29
click at [162, 548] on li "Unavailable" at bounding box center [167, 547] width 125 height 22
click at [1290, 244] on div "Back to Dashboard Change Sender ID Customers Technicians Select a contact Outbo…" at bounding box center [933, 357] width 1271 height 634
click at [908, 236] on div "Back to Dashboard Change Sender ID Customers Technicians Select a contact Outbo…" at bounding box center [933, 357] width 1271 height 634
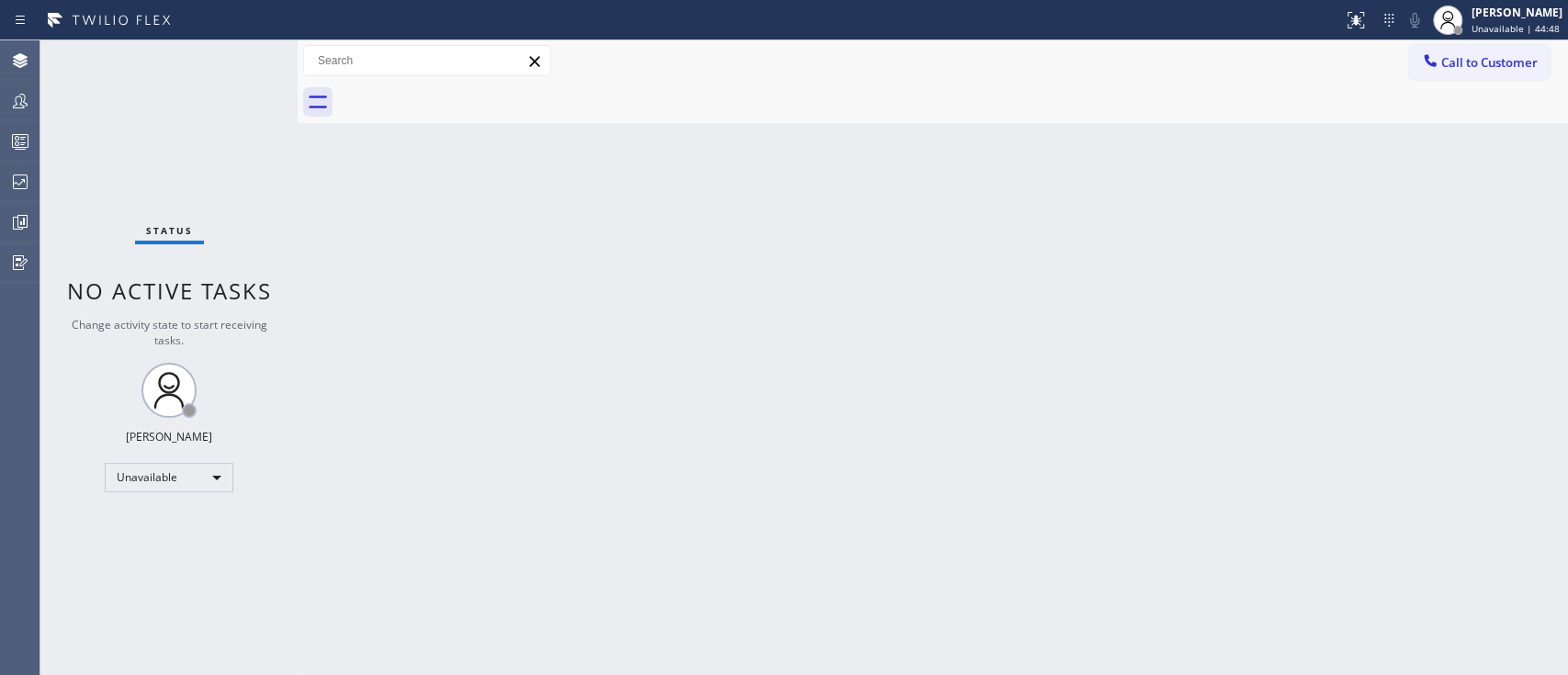
click at [876, 417] on div "Back to Dashboard Change Sender ID Customers Technicians Select a contact Outbo…" at bounding box center [933, 357] width 1271 height 634
click at [1272, 252] on div "Back to Dashboard Change Sender ID Customers Technicians Select a contact Outbo…" at bounding box center [933, 357] width 1271 height 634
